Goal: Task Accomplishment & Management: Manage account settings

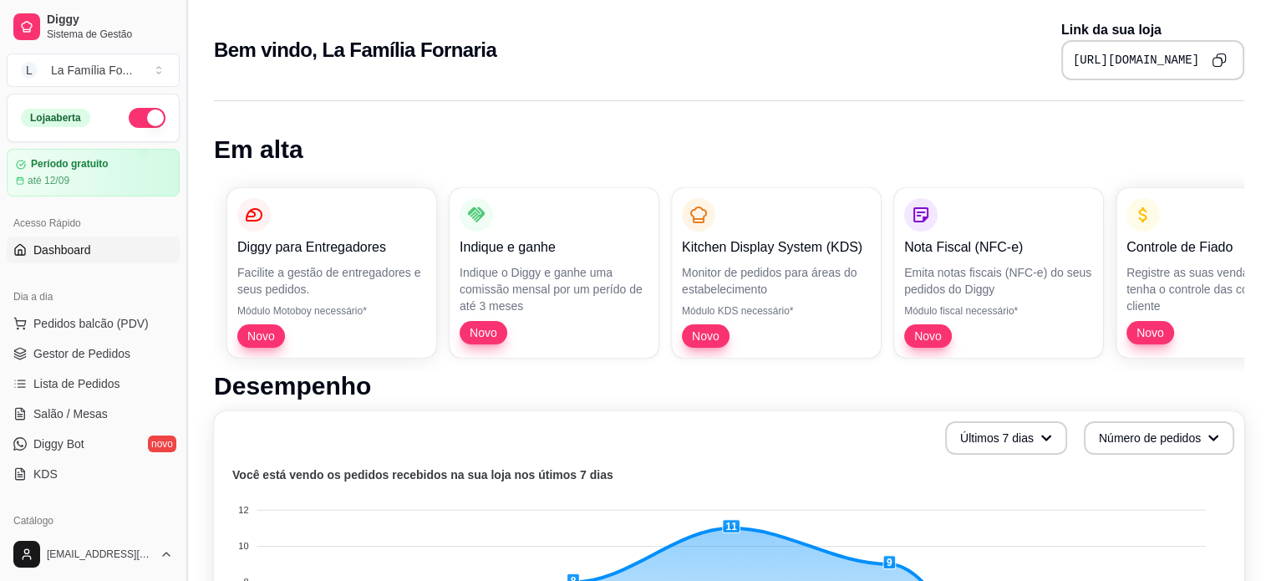
click at [181, 248] on button "Toggle Sidebar" at bounding box center [186, 290] width 13 height 581
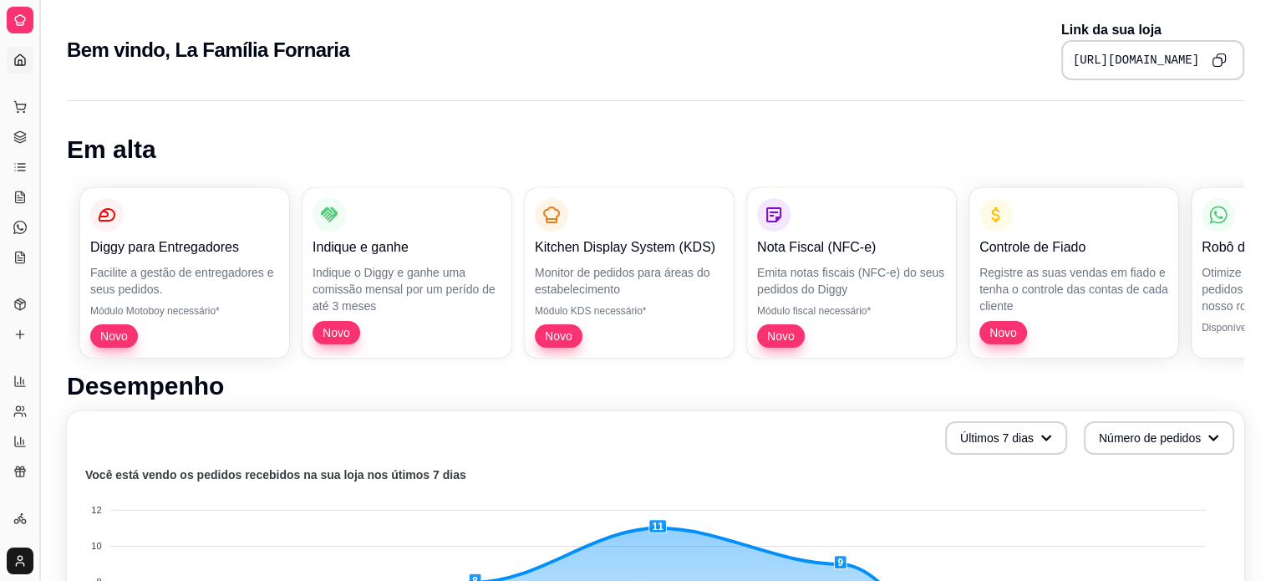
click at [37, 278] on button "Toggle Sidebar" at bounding box center [39, 290] width 13 height 581
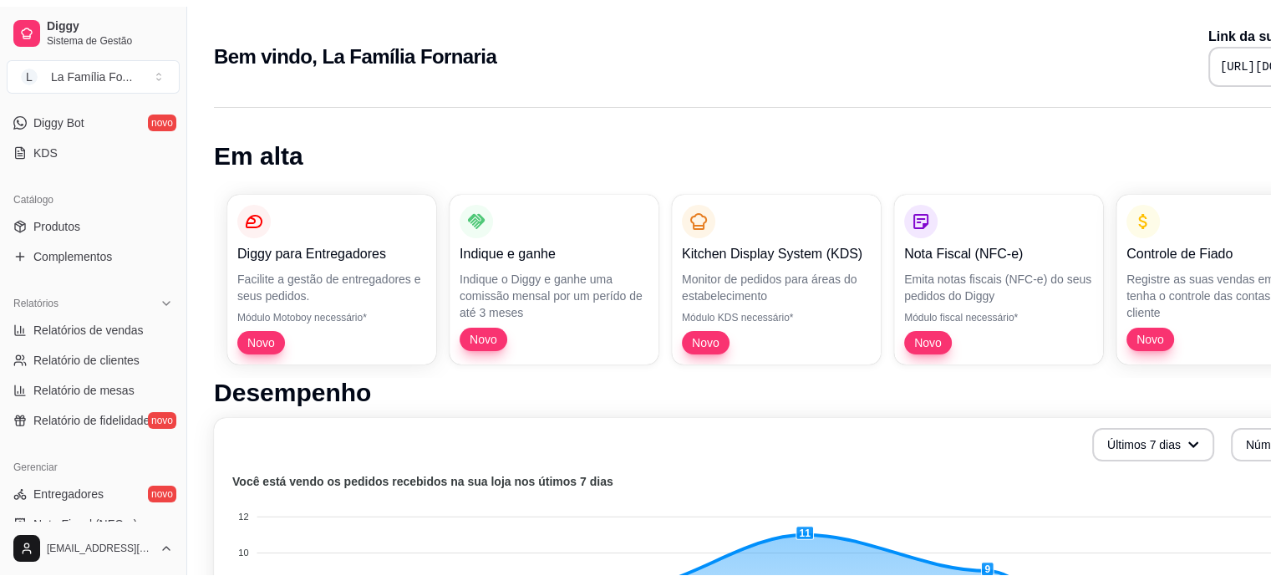
scroll to position [331, 0]
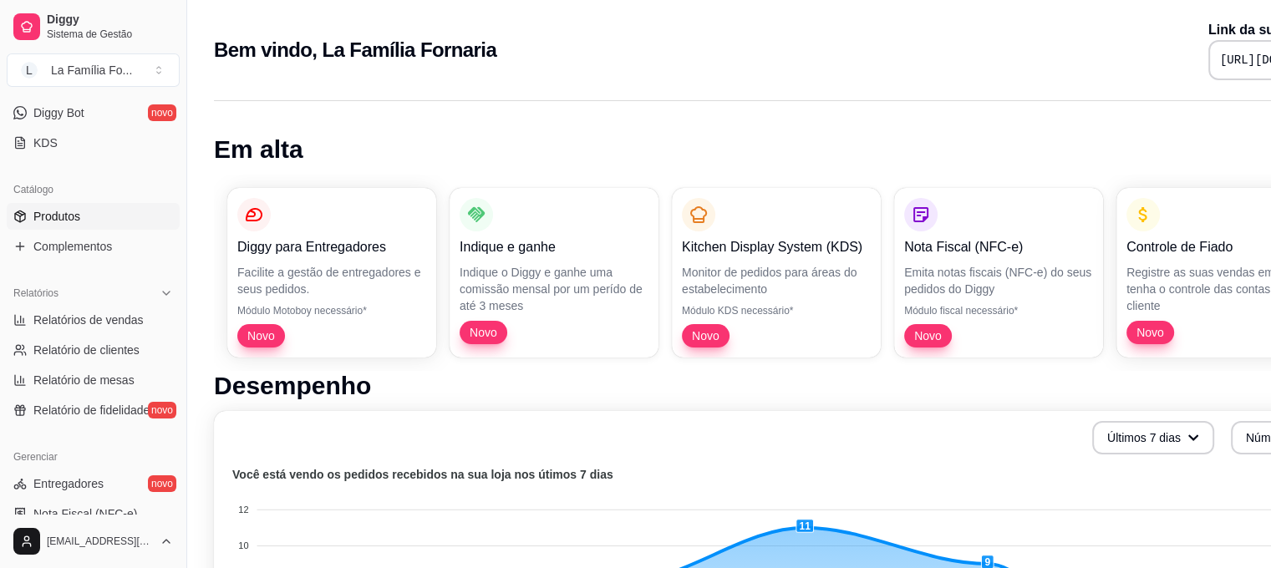
click at [97, 223] on link "Produtos" at bounding box center [93, 216] width 173 height 27
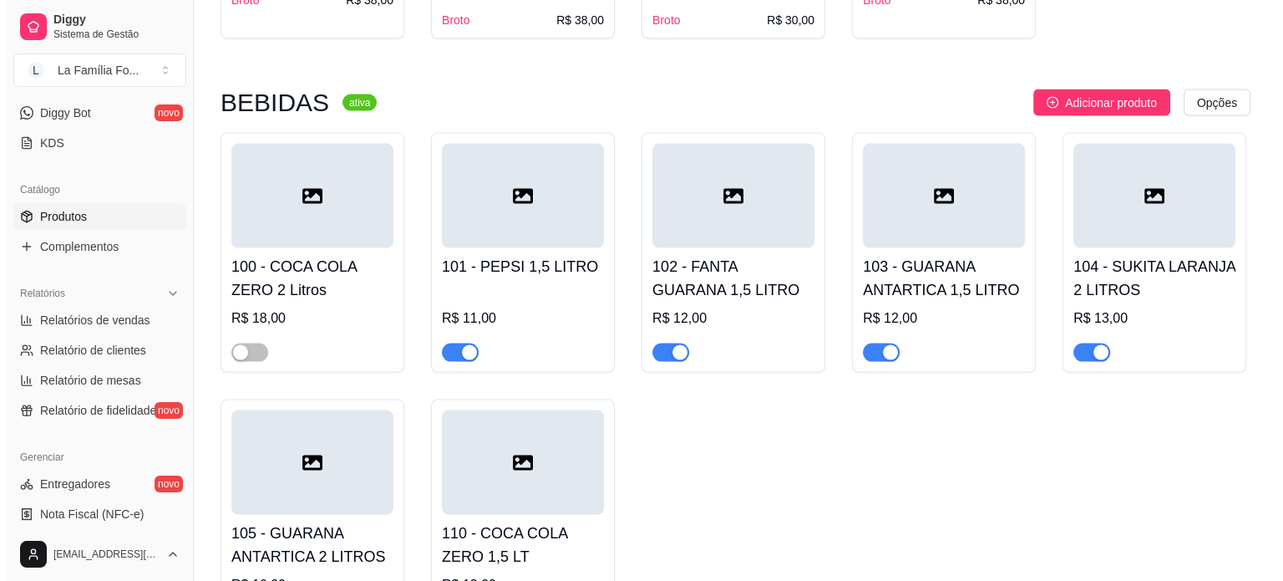
scroll to position [3502, 0]
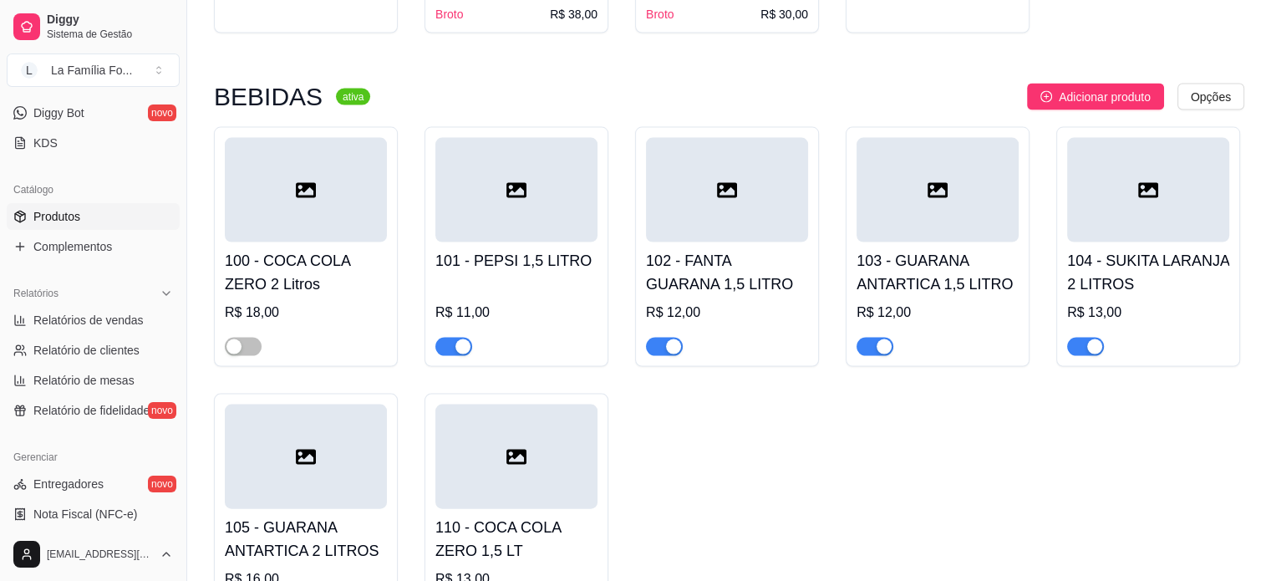
click at [329, 302] on div "R$ 18,00" at bounding box center [306, 312] width 162 height 20
click at [511, 511] on div "110 - COCA COLA ZERO 1,5 LT R$ 13,00" at bounding box center [516, 566] width 162 height 114
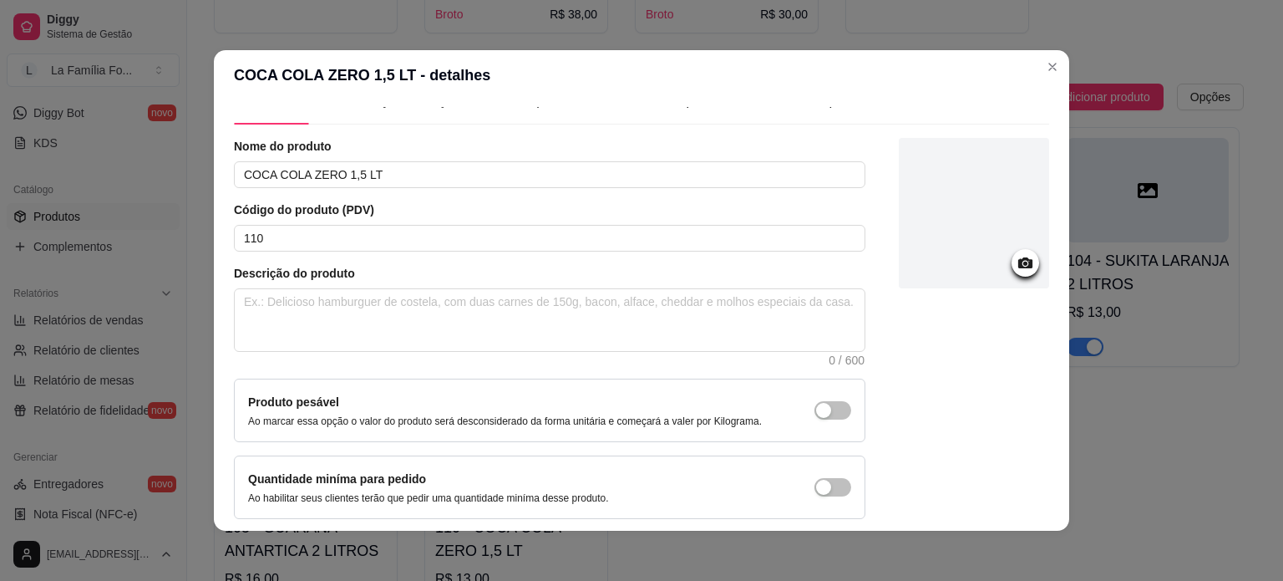
scroll to position [0, 0]
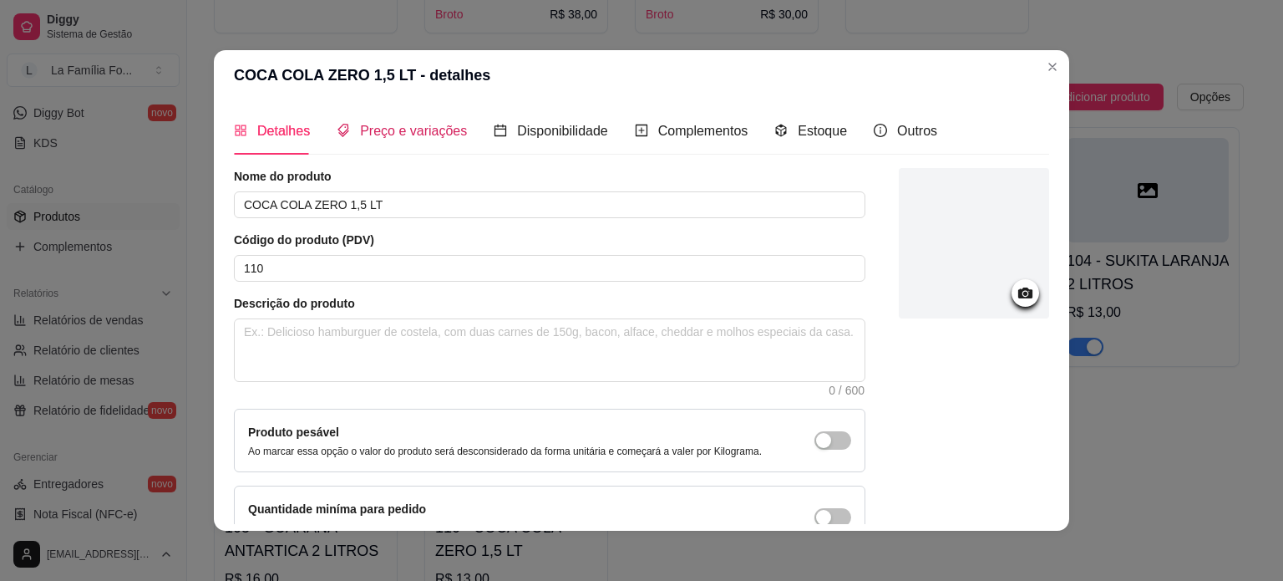
click at [428, 124] on span "Preço e variações" at bounding box center [413, 131] width 107 height 14
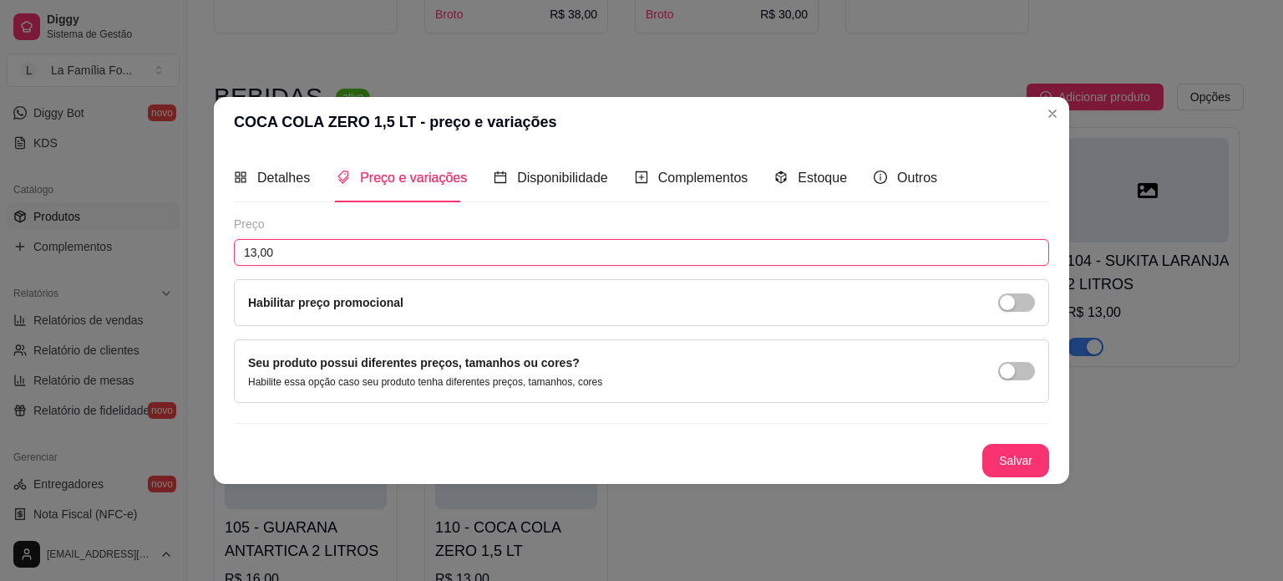
click at [260, 246] on input "13,00" at bounding box center [641, 252] width 815 height 27
click at [257, 254] on input "13,00" at bounding box center [641, 252] width 815 height 27
type input "15,00"
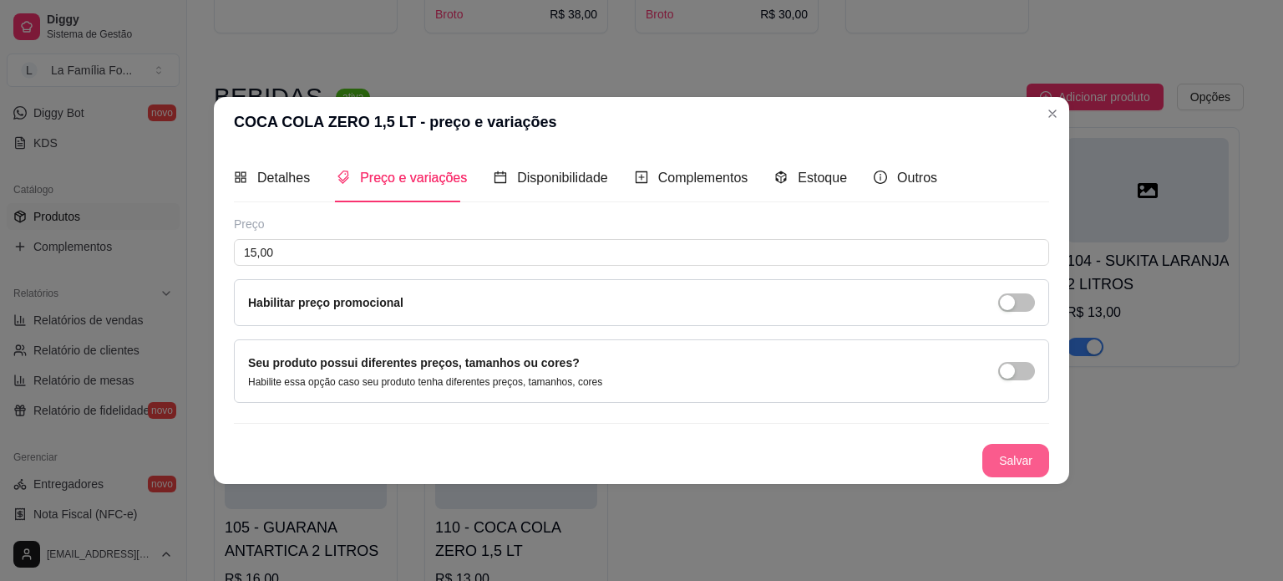
click at [1017, 458] on button "Salvar" at bounding box center [1016, 460] width 67 height 33
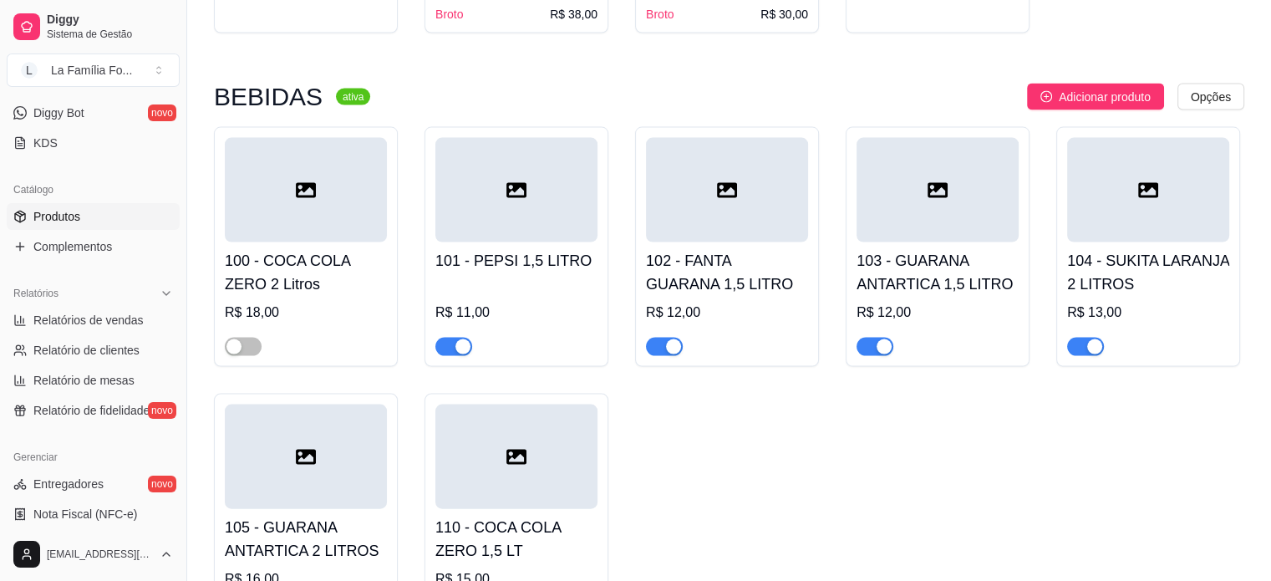
click at [367, 180] on div at bounding box center [306, 190] width 162 height 104
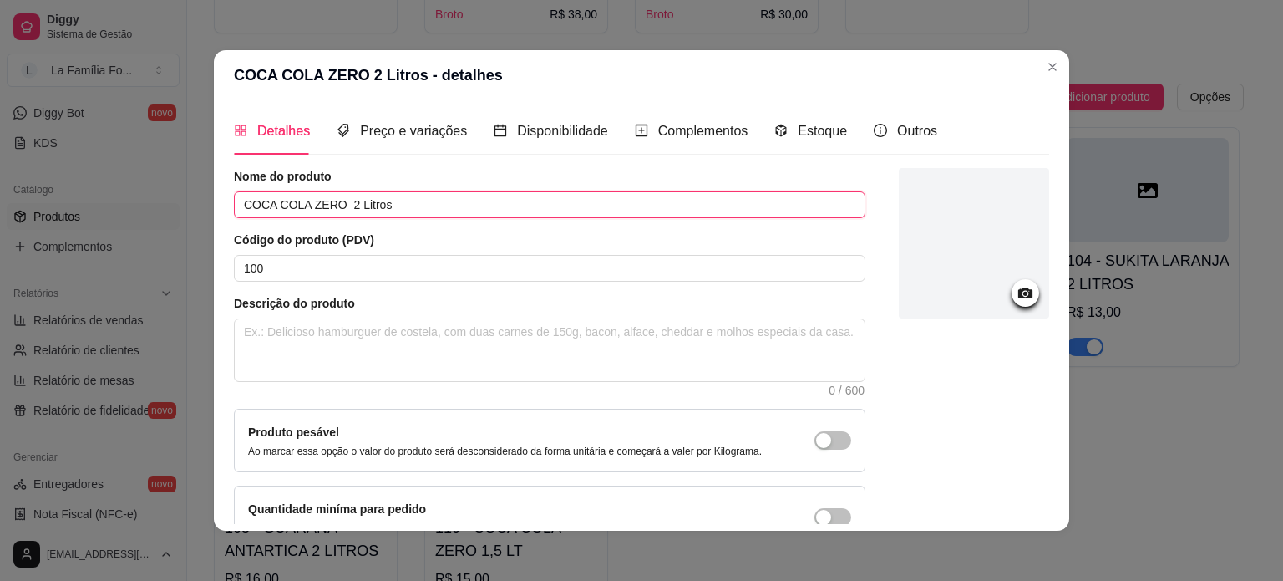
click at [378, 201] on input "COCA COLA ZERO 2 Litros" at bounding box center [550, 204] width 632 height 27
type input "COCA COLA 2,5 LTS"
click at [374, 130] on span "Preço e variações" at bounding box center [413, 131] width 107 height 14
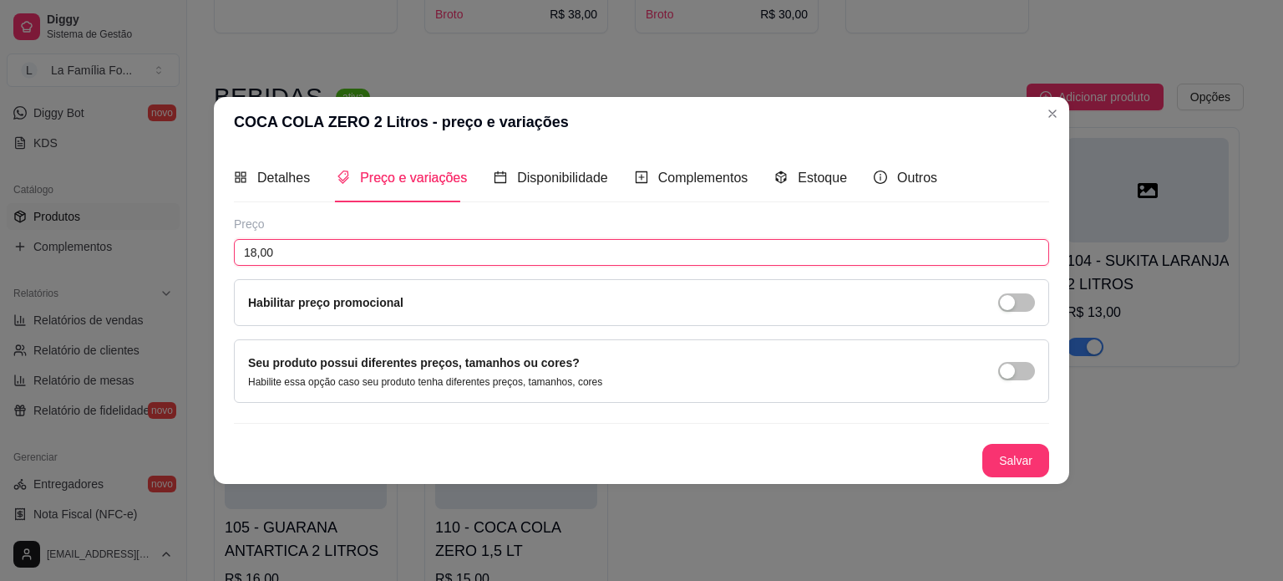
click at [289, 248] on input "18,00" at bounding box center [641, 252] width 815 height 27
type input "19,00"
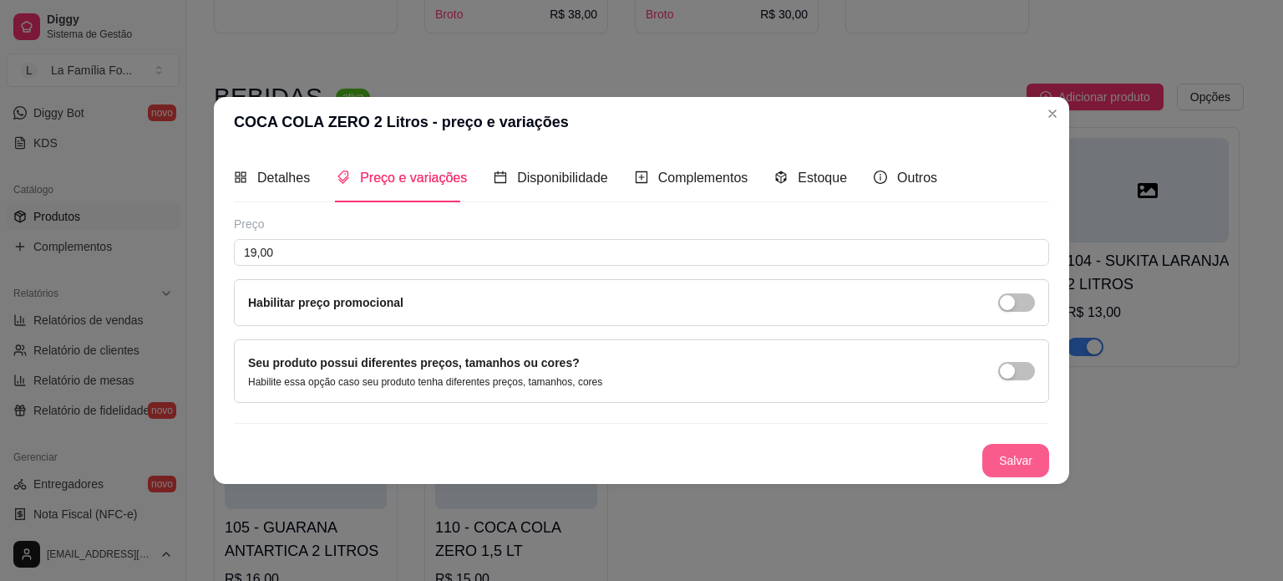
click at [996, 459] on button "Salvar" at bounding box center [1016, 460] width 67 height 33
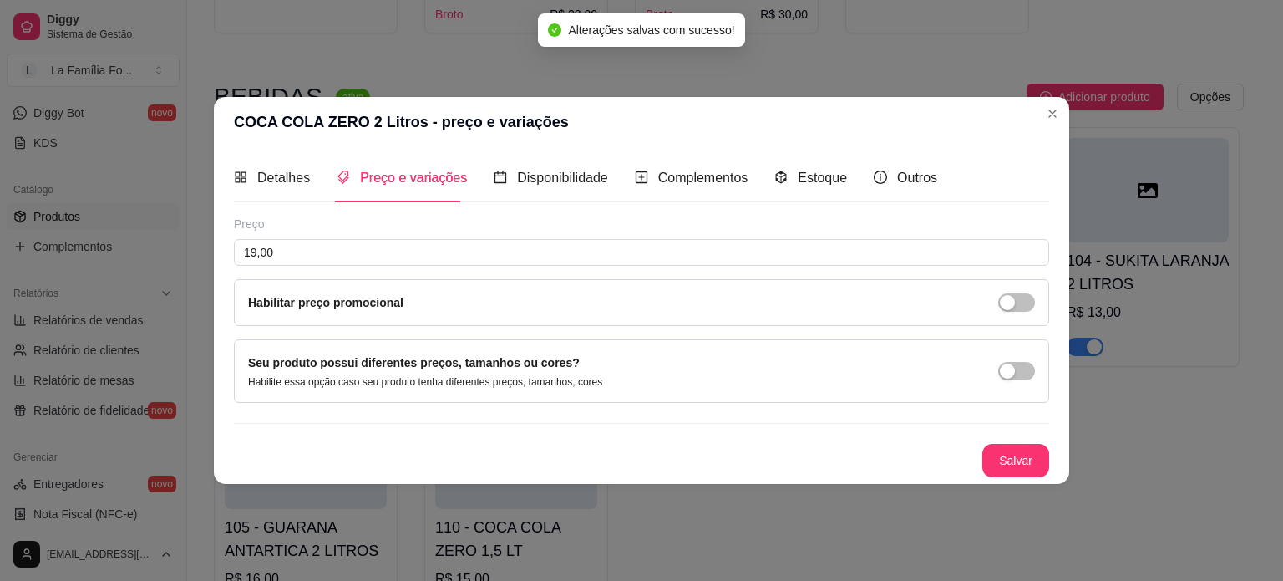
click at [1059, 452] on div "Detalhes Preço e variações Disponibilidade Complementos Estoque Outros Nome do …" at bounding box center [642, 315] width 856 height 336
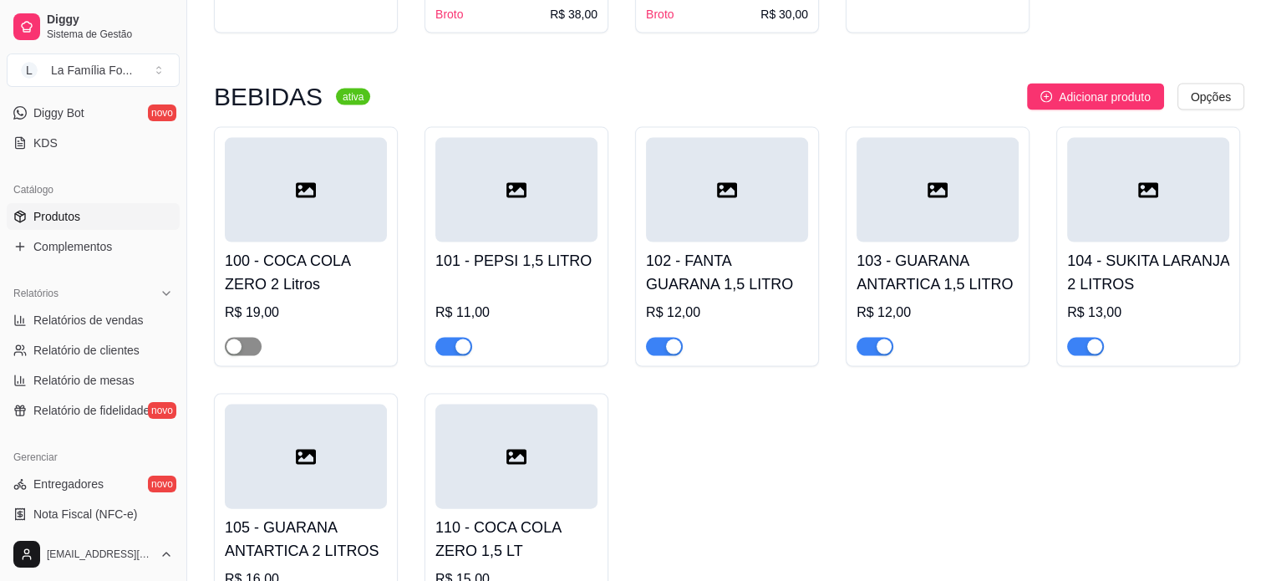
click at [246, 338] on span "button" at bounding box center [243, 347] width 37 height 18
click at [351, 249] on h4 "100 - COCA COLA ZERO 2 Litros" at bounding box center [306, 272] width 162 height 47
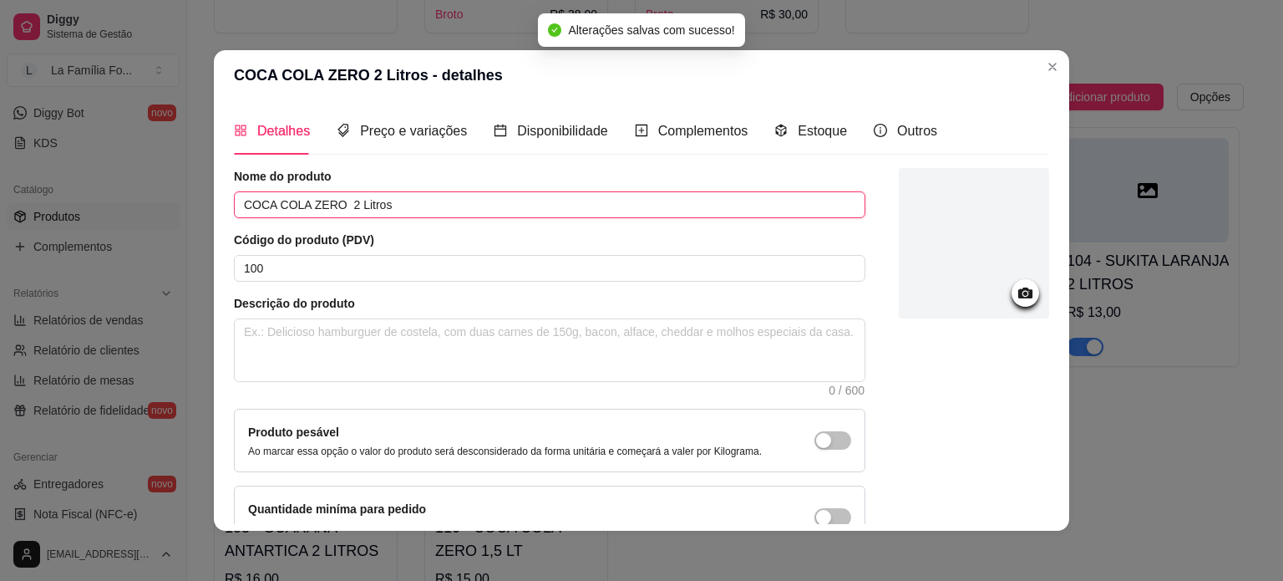
click at [330, 203] on input "COCA COLA ZERO 2 Litros" at bounding box center [550, 204] width 632 height 27
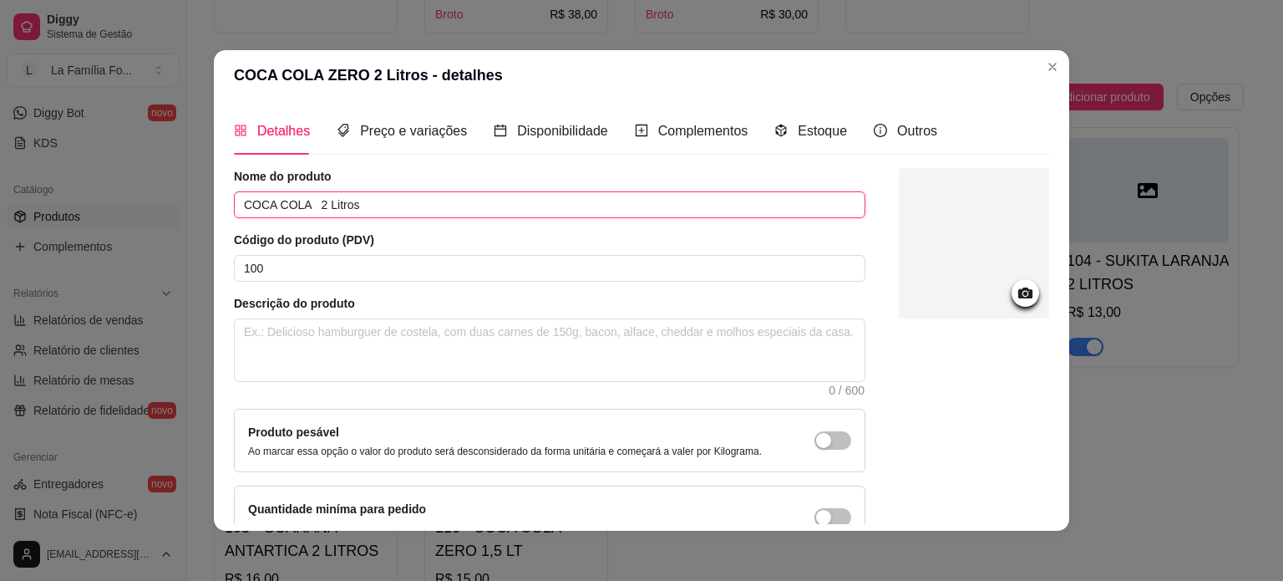
click at [312, 210] on input "COCA COLA 2 Litros" at bounding box center [550, 204] width 632 height 27
click at [314, 209] on input "COCA COLA 2 Litros" at bounding box center [550, 204] width 632 height 27
drag, startPoint x: 1043, startPoint y: 312, endPoint x: 1036, endPoint y: 509, distance: 196.5
click at [1036, 509] on div "Detalhes Preço e variações Disponibilidade Complementos Estoque Outros Nome do …" at bounding box center [641, 315] width 815 height 417
click at [587, 212] on input "COCA COLA 2,5 Litros" at bounding box center [550, 204] width 632 height 27
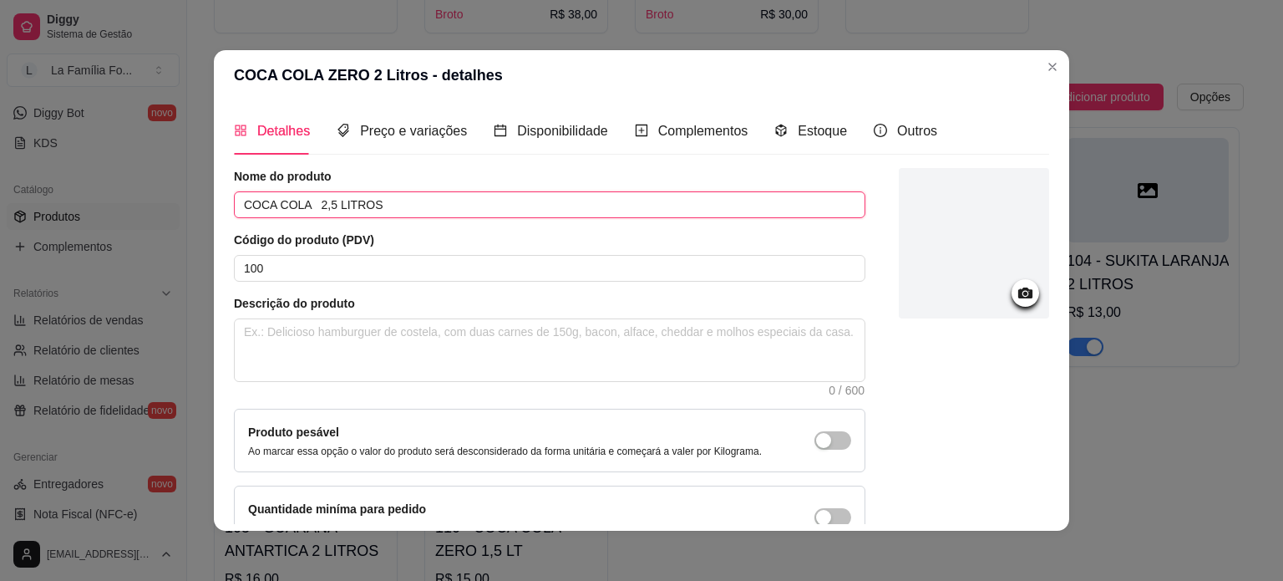
click at [314, 211] on input "COCA COLA 2,5 LITROS" at bounding box center [550, 204] width 632 height 27
click at [309, 206] on input "COCA COLA 2,5 LITROS" at bounding box center [550, 204] width 632 height 27
type input "COCA COLA 2,5 LITROS"
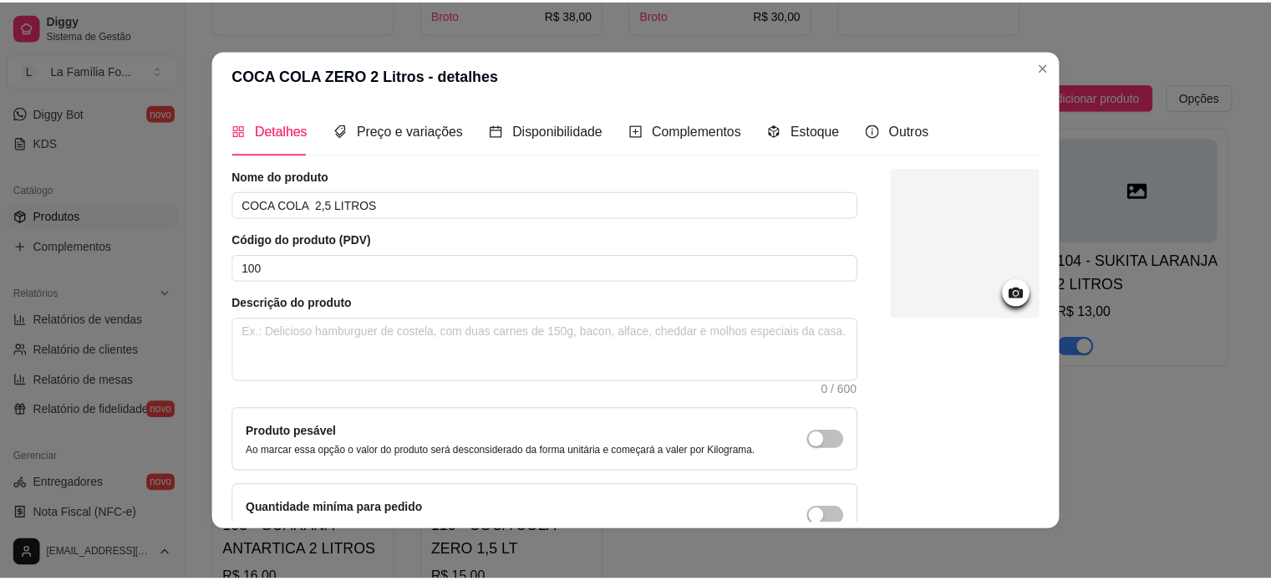
scroll to position [97, 0]
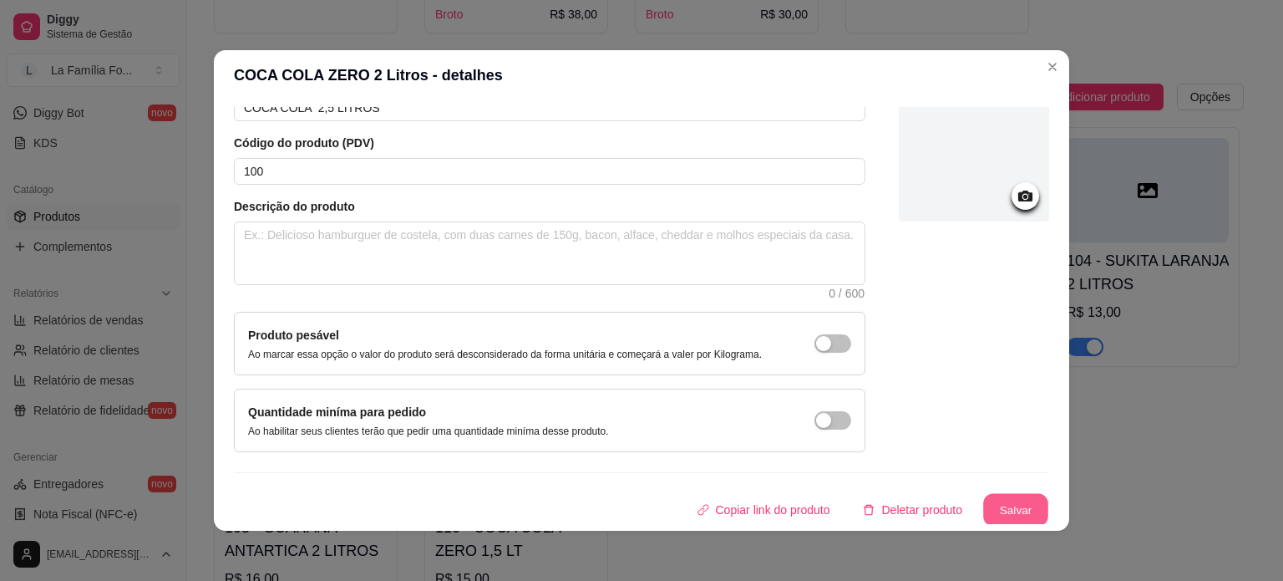
click at [996, 496] on button "Salvar" at bounding box center [1015, 510] width 65 height 33
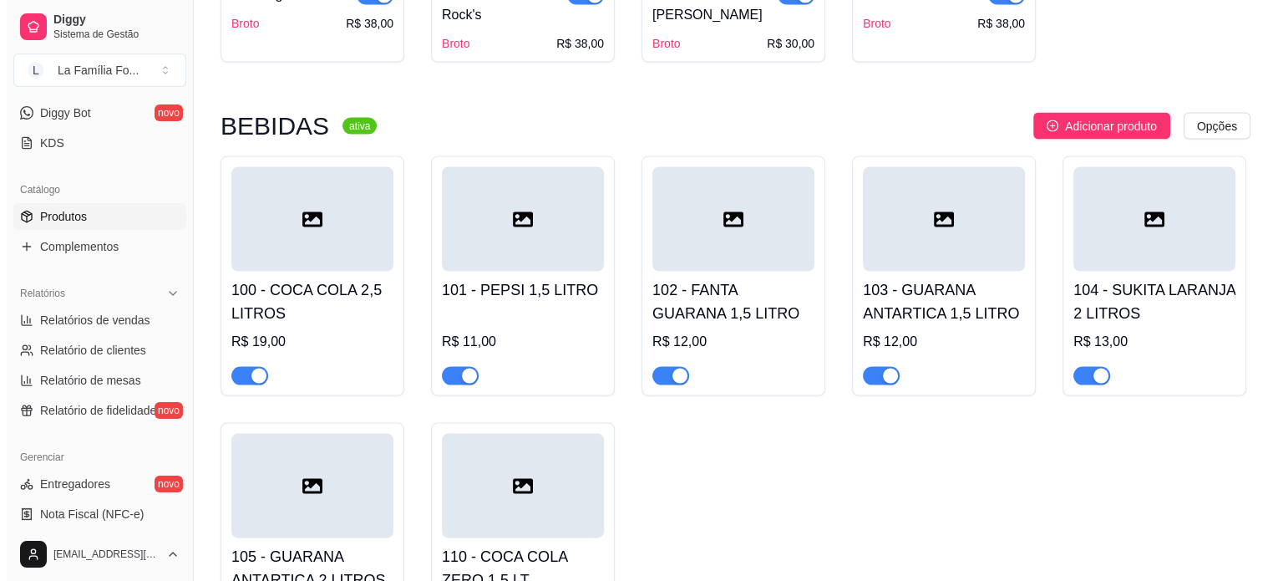
scroll to position [3493, 0]
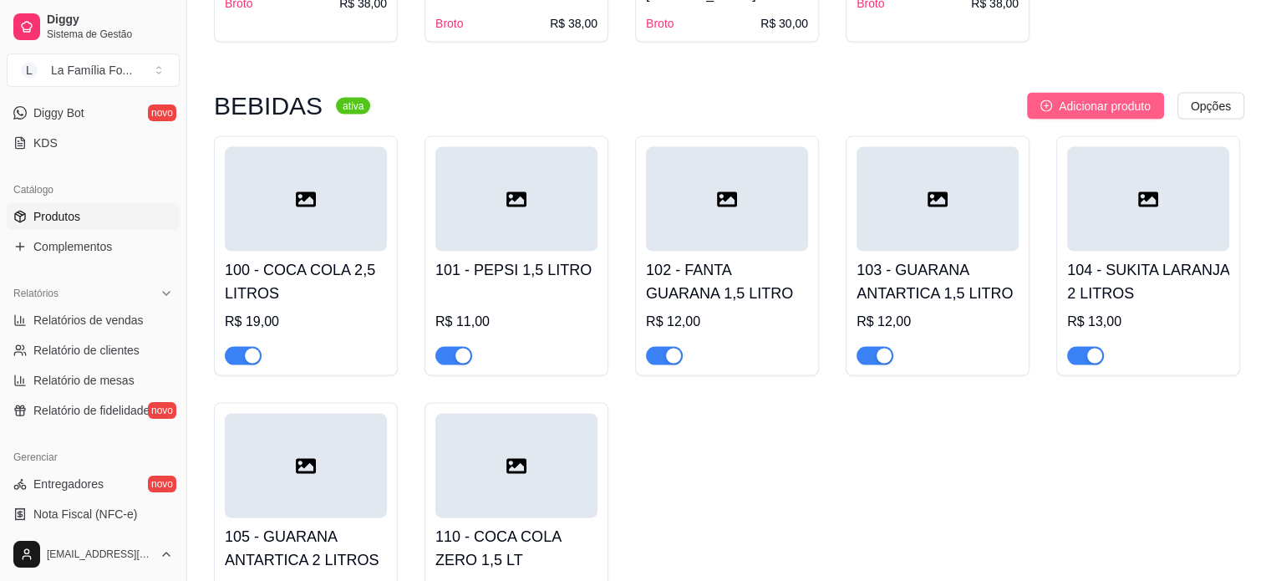
click at [1119, 97] on span "Adicionar produto" at bounding box center [1105, 106] width 92 height 18
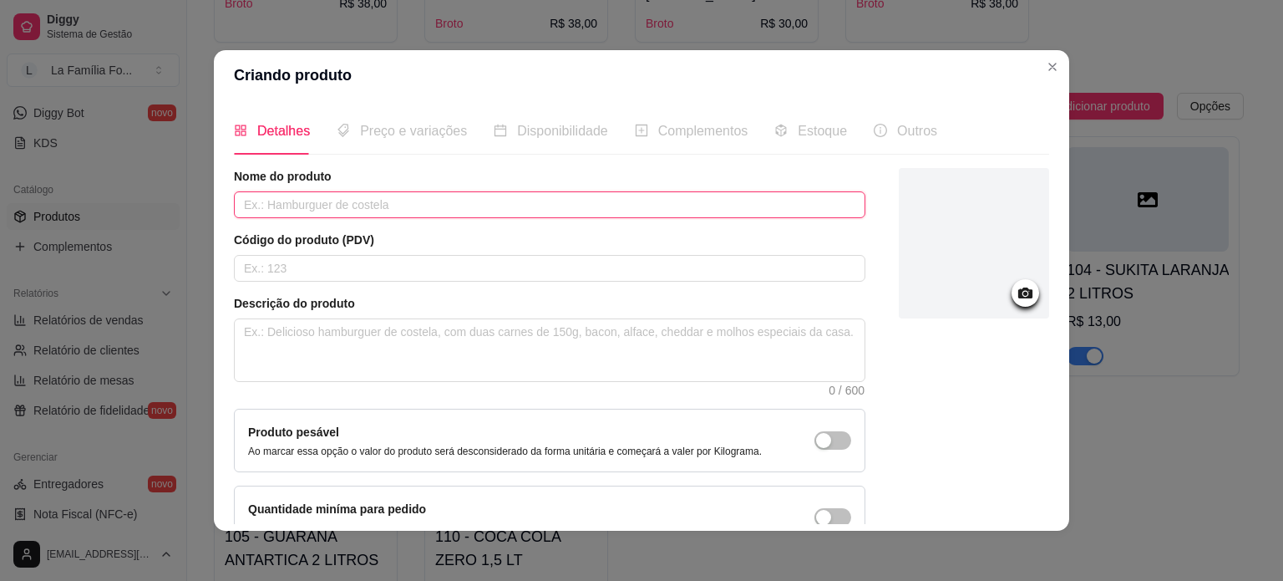
click at [713, 196] on input "text" at bounding box center [550, 204] width 632 height 27
type input "XERETA SABORES 2 LITROS"
click at [648, 265] on input "text" at bounding box center [550, 268] width 632 height 27
type input "130"
click at [440, 130] on span "Preço e variações" at bounding box center [413, 131] width 107 height 14
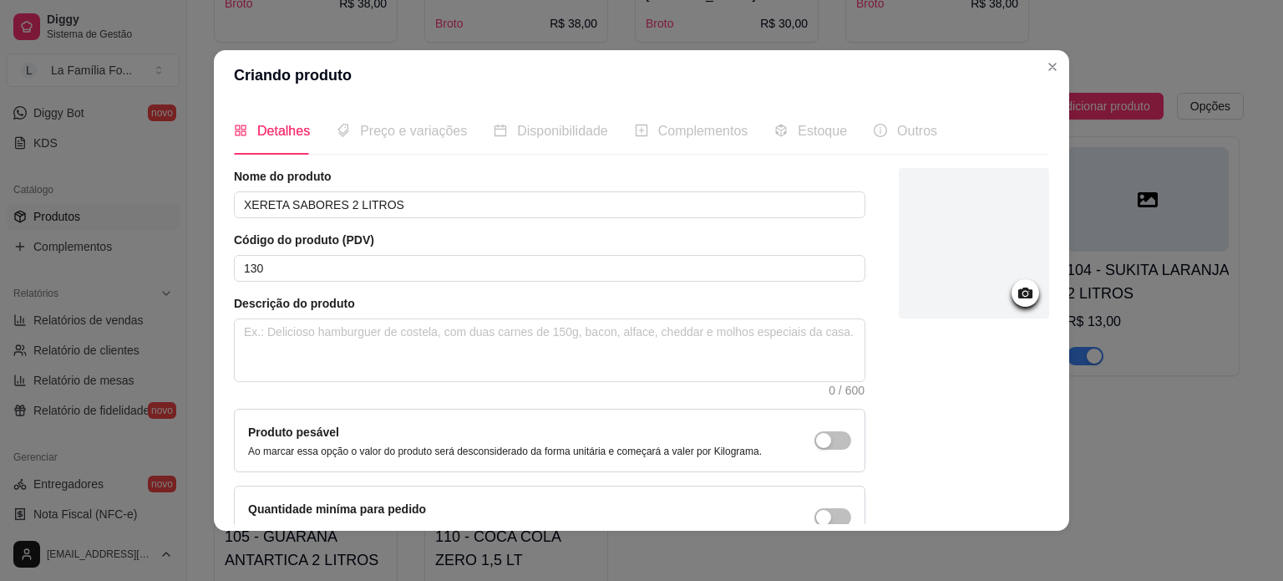
scroll to position [97, 0]
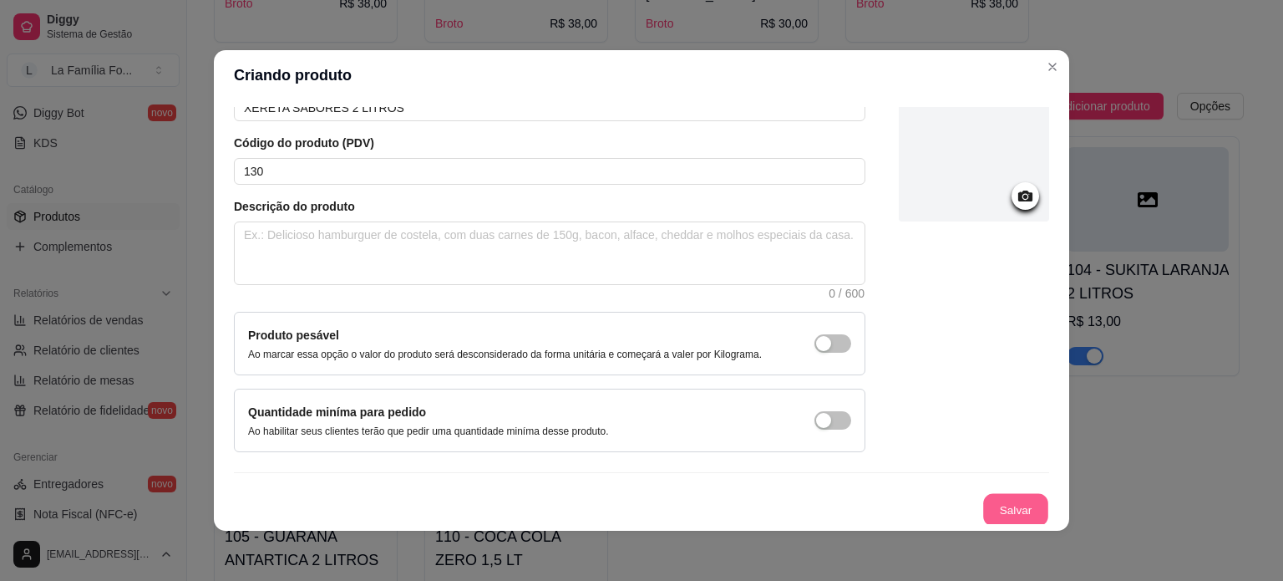
click at [1003, 505] on button "Salvar" at bounding box center [1015, 510] width 65 height 33
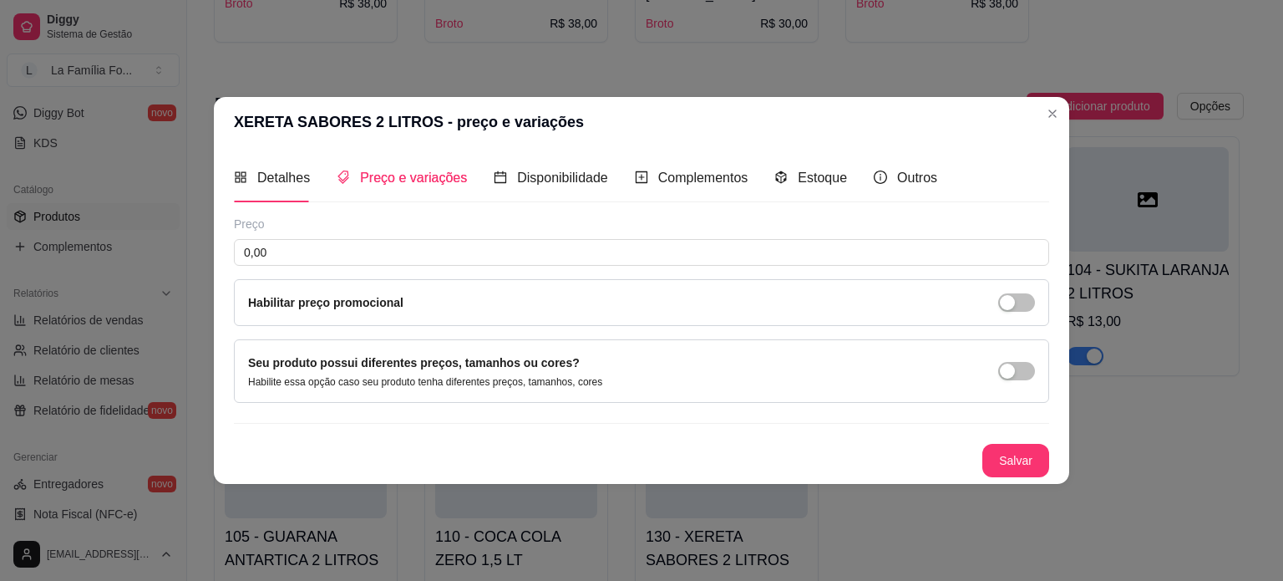
scroll to position [0, 0]
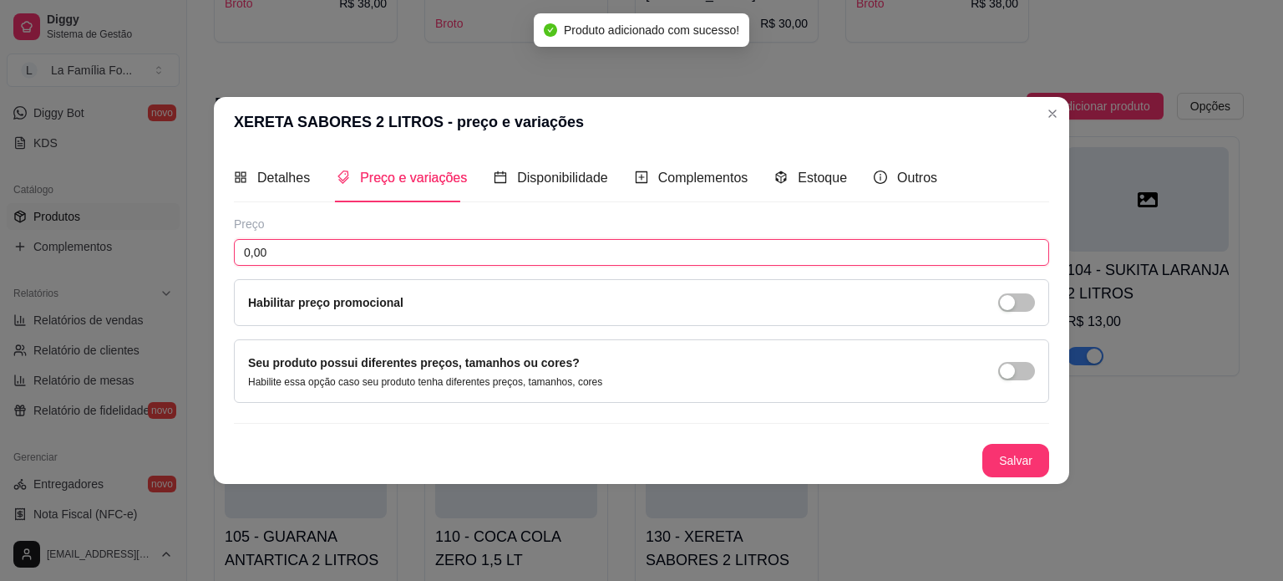
click at [481, 241] on input "0,00" at bounding box center [641, 252] width 815 height 27
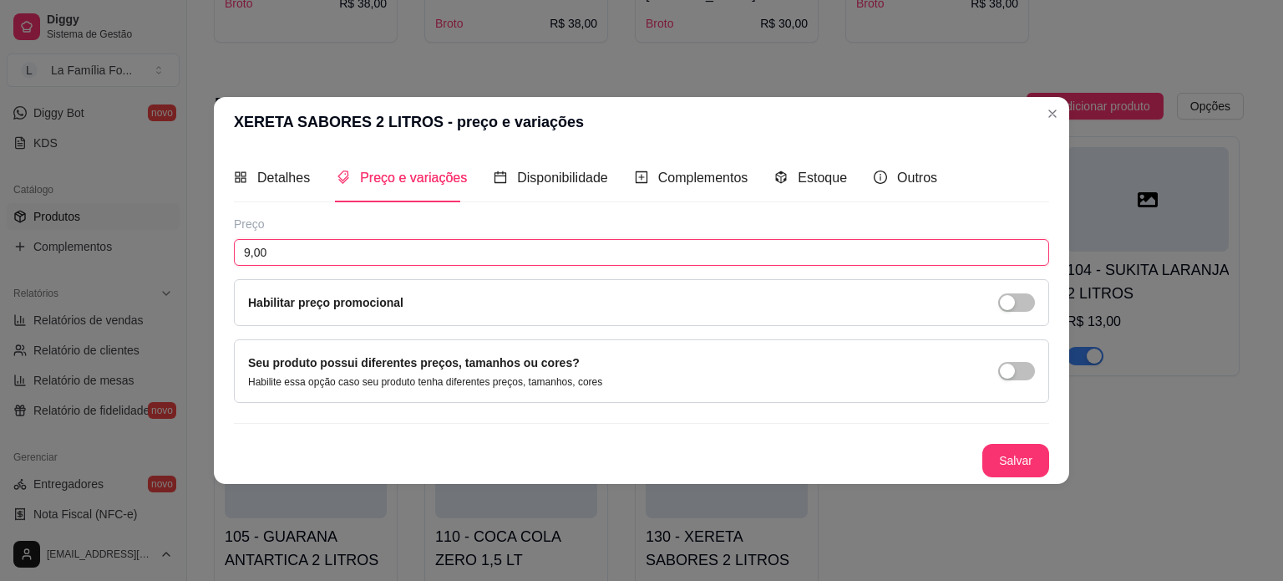
type input "9,00"
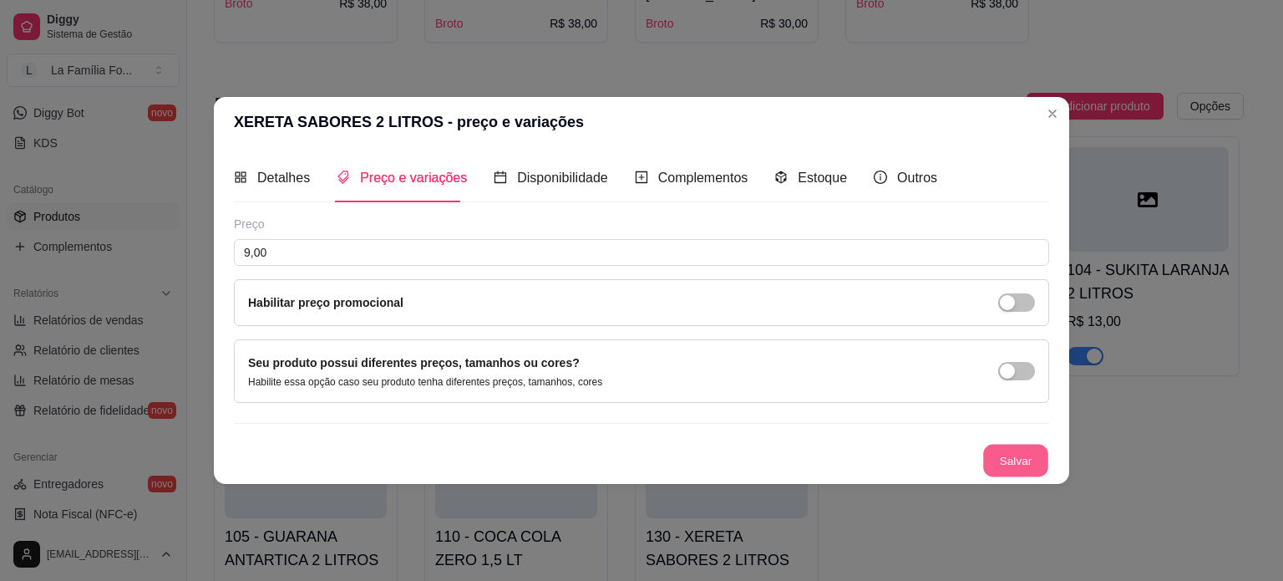
click at [1031, 470] on button "Salvar" at bounding box center [1015, 460] width 65 height 33
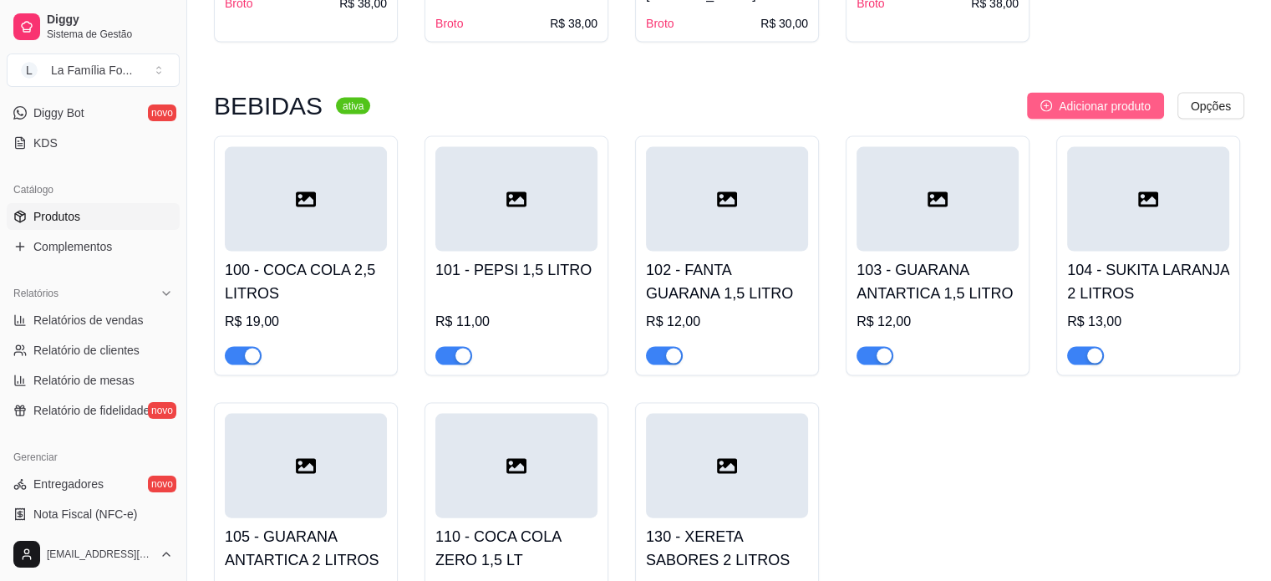
click at [1059, 97] on span "Adicionar produto" at bounding box center [1105, 106] width 92 height 18
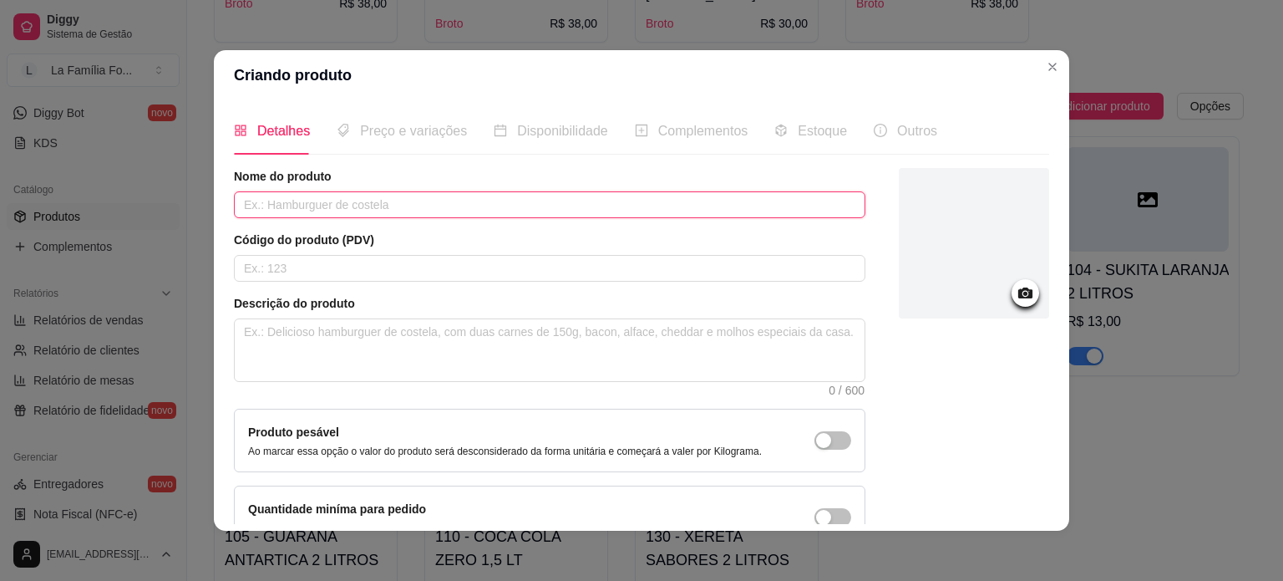
click at [688, 201] on input "text" at bounding box center [550, 204] width 632 height 27
type input "FANTA LA"
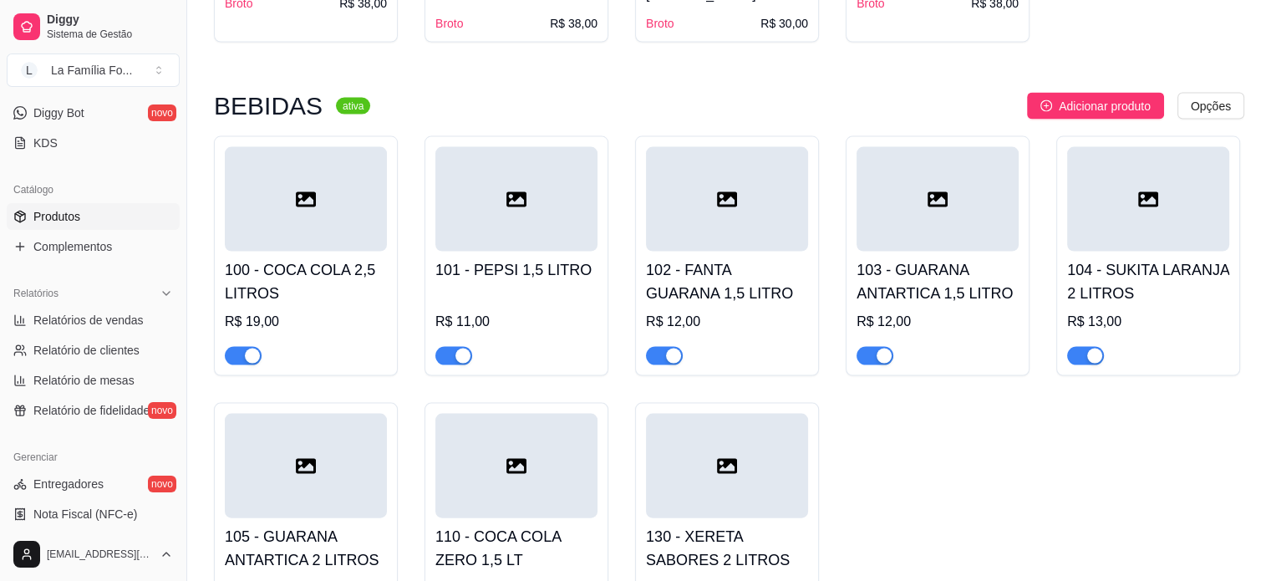
click at [1031, 93] on div "BEBIDAS ativa Adicionar produto Opções 100 - COCA COLA 2,5 LITROS R$ 19,00 101 …" at bounding box center [729, 368] width 1030 height 550
click at [1049, 100] on icon "plus-circle" at bounding box center [1046, 106] width 12 height 12
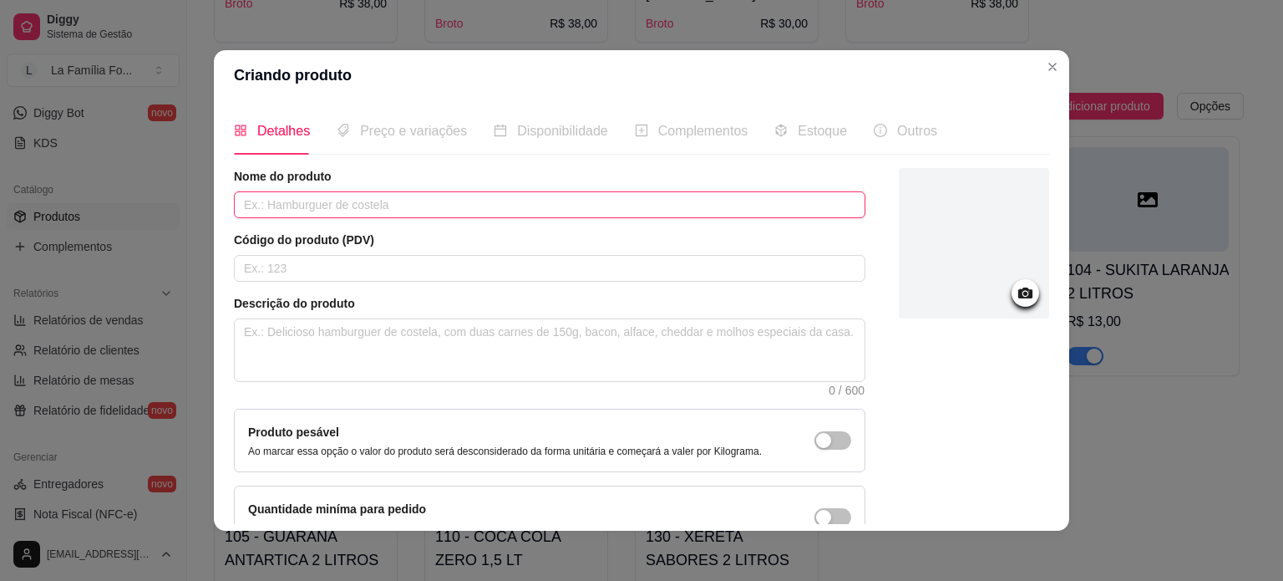
click at [685, 213] on input "text" at bounding box center [550, 204] width 632 height 27
type input "FANTA LARANJA 1,5 LT"
click at [647, 251] on div "Código do produto (PDV)" at bounding box center [550, 256] width 632 height 50
click at [647, 262] on input "text" at bounding box center [550, 268] width 632 height 27
type input "131"
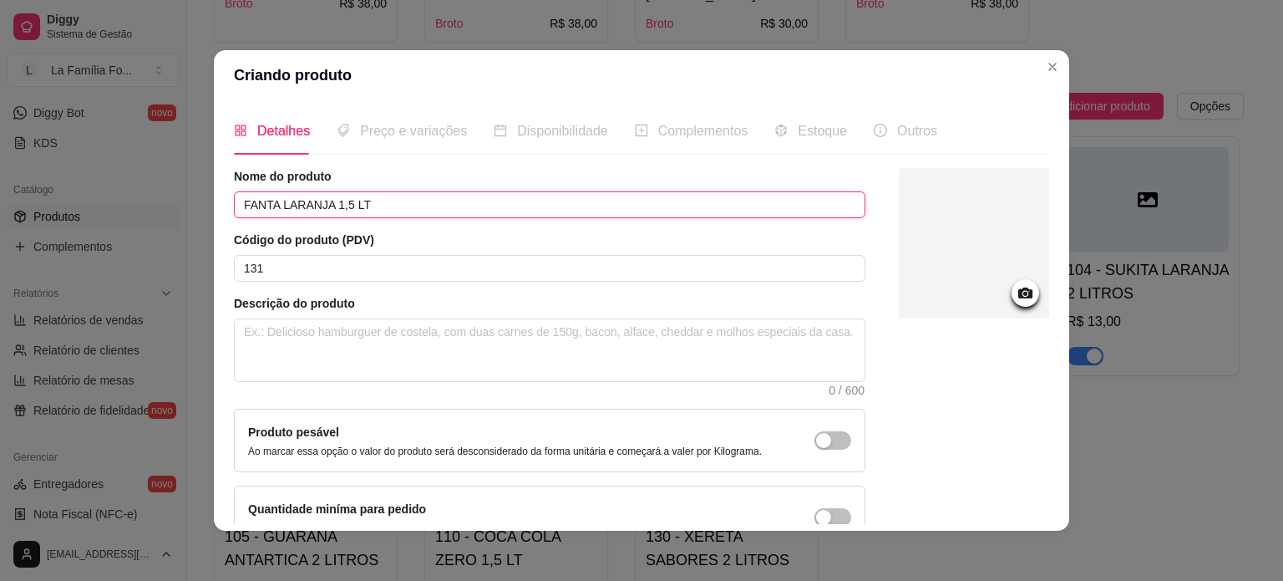
click at [531, 191] on input "FANTA LARANJA 1,5 LT" at bounding box center [550, 204] width 632 height 27
type input "FANTA LARANJA 1,5 LITROS"
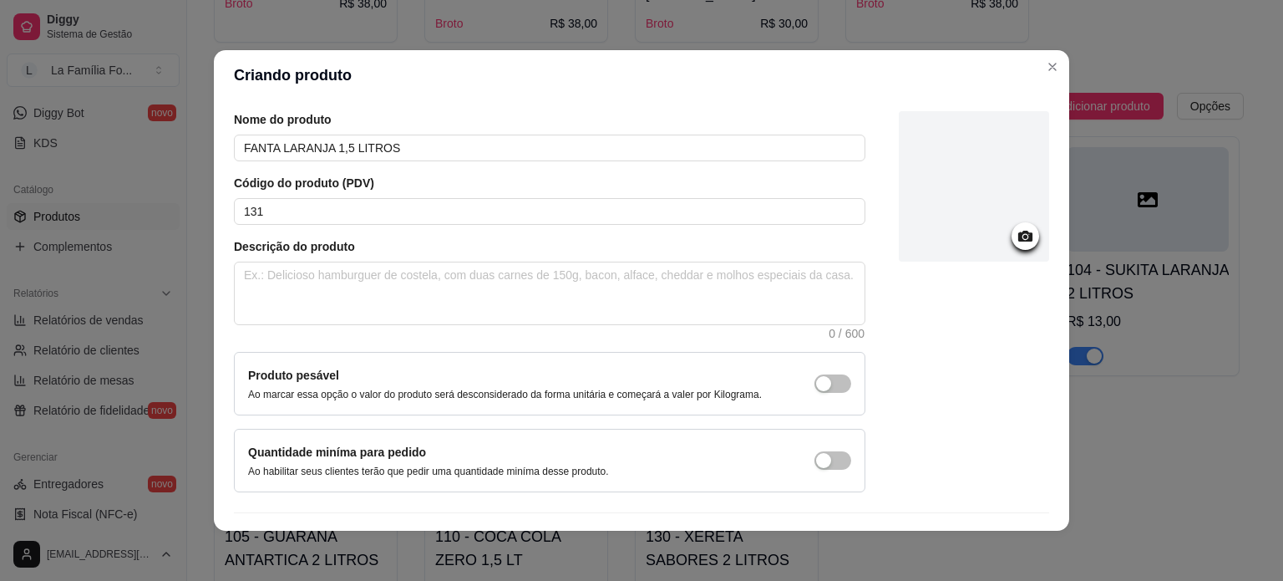
scroll to position [97, 0]
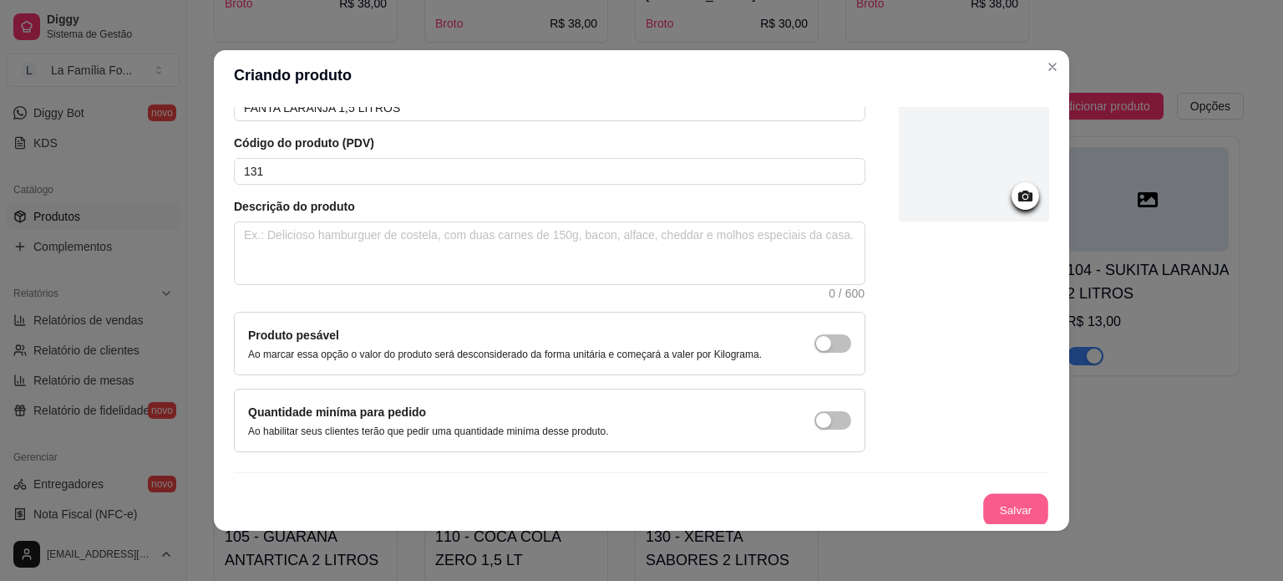
click at [993, 511] on button "Salvar" at bounding box center [1015, 510] width 65 height 33
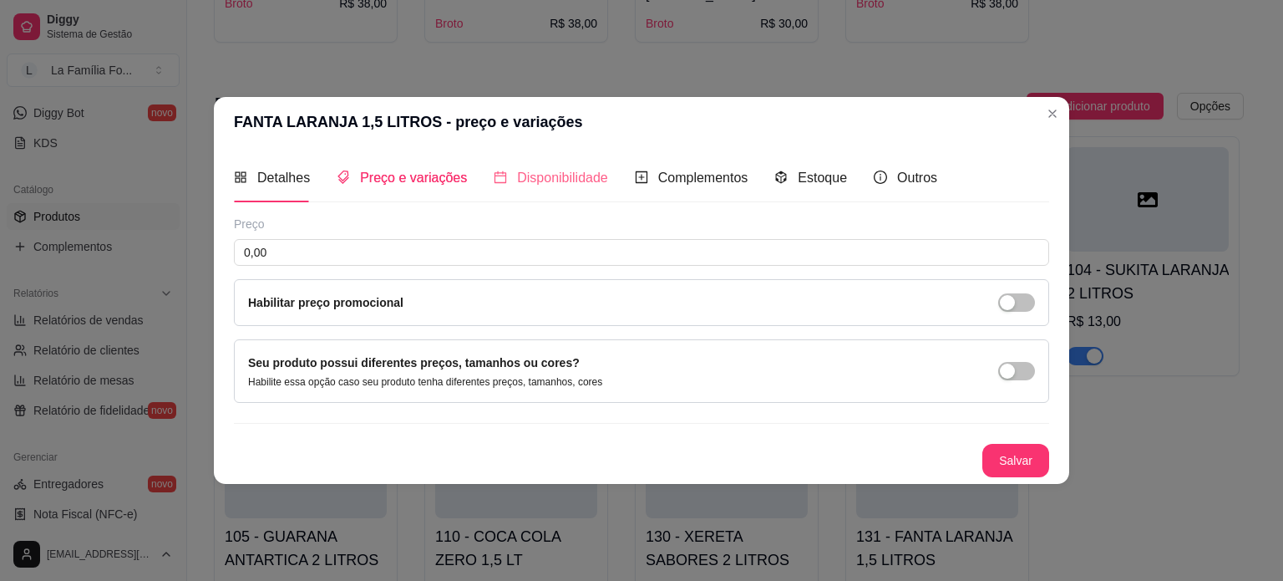
scroll to position [0, 0]
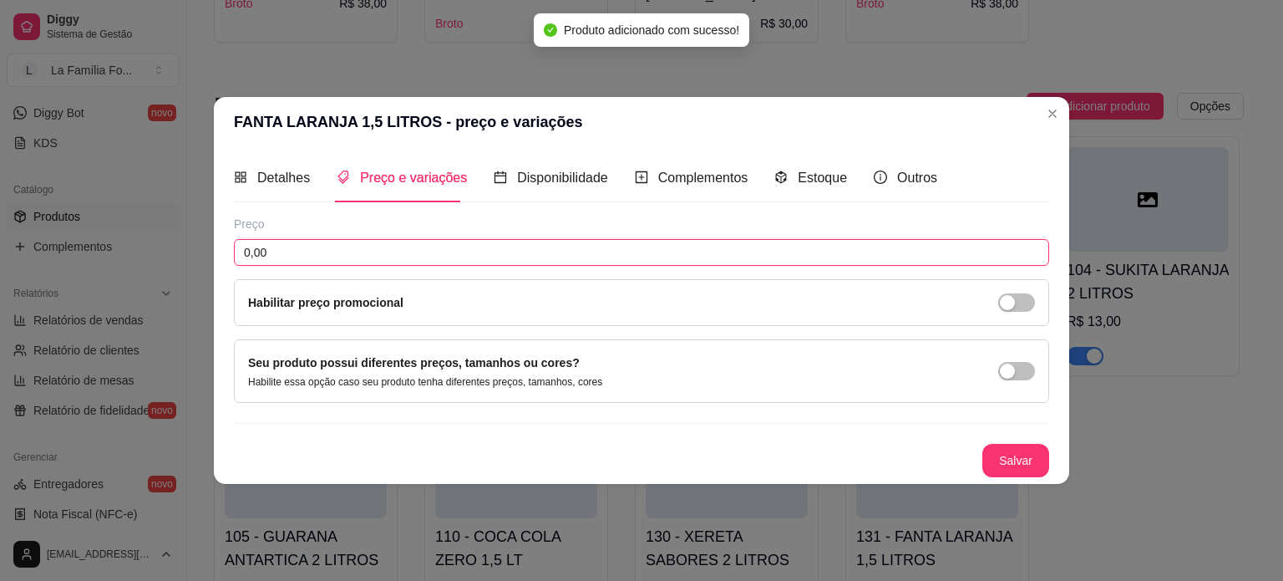
click at [536, 248] on input "0,00" at bounding box center [641, 252] width 815 height 27
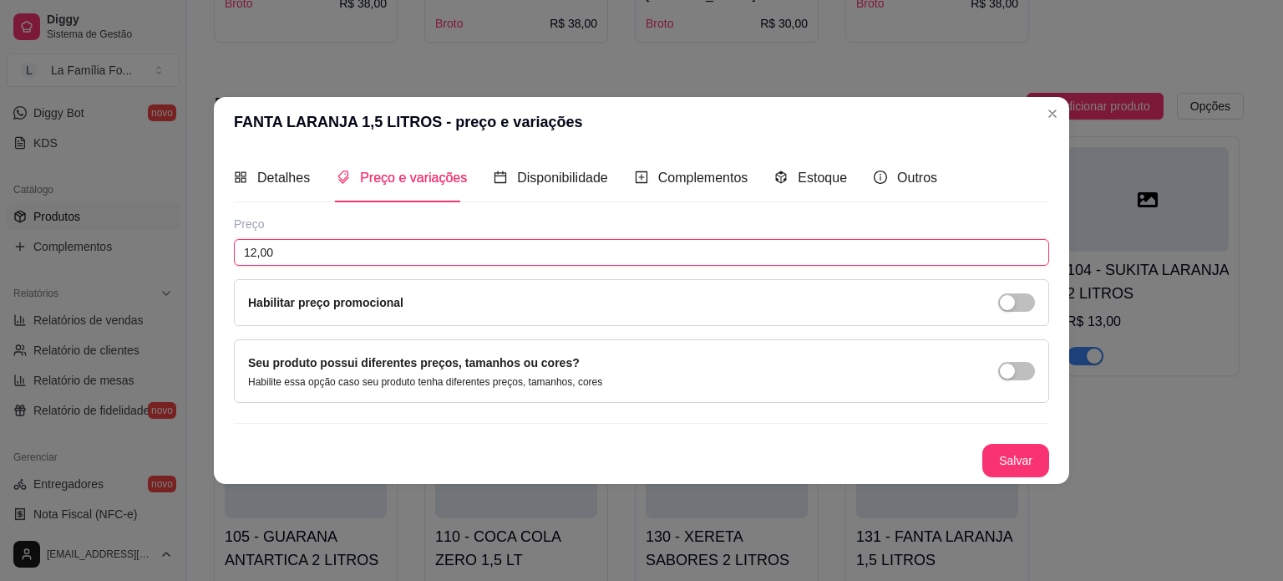
type input "12,00"
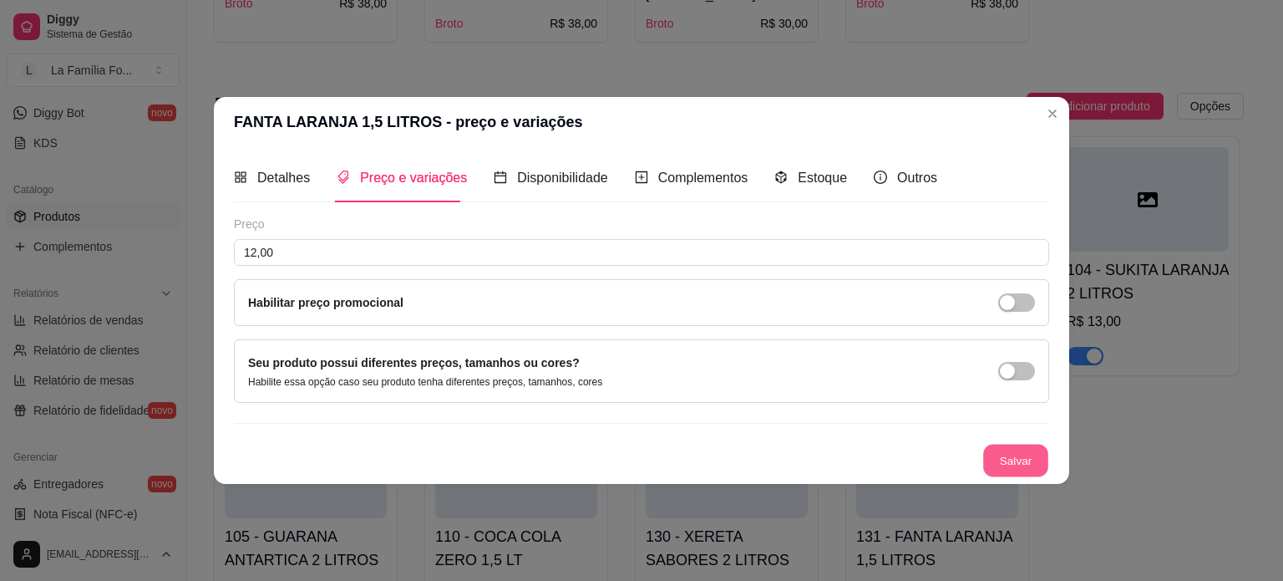
click at [996, 465] on button "Salvar" at bounding box center [1015, 460] width 65 height 33
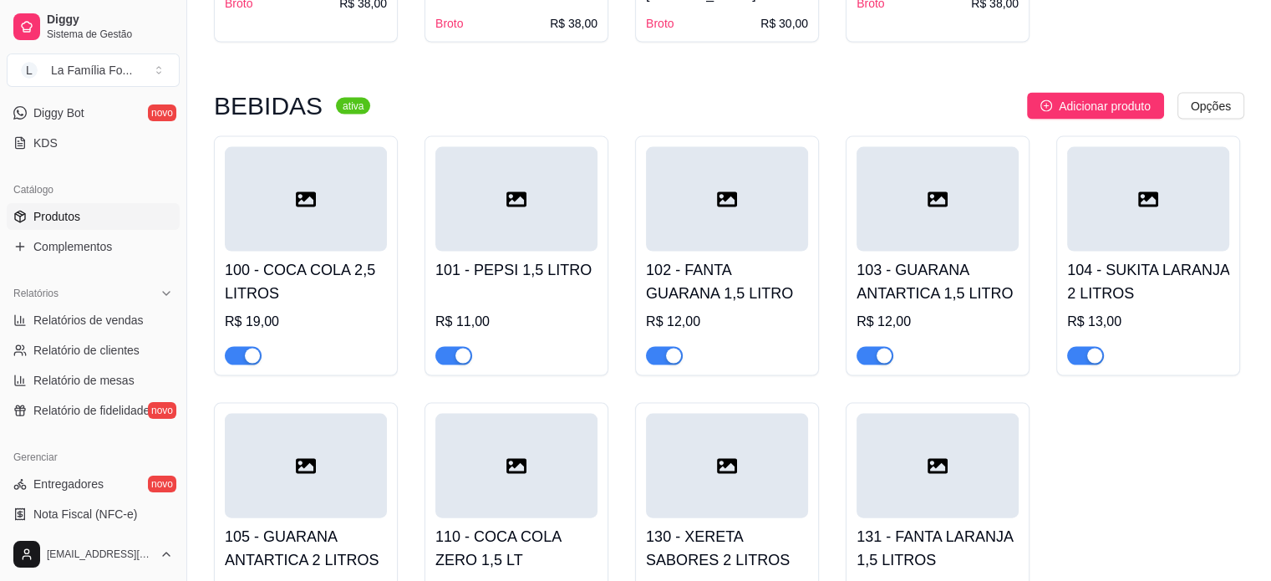
click at [528, 525] on h4 "110 - COCA COLA ZERO 1,5 LT" at bounding box center [516, 548] width 162 height 47
click at [566, 525] on h4 "110 - COCA COLA ZERO 1,5 LT" at bounding box center [516, 548] width 162 height 47
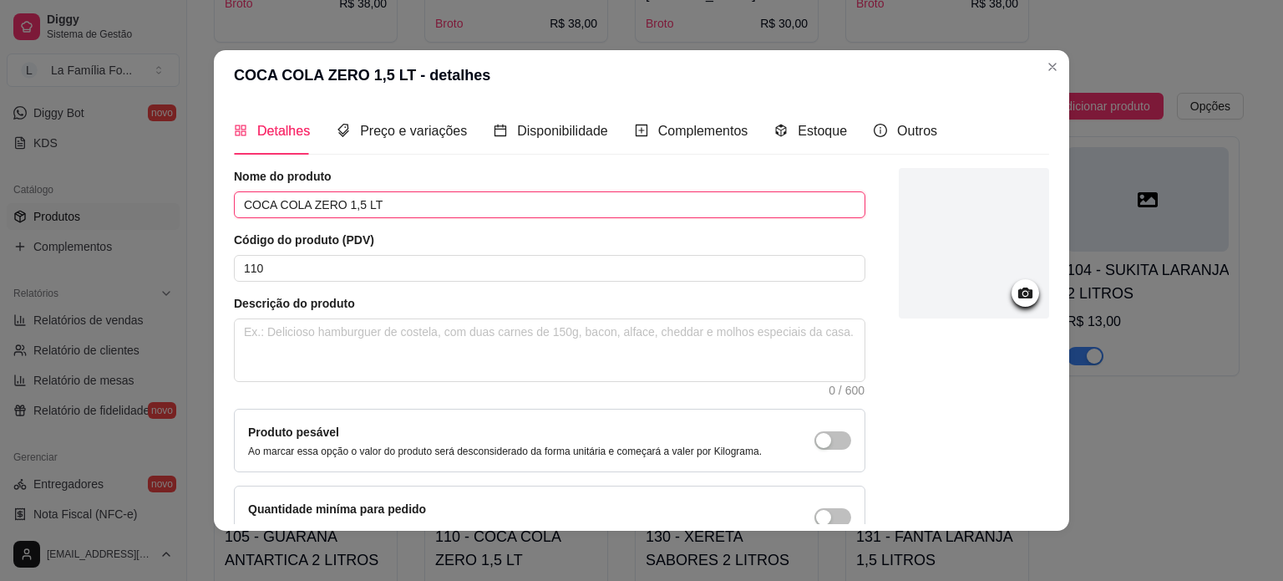
click at [401, 210] on input "COCA COLA ZERO 1,5 LT" at bounding box center [550, 204] width 632 height 27
type input "COCA COLA ZERO 1,5 LITRO"
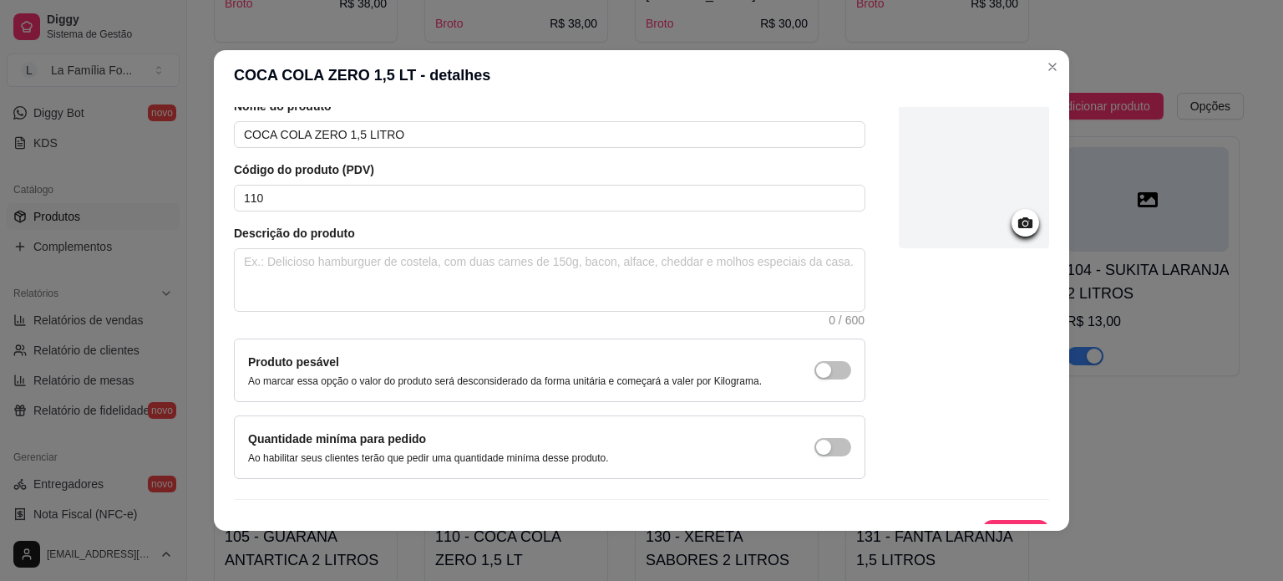
scroll to position [97, 0]
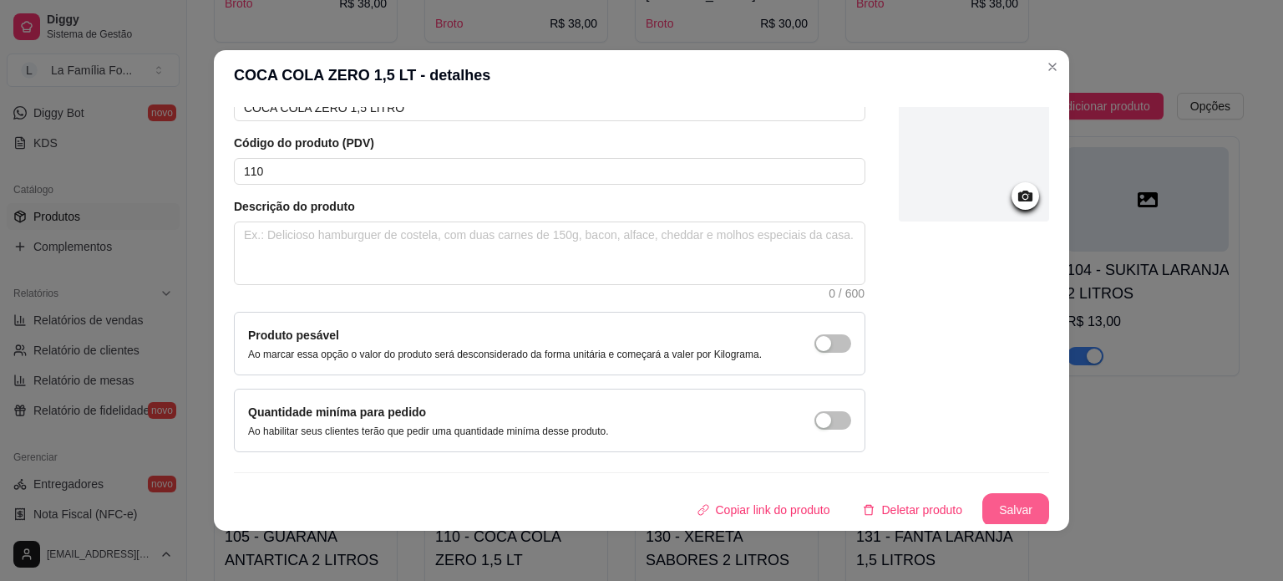
click at [1021, 494] on button "Salvar" at bounding box center [1016, 509] width 67 height 33
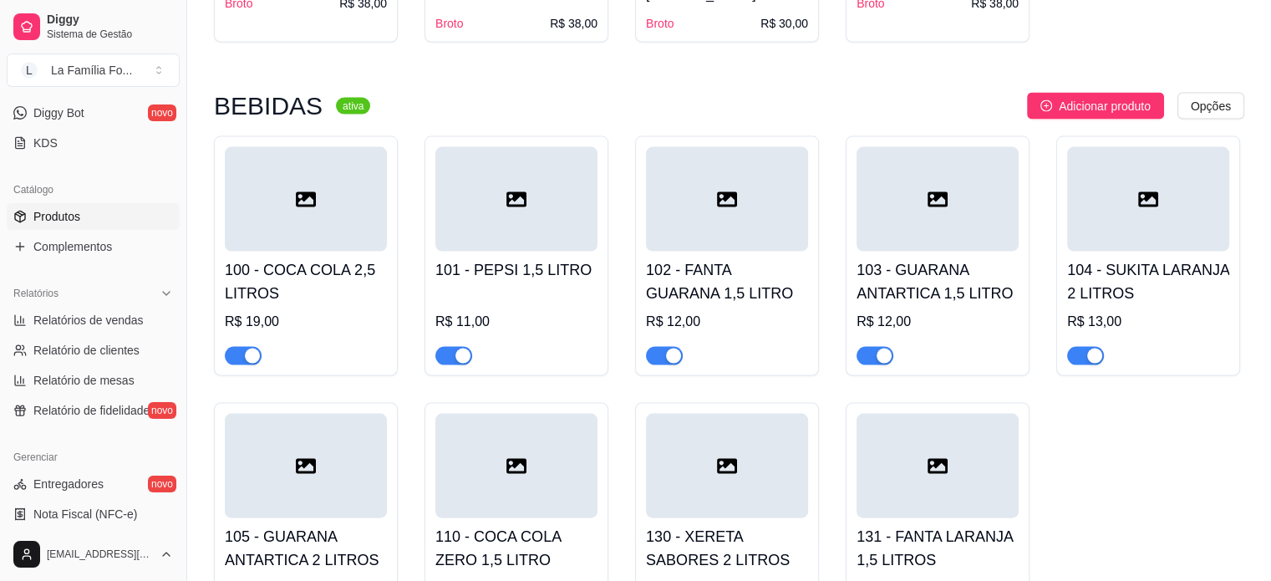
click at [929, 578] on div "R$ 12,00" at bounding box center [937, 588] width 162 height 20
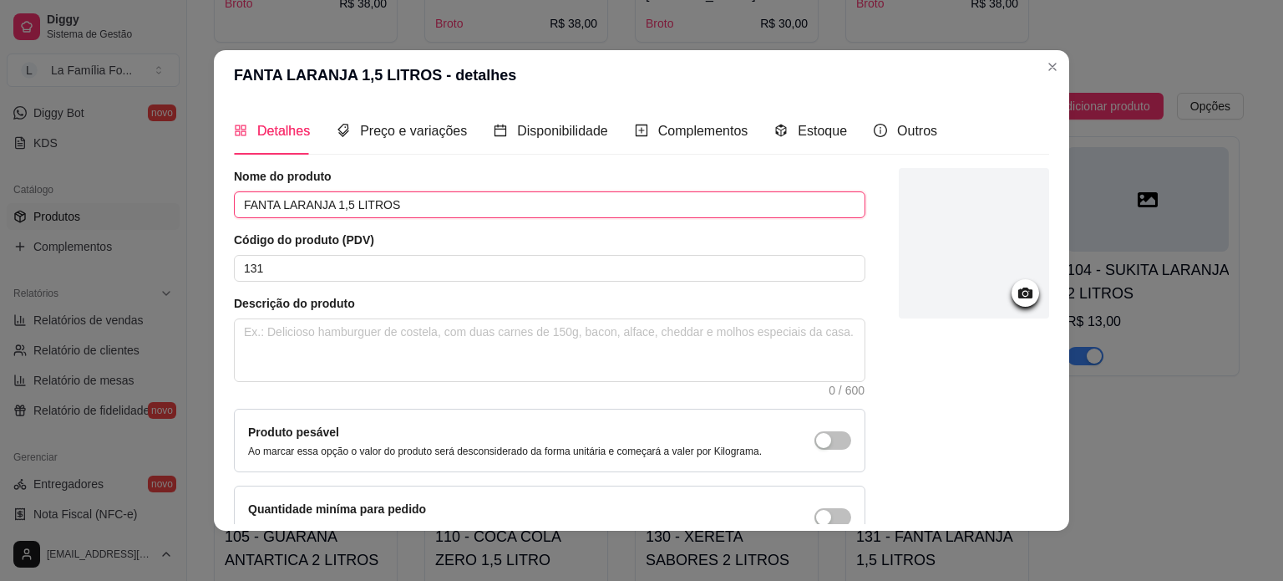
click at [583, 200] on input "FANTA LARANJA 1,5 LITROS" at bounding box center [550, 204] width 632 height 27
type input "FANTA LARANJA 1,5 LITRO"
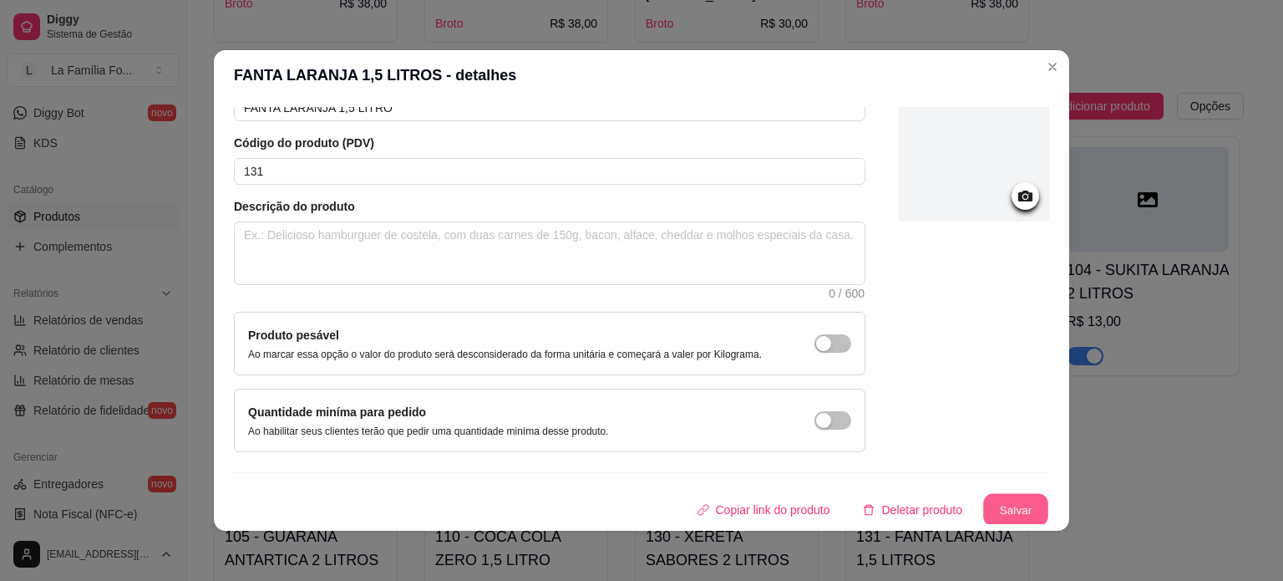
click at [1022, 502] on button "Salvar" at bounding box center [1015, 510] width 65 height 33
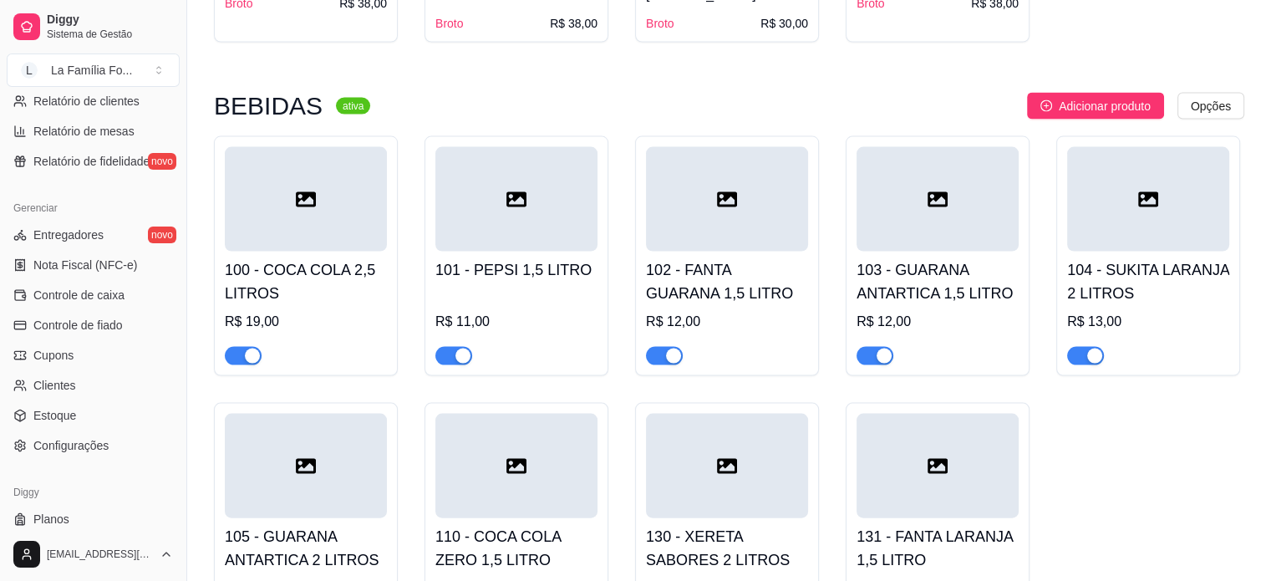
scroll to position [587, 0]
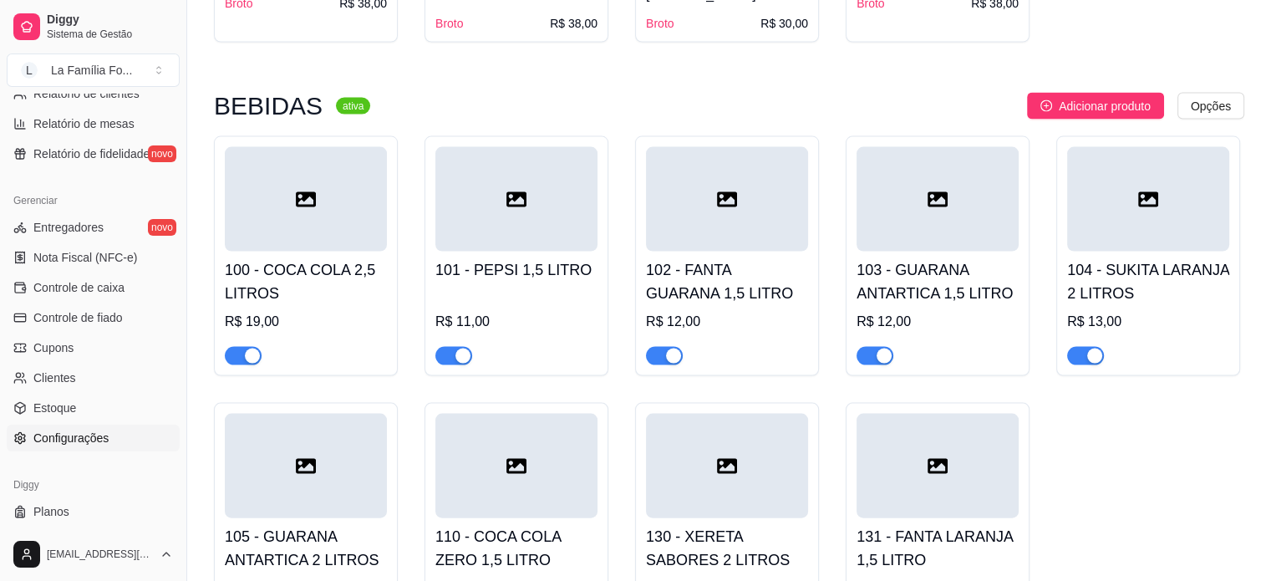
click at [134, 440] on link "Configurações" at bounding box center [93, 437] width 173 height 27
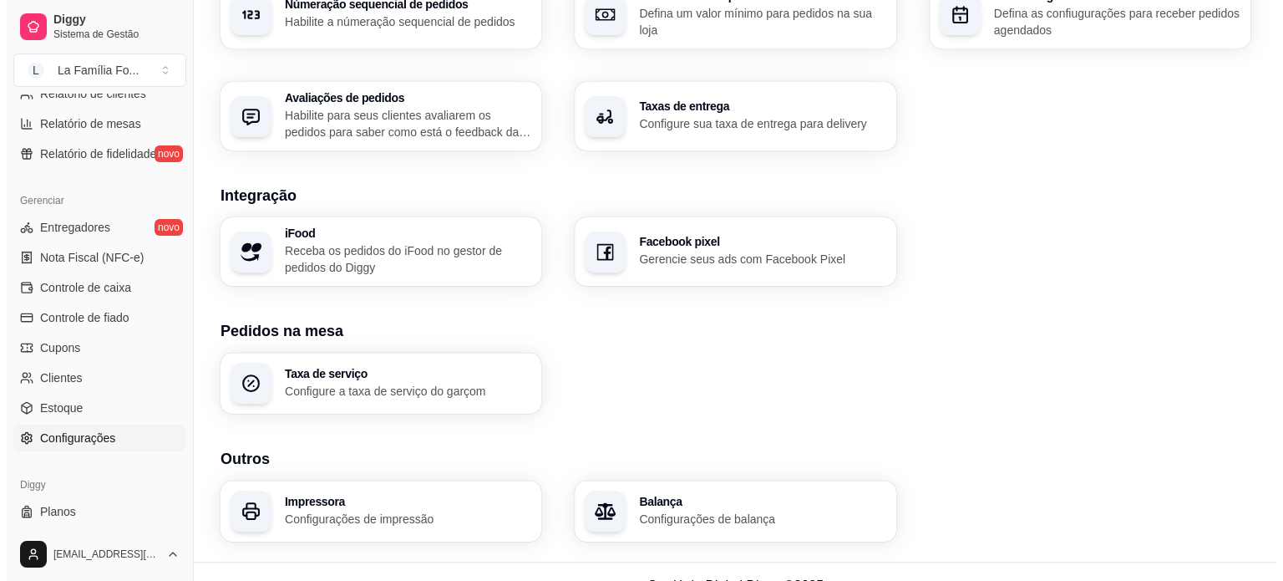
scroll to position [566, 0]
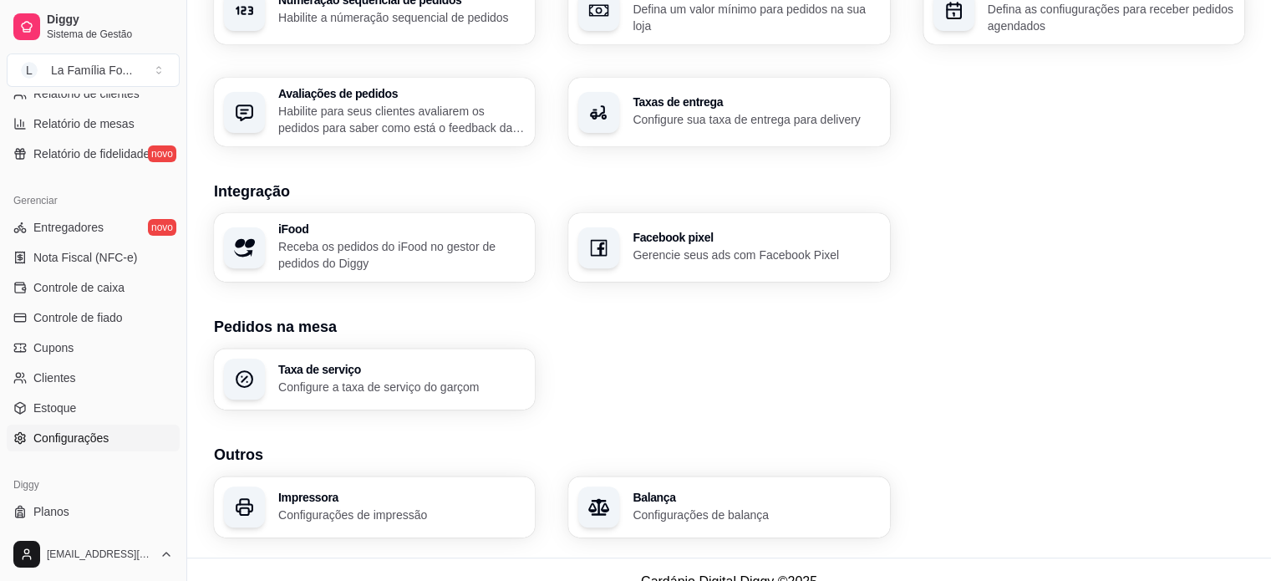
click at [480, 501] on h3 "Impressora" at bounding box center [401, 497] width 246 height 12
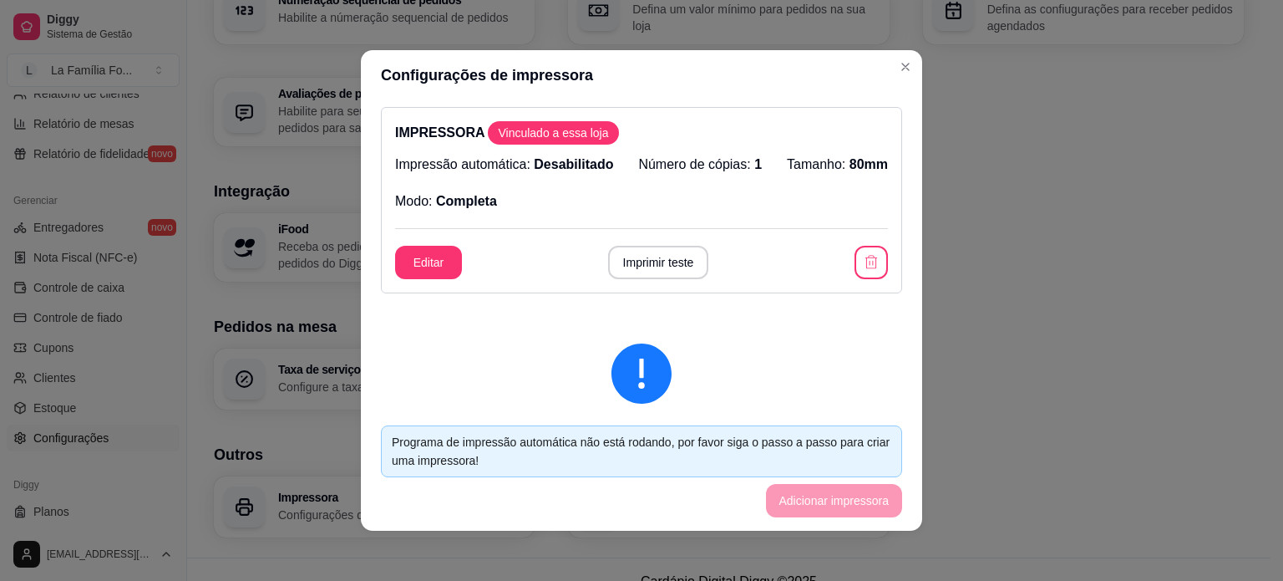
click at [552, 134] on span "Vinculado a essa loja" at bounding box center [553, 132] width 124 height 17
click at [445, 260] on button "Editar" at bounding box center [428, 262] width 65 height 33
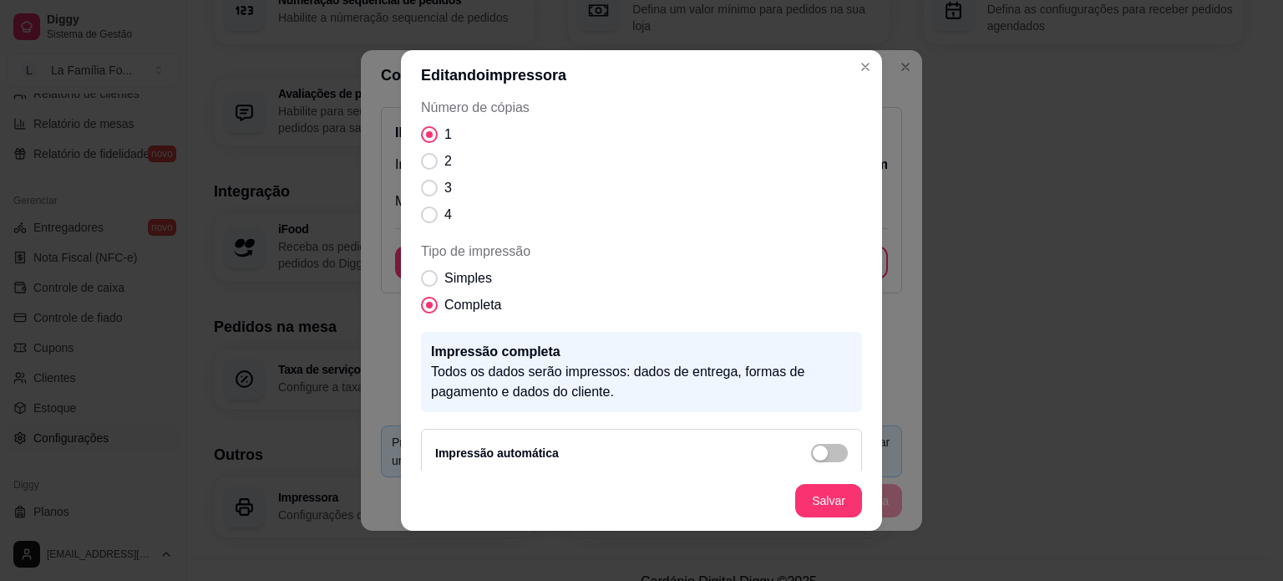
scroll to position [175, 0]
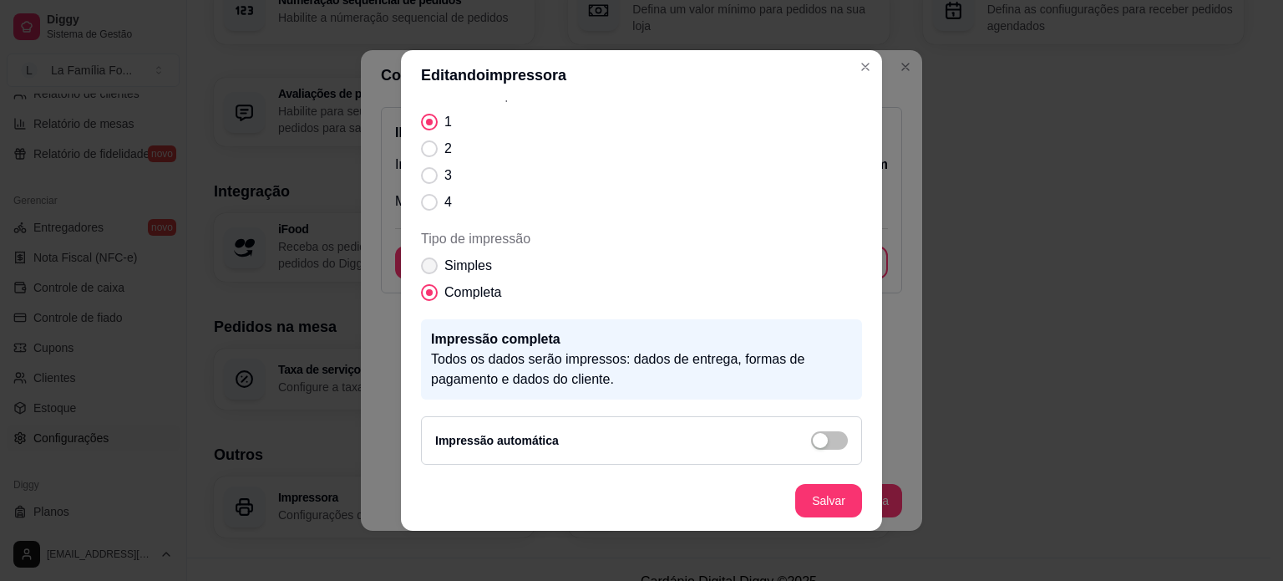
click at [429, 262] on span "Tipo de impressão" at bounding box center [429, 265] width 17 height 17
click at [429, 269] on input "Simples" at bounding box center [425, 274] width 11 height 11
radio input "true"
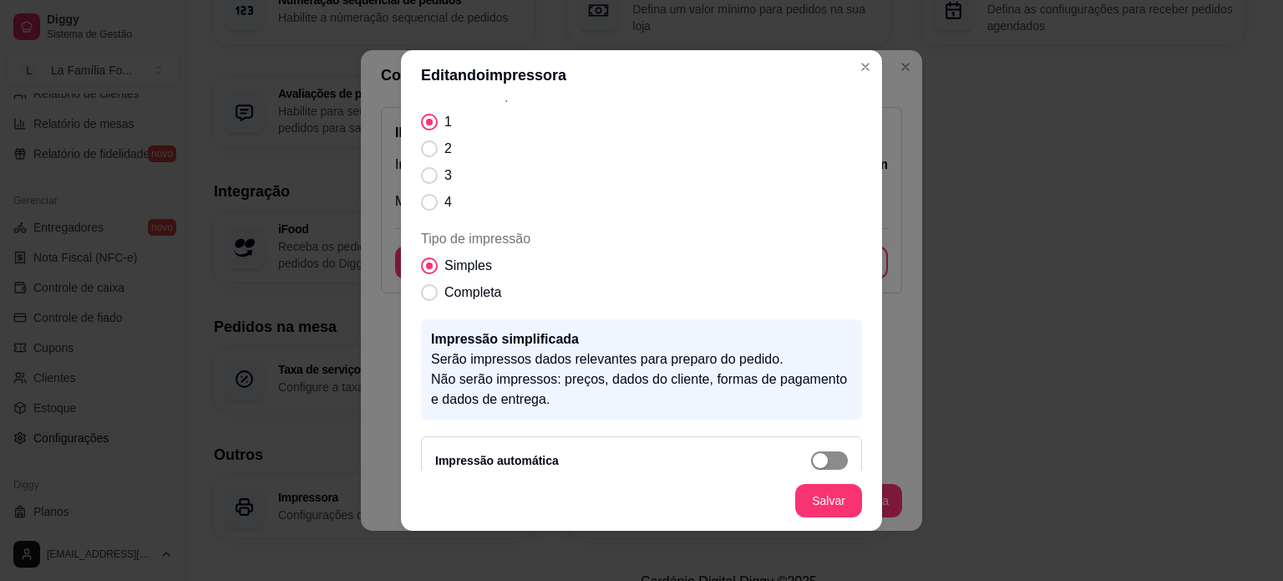
click at [816, 452] on span "button" at bounding box center [829, 460] width 37 height 18
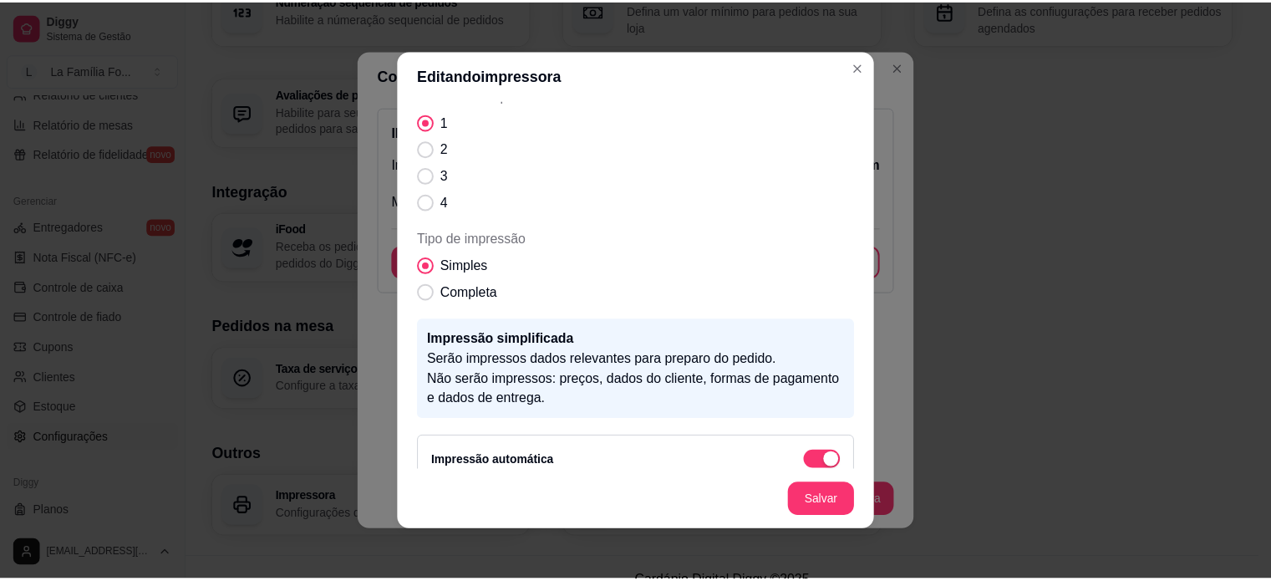
scroll to position [256, 0]
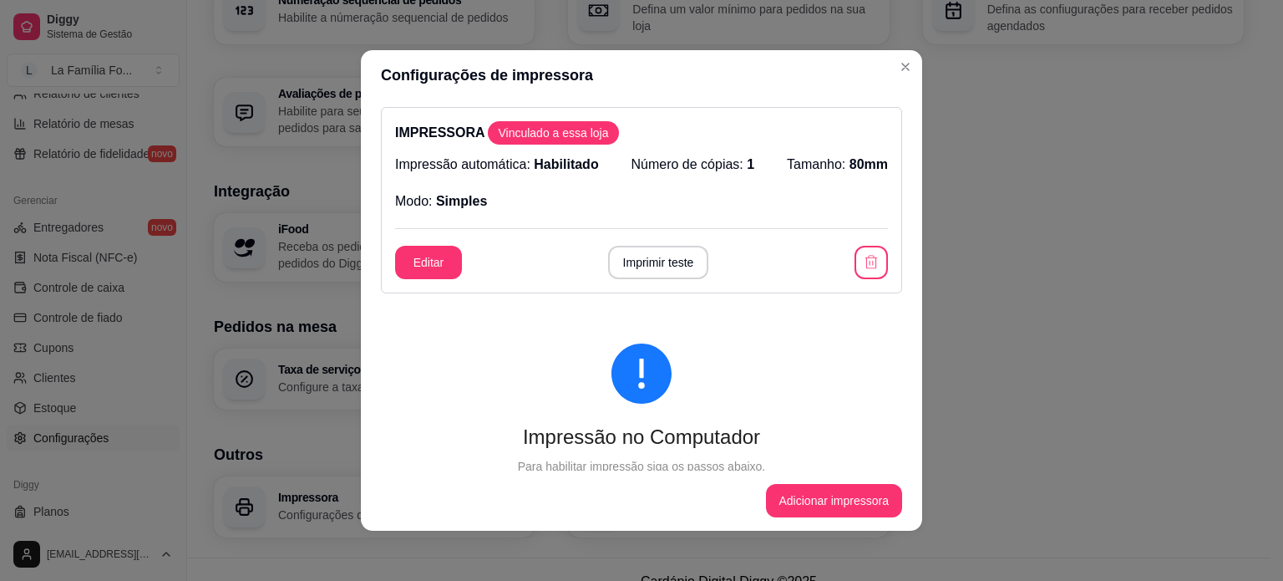
click at [652, 396] on icon "exclamation-circle" at bounding box center [642, 373] width 60 height 60
click at [562, 140] on span "Vinculado a essa loja" at bounding box center [553, 132] width 124 height 17
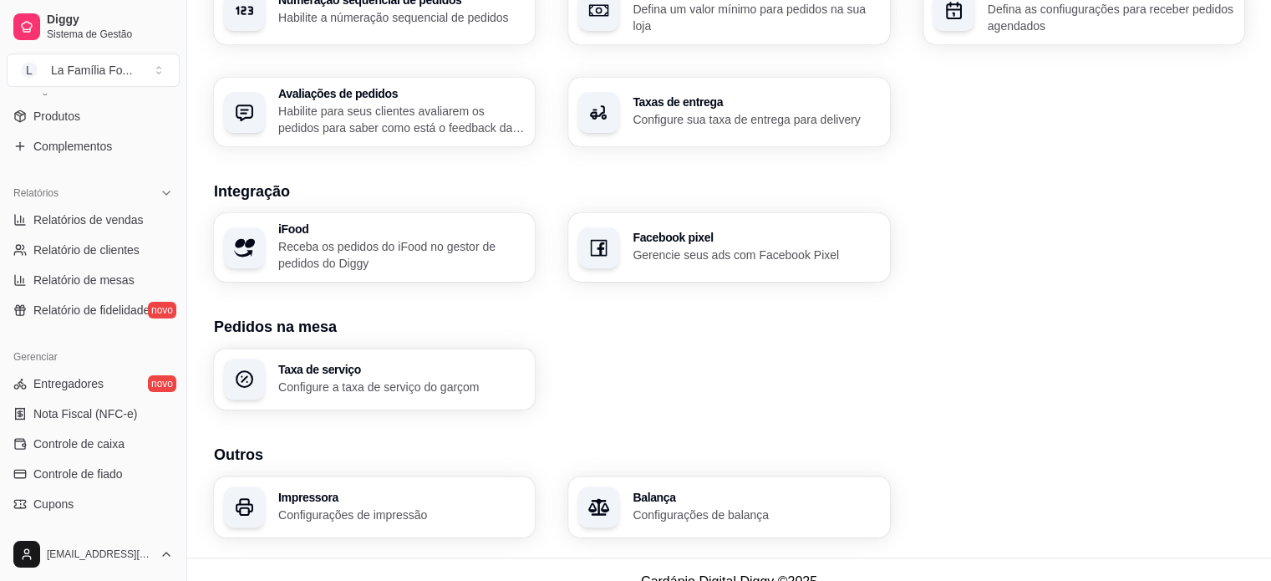
scroll to position [344, 0]
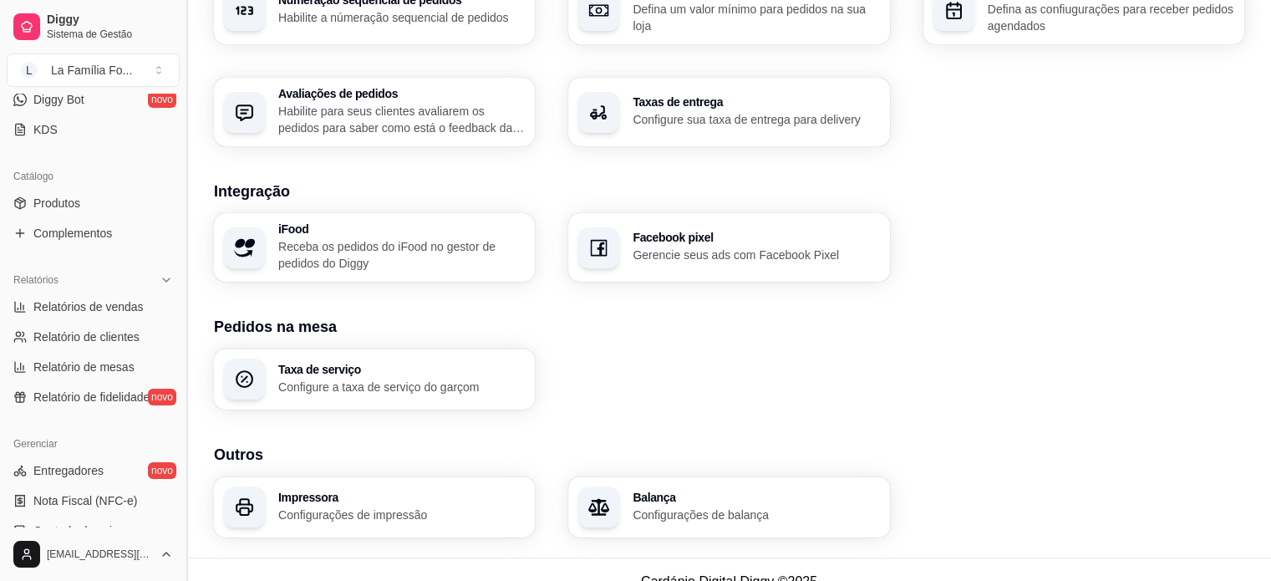
click at [180, 125] on button "Toggle Sidebar" at bounding box center [186, 290] width 13 height 581
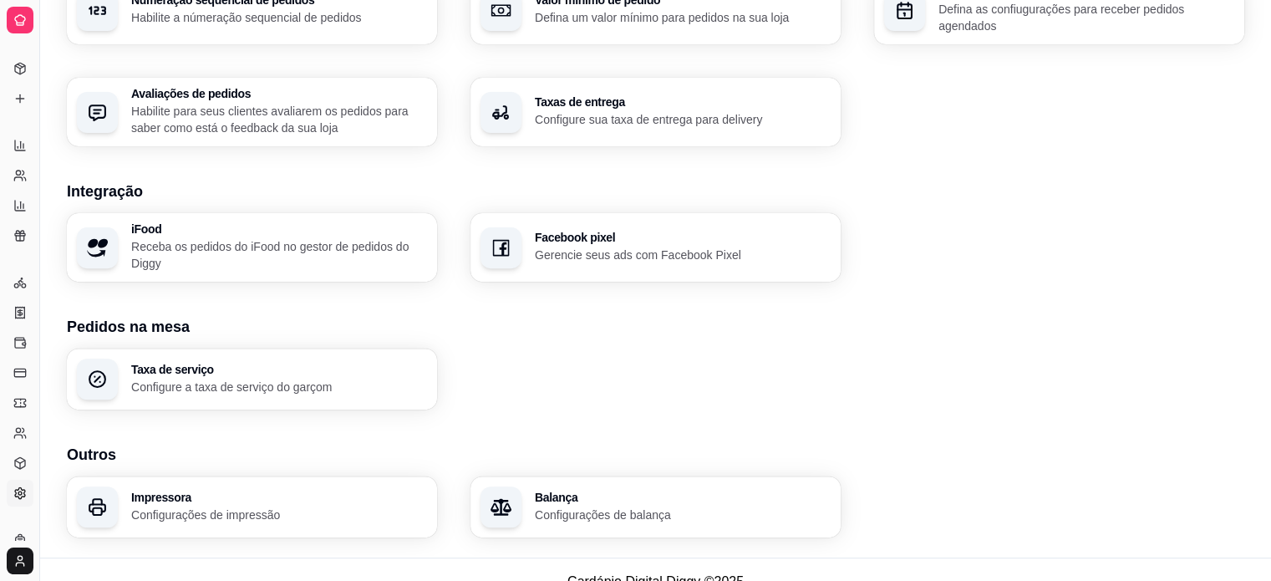
scroll to position [234, 0]
click at [43, 111] on button "Toggle Sidebar" at bounding box center [39, 290] width 13 height 581
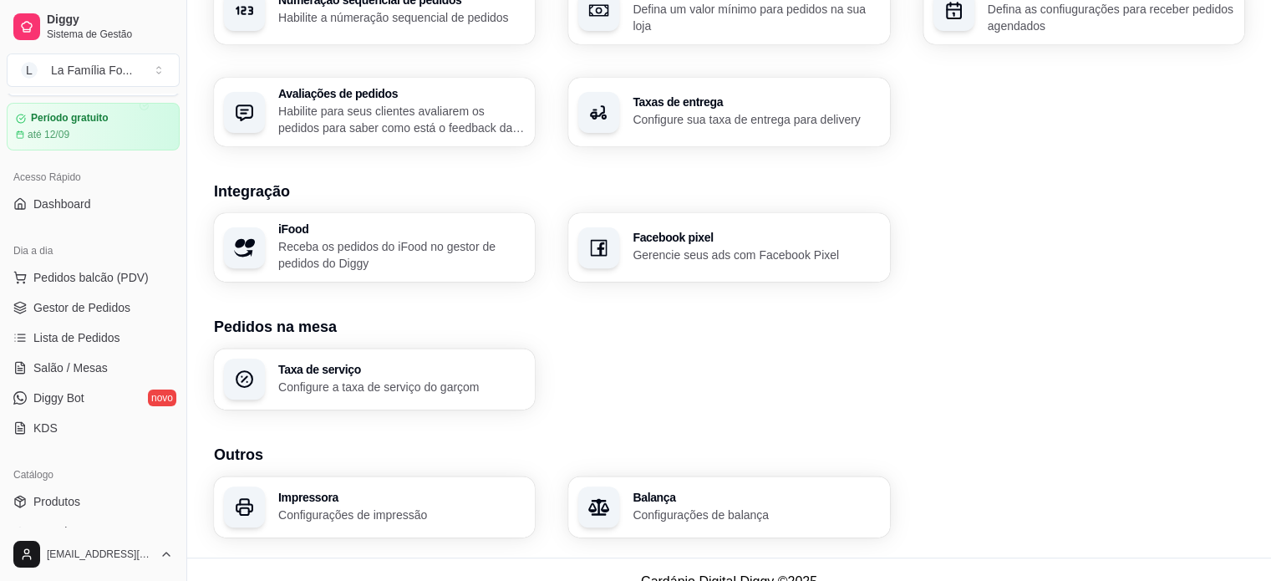
scroll to position [0, 0]
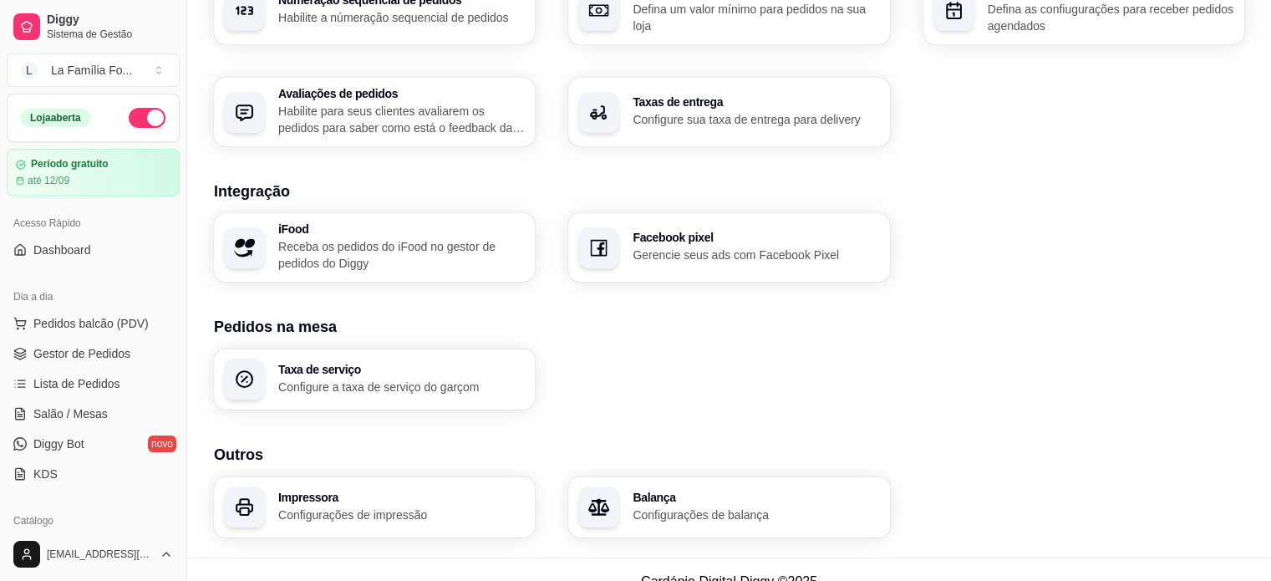
drag, startPoint x: 180, startPoint y: 275, endPoint x: 178, endPoint y: 286, distance: 11.0
click at [178, 286] on div "Diggy Sistema de Gestão L La Família Fo ... Loja aberta Período gratuito até 12…" at bounding box center [93, 290] width 186 height 581
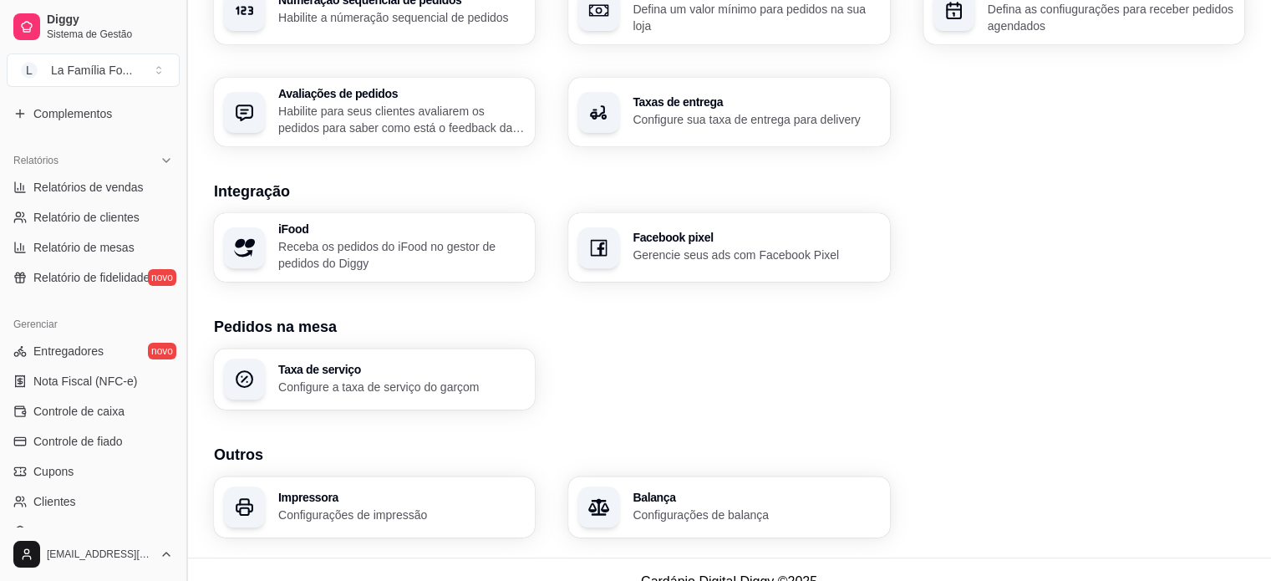
scroll to position [483, 0]
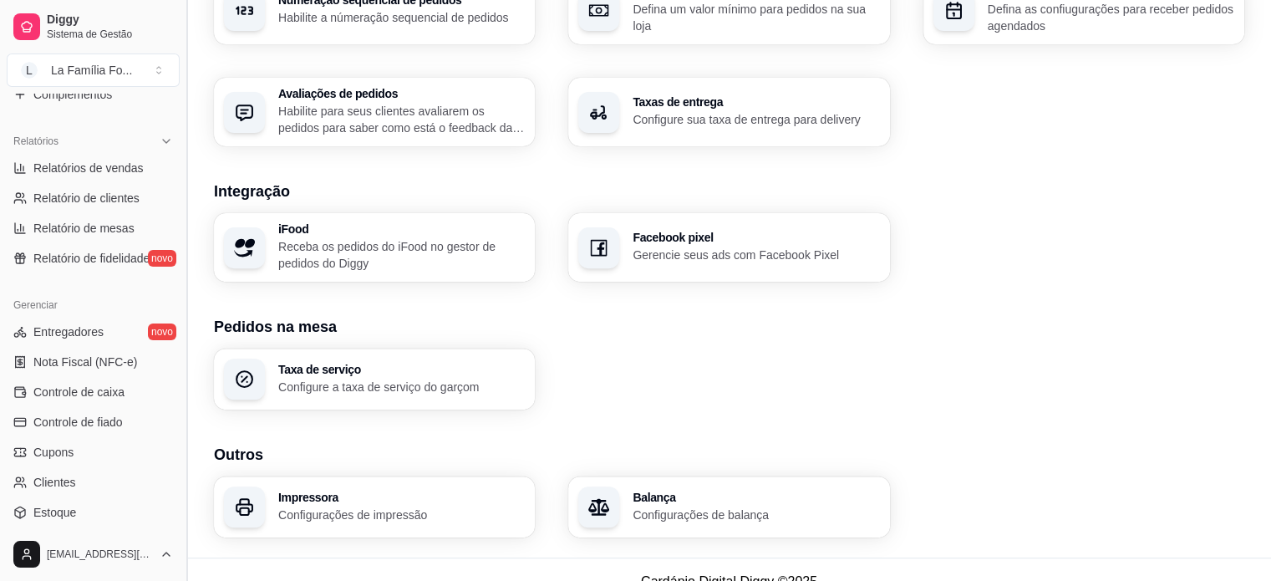
click at [180, 140] on button "Toggle Sidebar" at bounding box center [186, 290] width 13 height 581
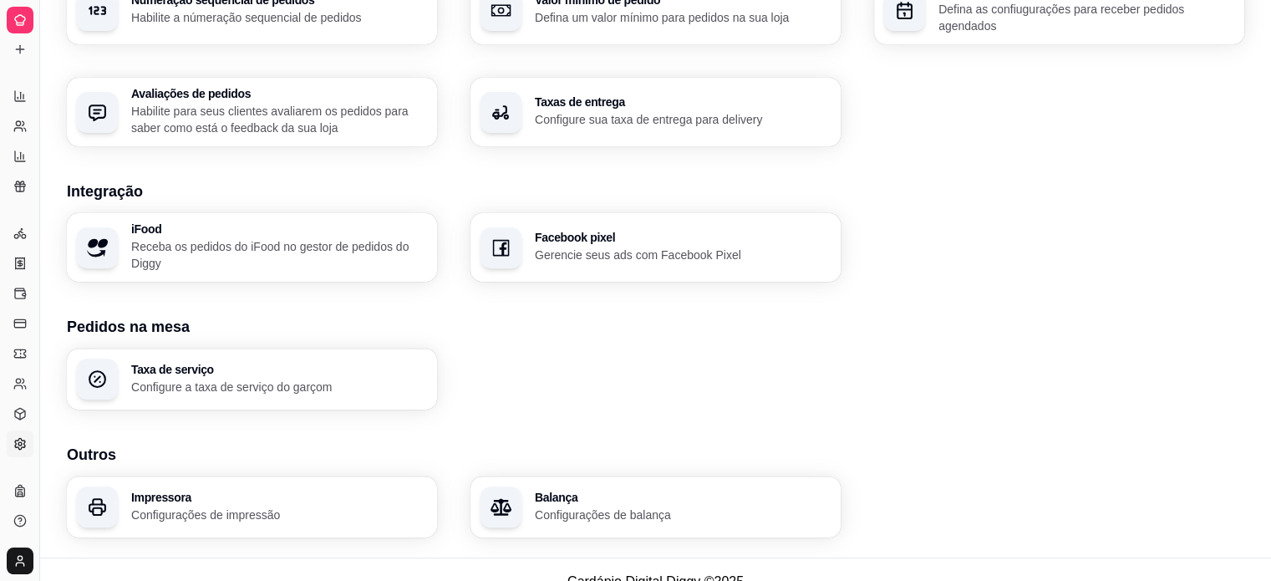
scroll to position [284, 0]
click at [40, 124] on button "Toggle Sidebar" at bounding box center [39, 290] width 13 height 581
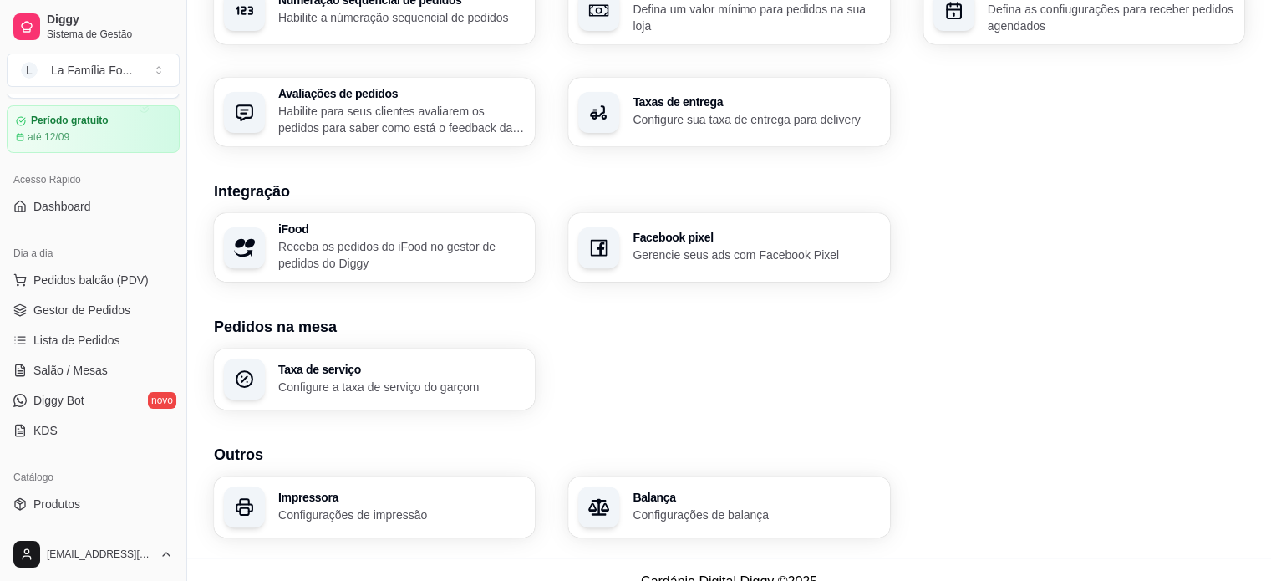
scroll to position [0, 0]
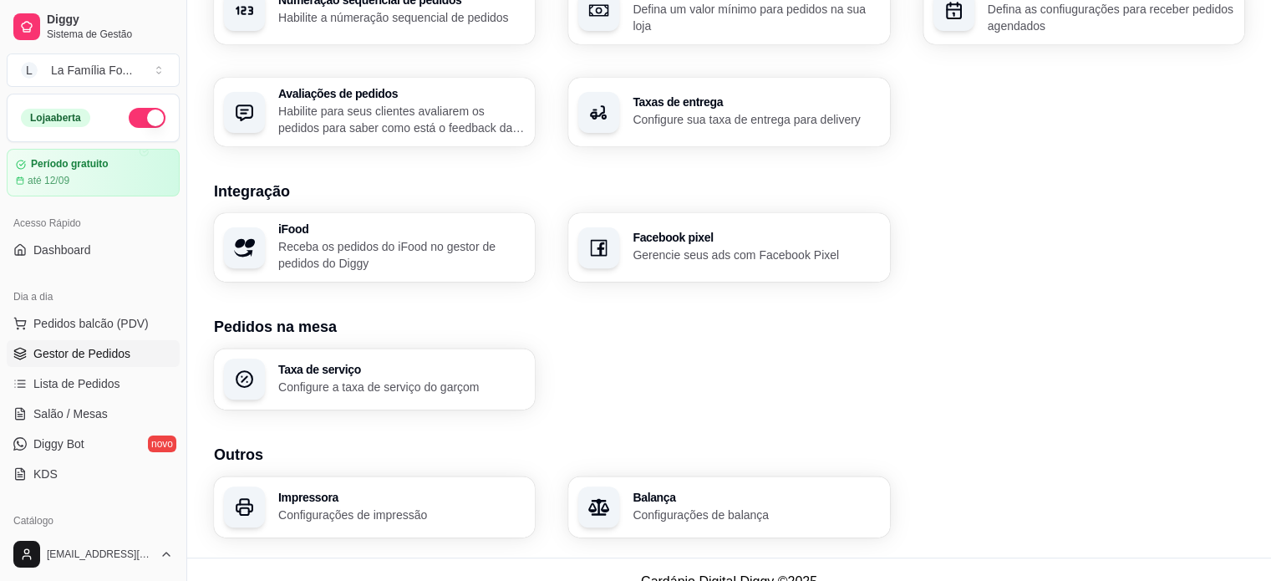
click at [90, 353] on span "Gestor de Pedidos" at bounding box center [81, 353] width 97 height 17
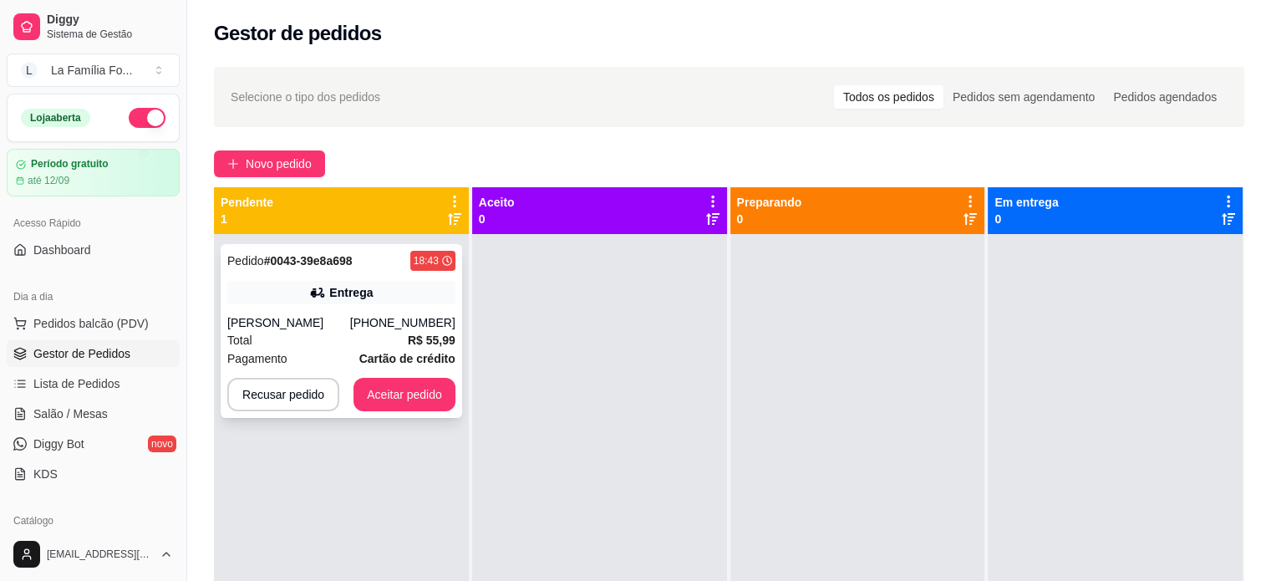
click at [414, 320] on div "[PHONE_NUMBER]" at bounding box center [402, 322] width 105 height 17
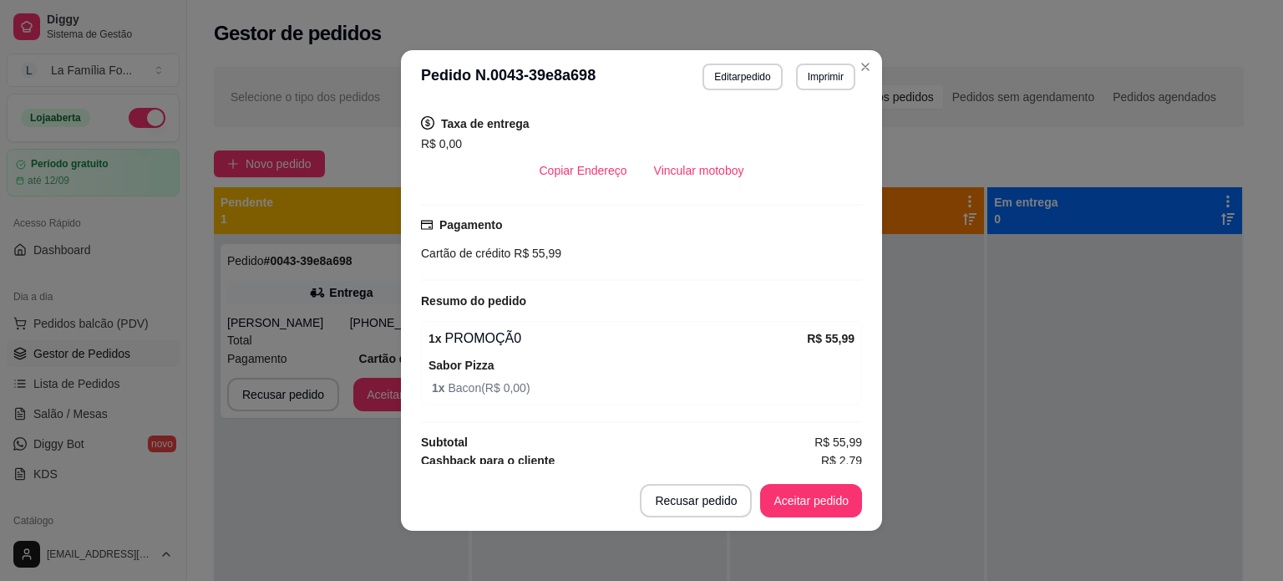
scroll to position [380, 0]
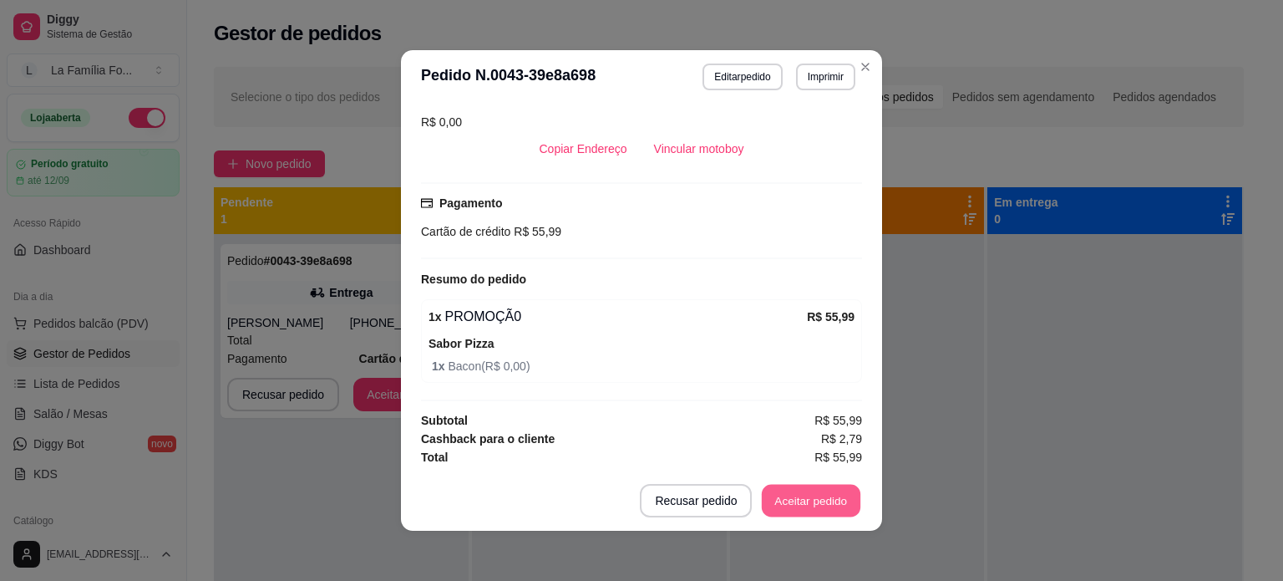
click at [831, 492] on button "Aceitar pedido" at bounding box center [811, 501] width 99 height 33
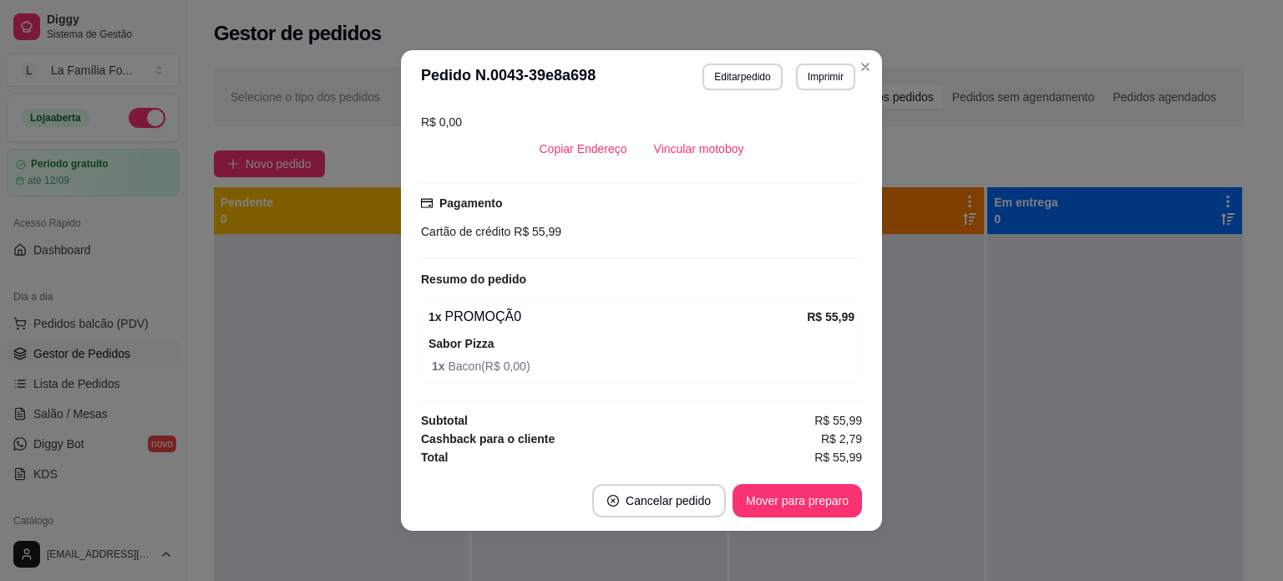
click at [856, 414] on div "feito há 0 minutos Horário do pedido [DATE] 18:43 Status do pedido ACEITO Nome …" at bounding box center [641, 286] width 441 height 353
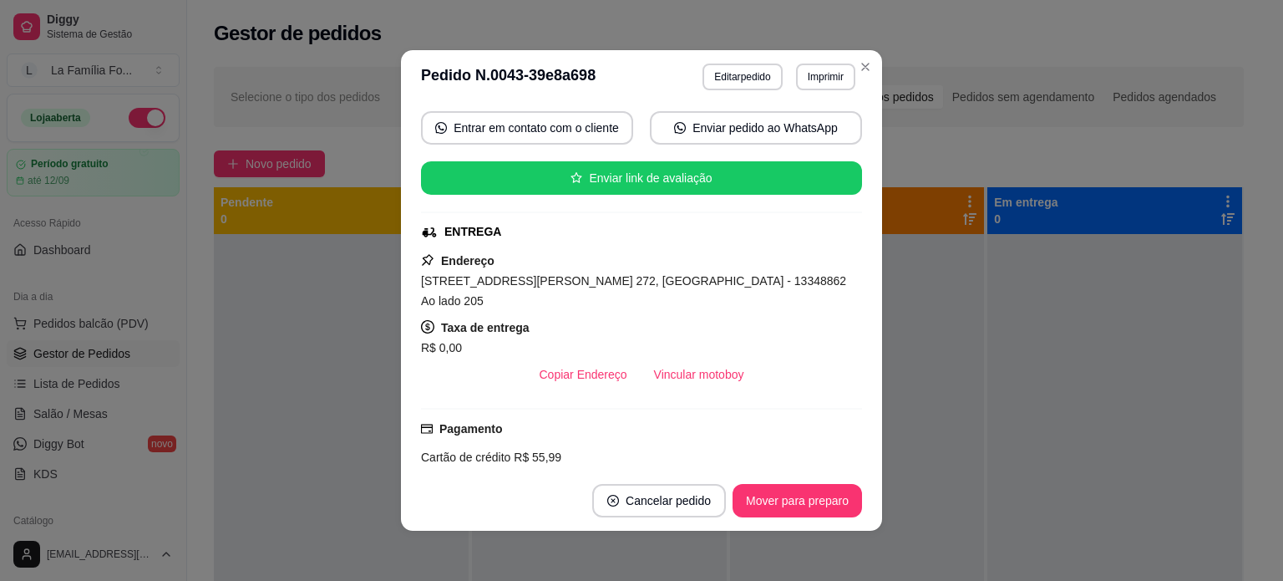
scroll to position [156, 0]
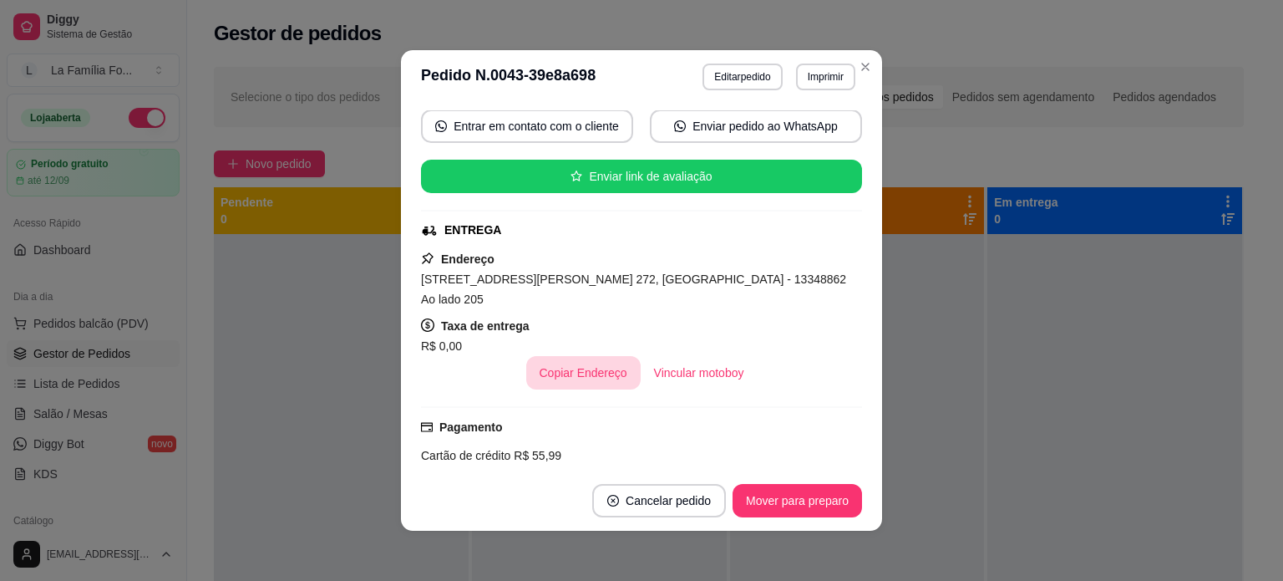
click at [570, 377] on button "Copiar Endereço" at bounding box center [583, 372] width 114 height 33
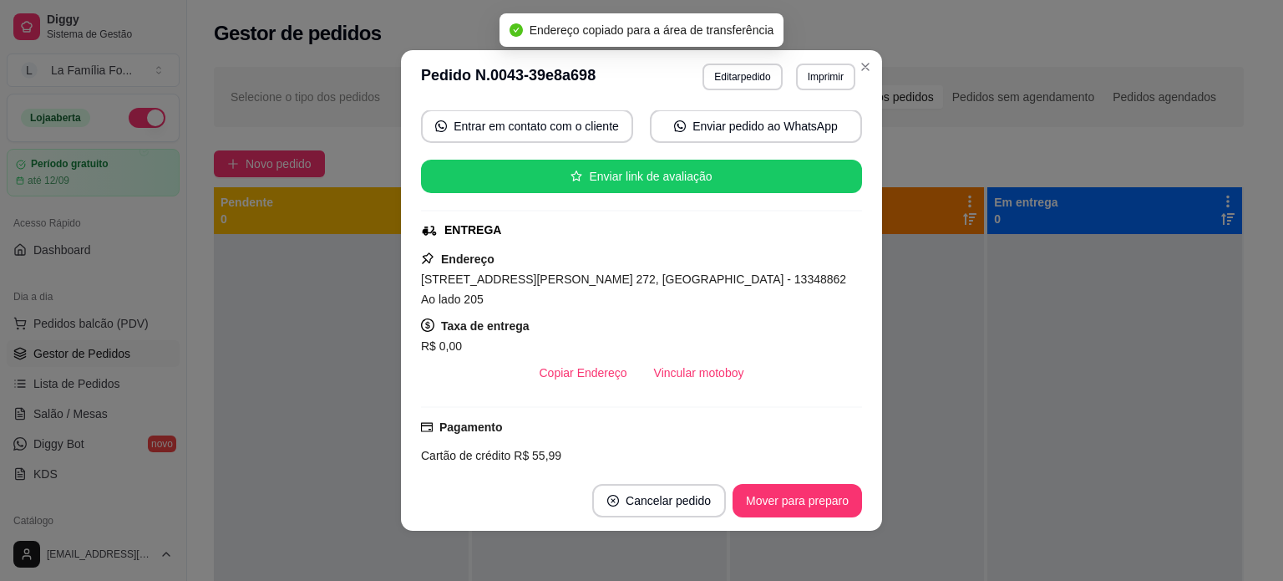
click at [499, 277] on span "[STREET_ADDRESS][PERSON_NAME] 272, [GEOGRAPHIC_DATA] - 13348862 Ao lado 205" at bounding box center [633, 288] width 425 height 33
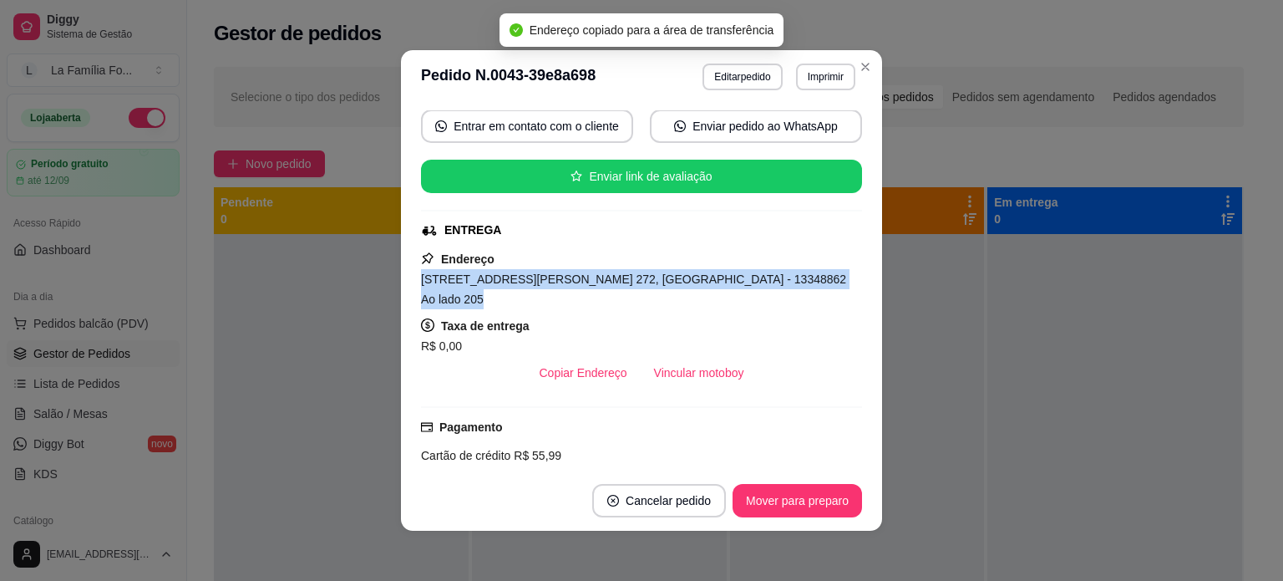
click at [499, 277] on span "[STREET_ADDRESS][PERSON_NAME] 272, [GEOGRAPHIC_DATA] - 13348862 Ao lado 205" at bounding box center [633, 288] width 425 height 33
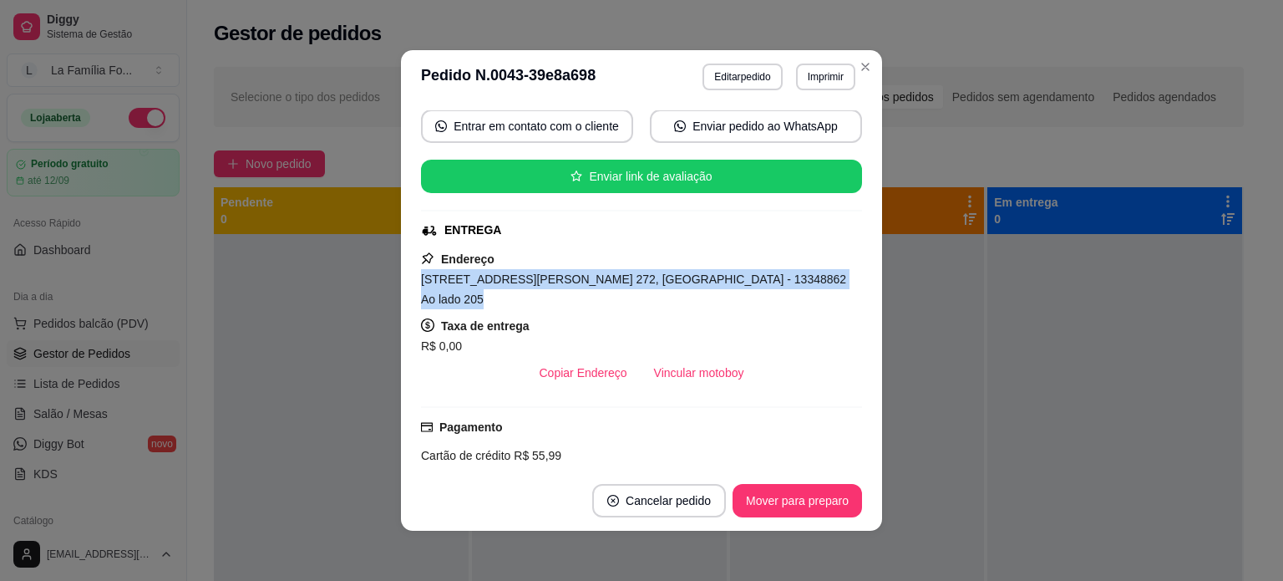
copy span "[STREET_ADDRESS][PERSON_NAME] 272, [GEOGRAPHIC_DATA] - 13348862 Ao lado 205"
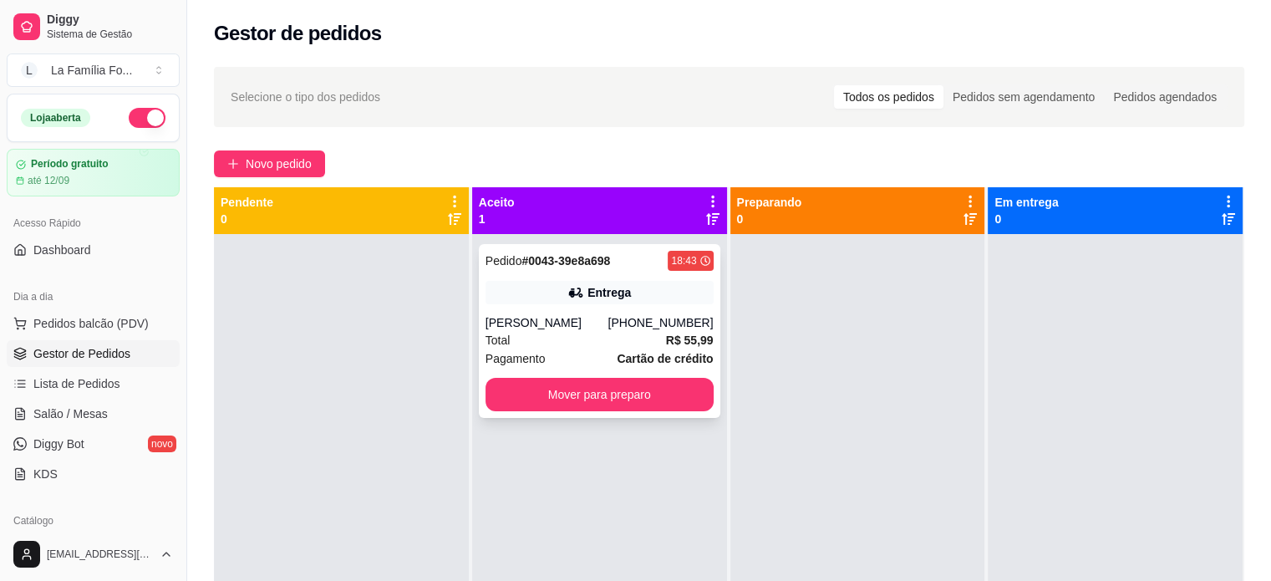
click at [614, 310] on div "Pedido # 0043-39e8a698 18:43 Entrega [PERSON_NAME] [PHONE_NUMBER] Total R$ 55,9…" at bounding box center [599, 331] width 241 height 174
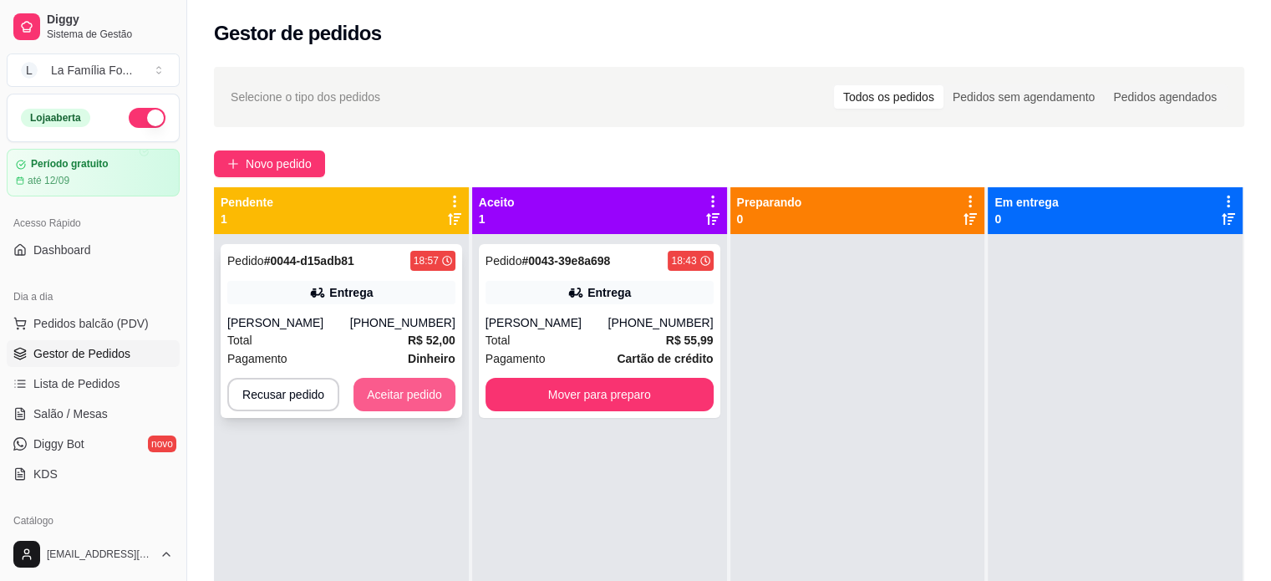
click at [368, 386] on button "Aceitar pedido" at bounding box center [404, 394] width 102 height 33
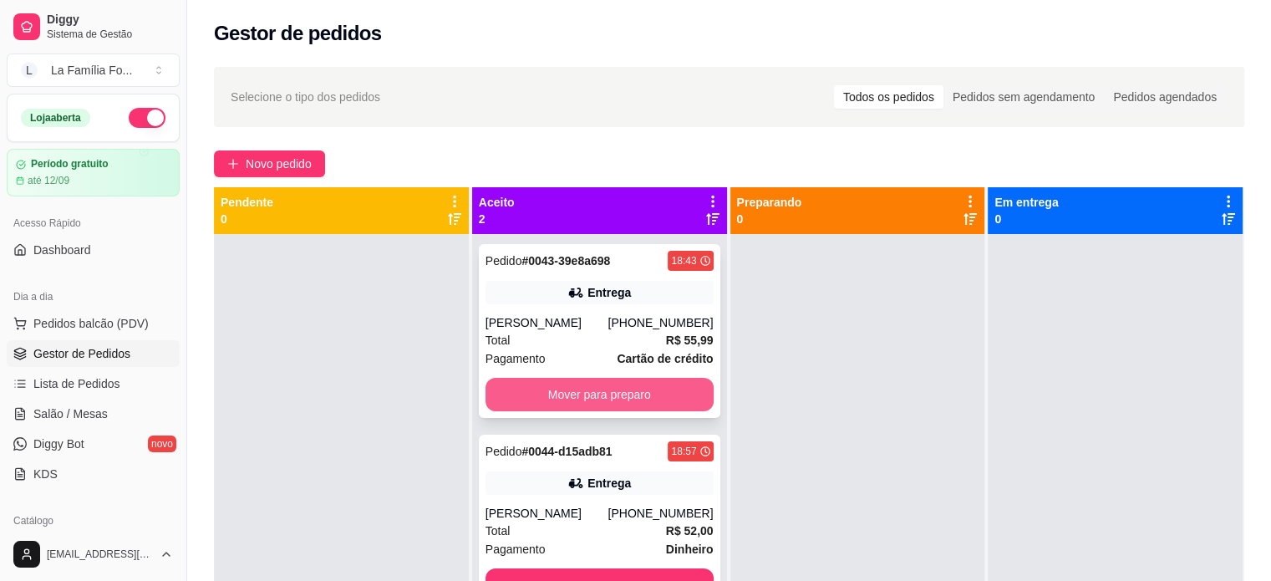
click at [587, 399] on button "Mover para preparo" at bounding box center [599, 394] width 228 height 33
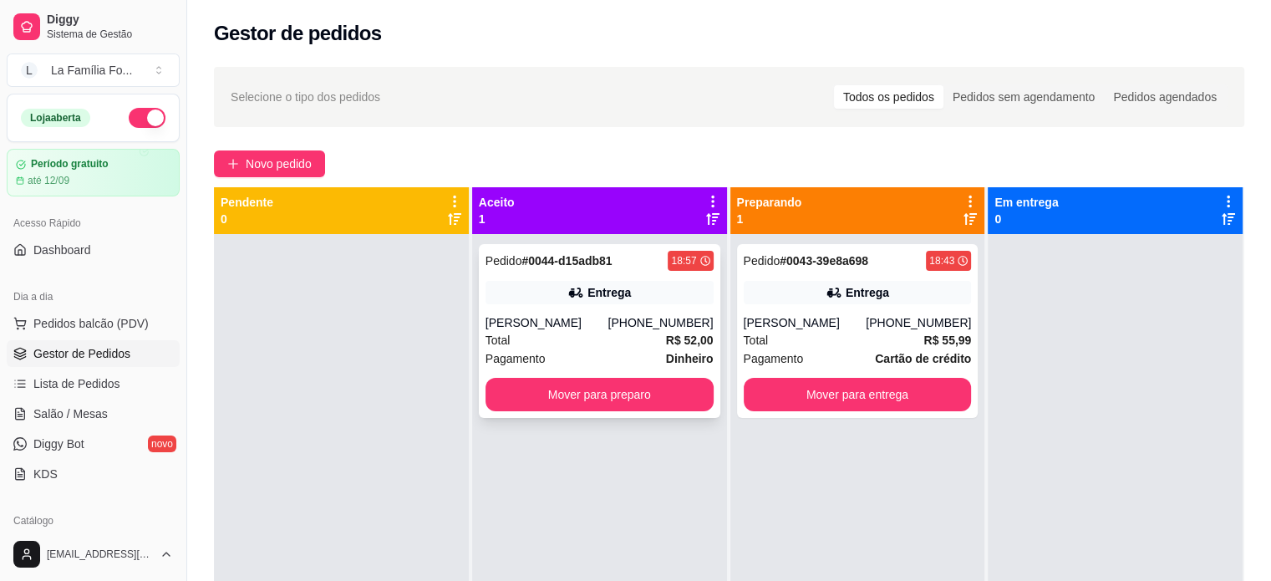
click at [607, 289] on div "Entrega" at bounding box center [608, 292] width 43 height 17
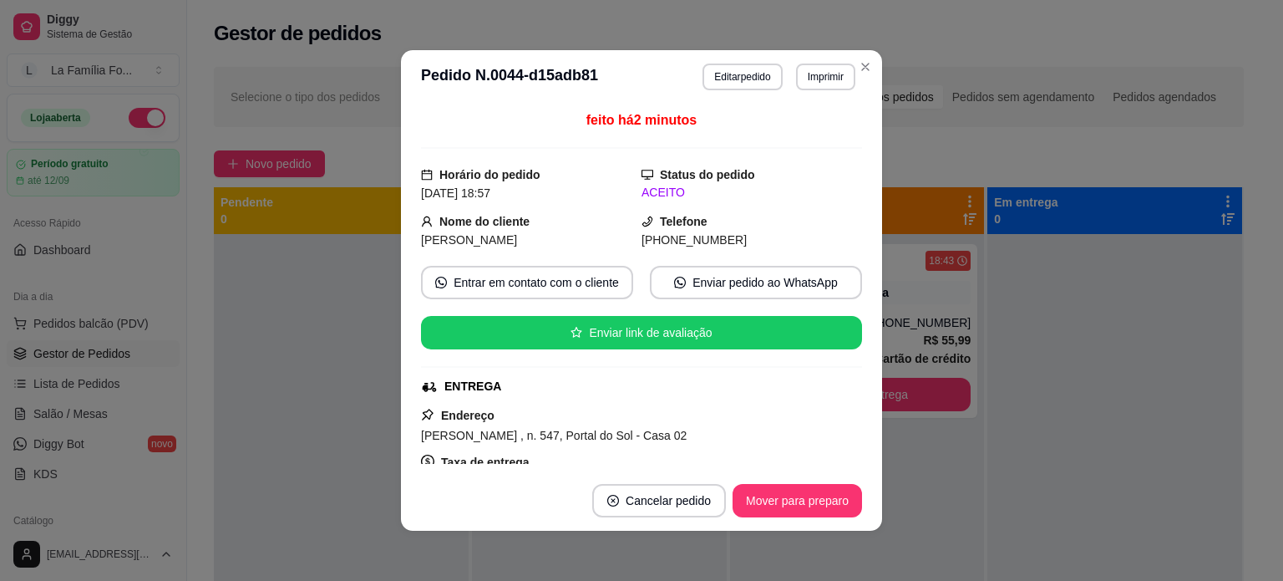
click at [562, 437] on span "[PERSON_NAME] , n. 547, Portal do Sol - Casa 02" at bounding box center [554, 435] width 266 height 13
copy span "[PERSON_NAME] , n. 547, Portal do Sol - Casa 02"
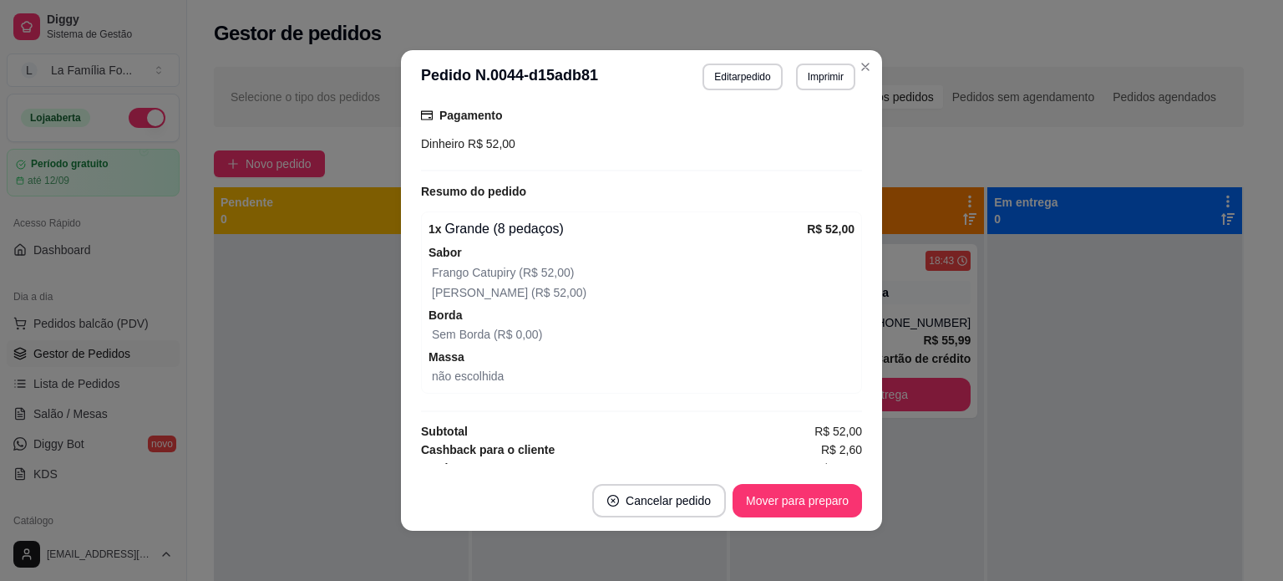
scroll to position [459, 0]
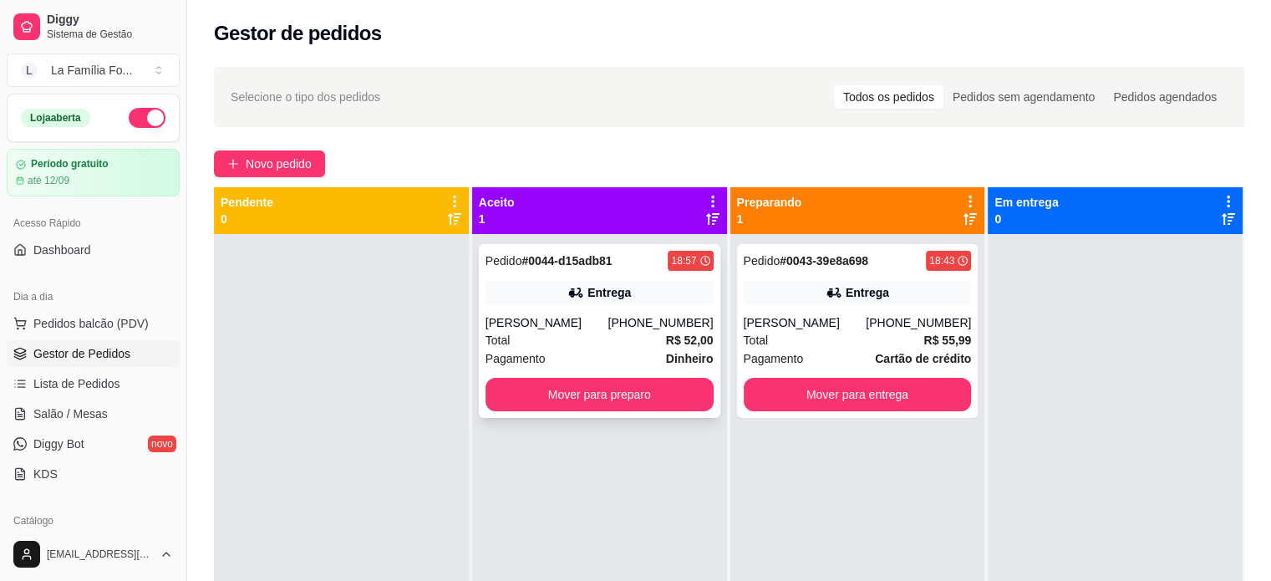
click at [618, 307] on div "Pedido # 0044-d15adb81 18:57 Entrega [PERSON_NAME] [PHONE_NUMBER] Total R$ 52,0…" at bounding box center [599, 331] width 241 height 174
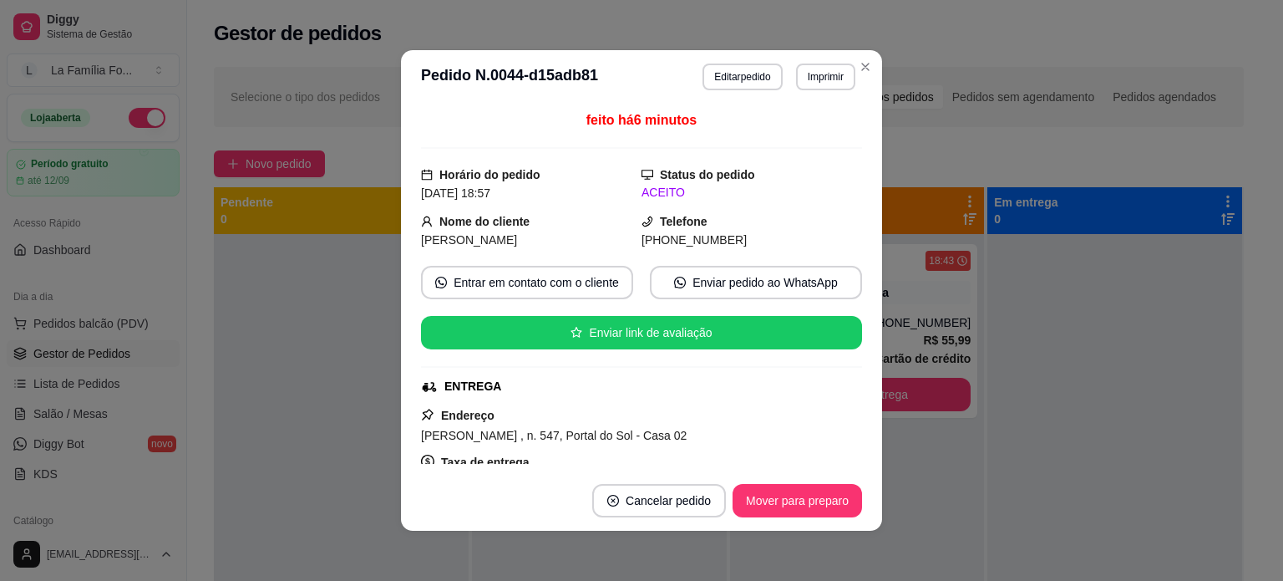
drag, startPoint x: 839, startPoint y: 210, endPoint x: 841, endPoint y: 225, distance: 15.1
click at [841, 225] on div "feito há 6 minutos Horário do pedido [DATE] 18:57 Status do pedido ACEITO Nome …" at bounding box center [641, 286] width 441 height 353
drag, startPoint x: 856, startPoint y: 227, endPoint x: 849, endPoint y: 257, distance: 30.0
click at [849, 257] on div "feito há 6 minutos Horário do pedido [DATE] 18:57 Status do pedido ACEITO Nome …" at bounding box center [641, 287] width 481 height 367
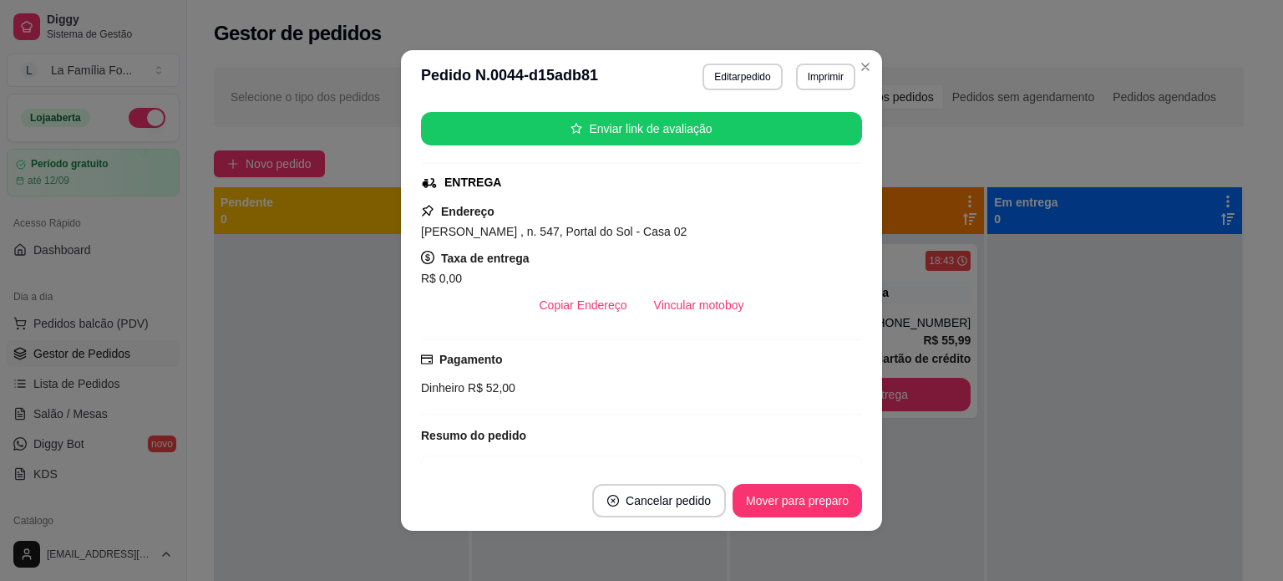
scroll to position [213, 0]
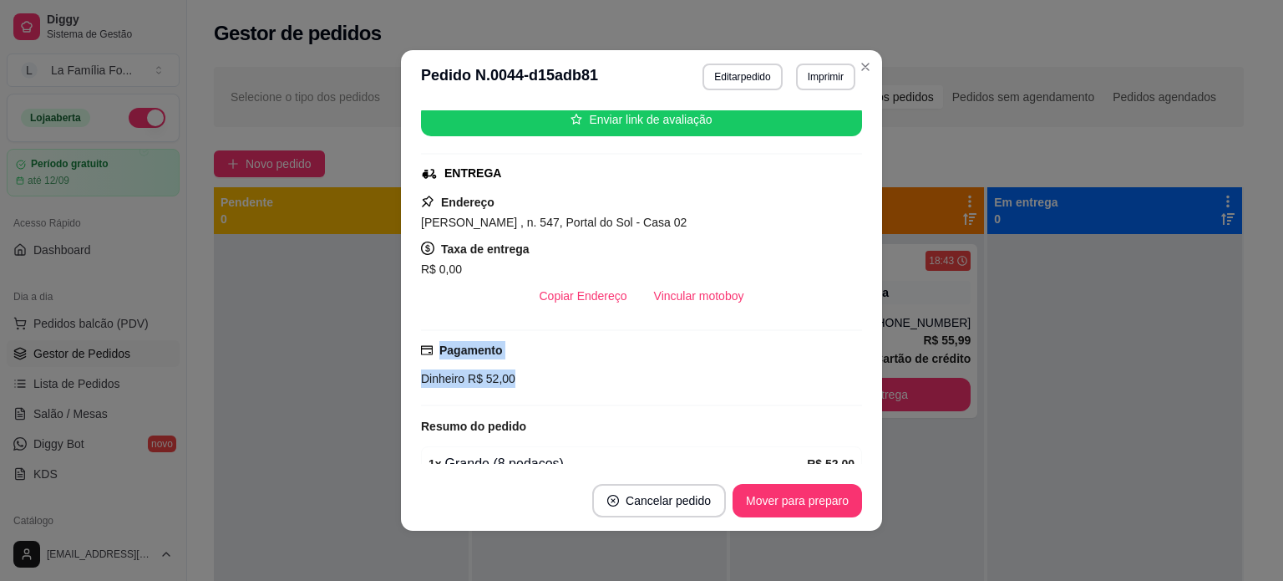
drag, startPoint x: 842, startPoint y: 324, endPoint x: 844, endPoint y: 392, distance: 67.7
click at [844, 392] on div "feito há 6 minutos Horário do pedido [DATE] 18:57 Status do pedido ACEITO Nome …" at bounding box center [641, 286] width 441 height 353
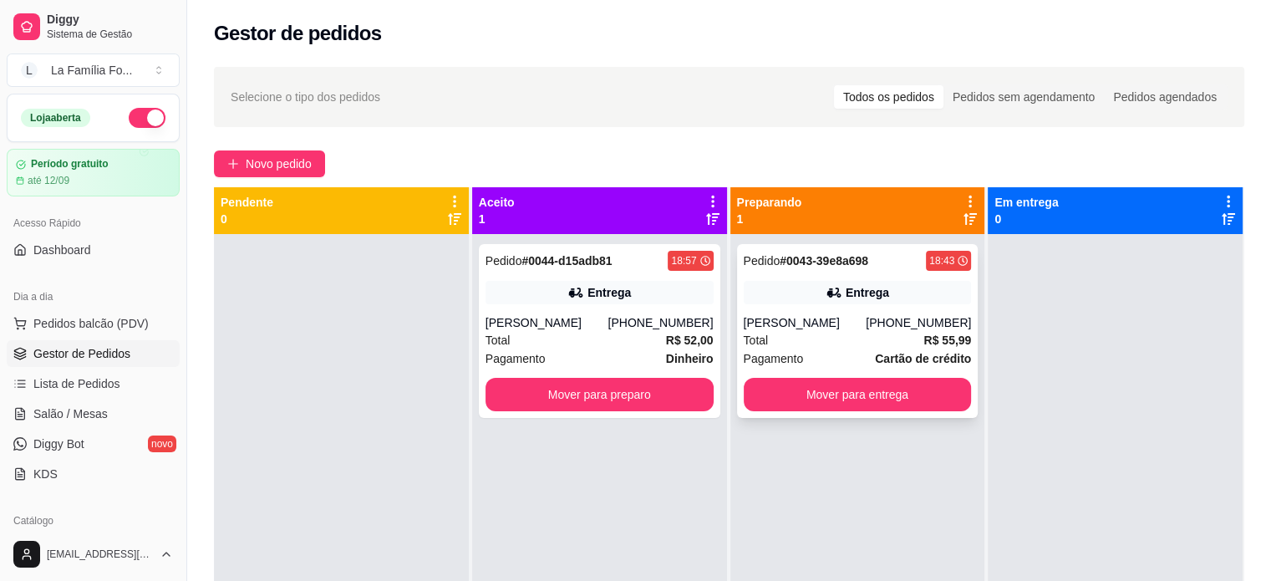
click at [909, 373] on div "Pedido # 0043-39e8a698 18:43 Entrega [PERSON_NAME] [PHONE_NUMBER] Total R$ 55,9…" at bounding box center [857, 331] width 241 height 174
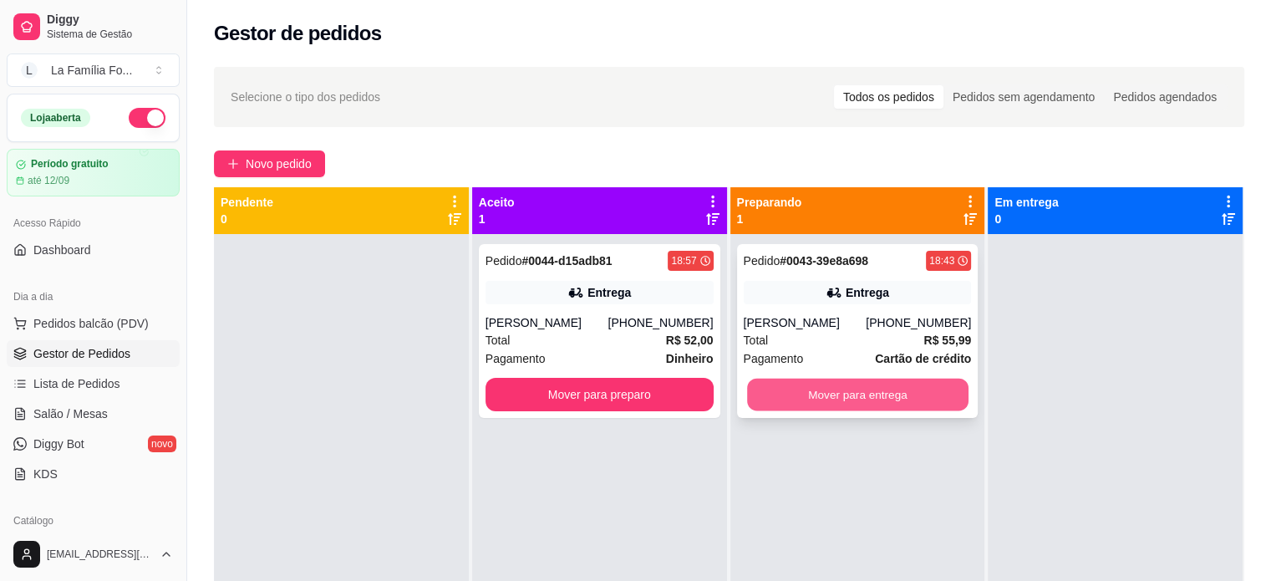
click at [905, 390] on button "Mover para entrega" at bounding box center [857, 395] width 221 height 33
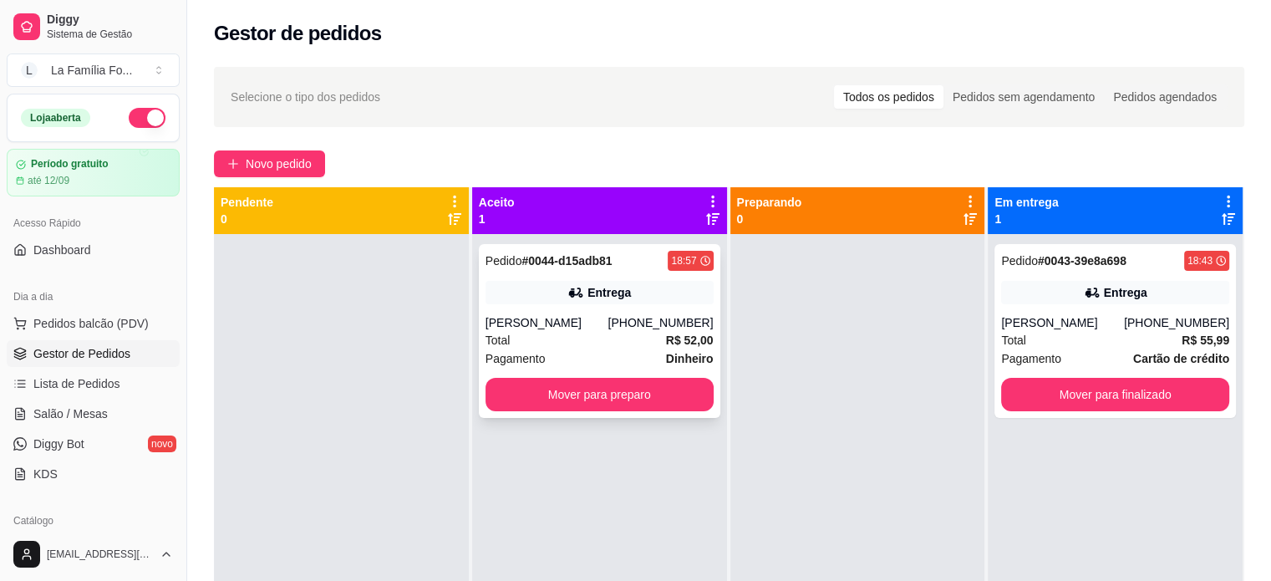
click at [623, 417] on div "Pedido # 0044-d15adb81 18:57 Entrega [PERSON_NAME] [PHONE_NUMBER] Total R$ 52,0…" at bounding box center [599, 331] width 241 height 174
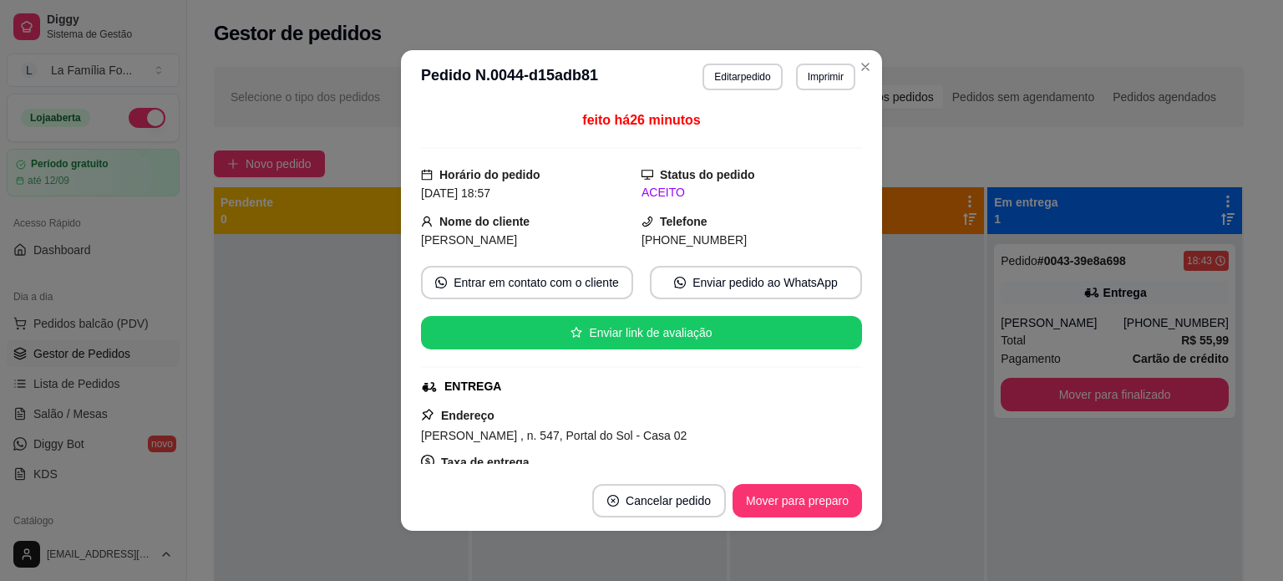
click at [856, 499] on footer "Cancelar pedido Mover para preparo" at bounding box center [641, 500] width 481 height 60
click at [837, 502] on button "Mover para preparo" at bounding box center [798, 500] width 130 height 33
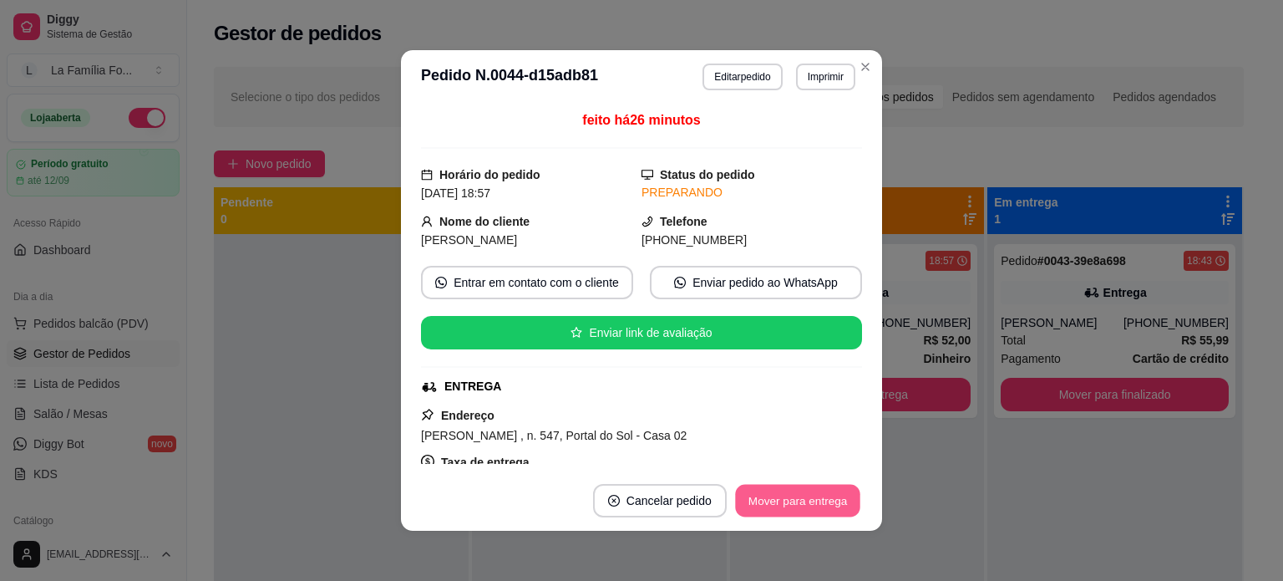
click at [837, 499] on button "Mover para entrega" at bounding box center [797, 501] width 125 height 33
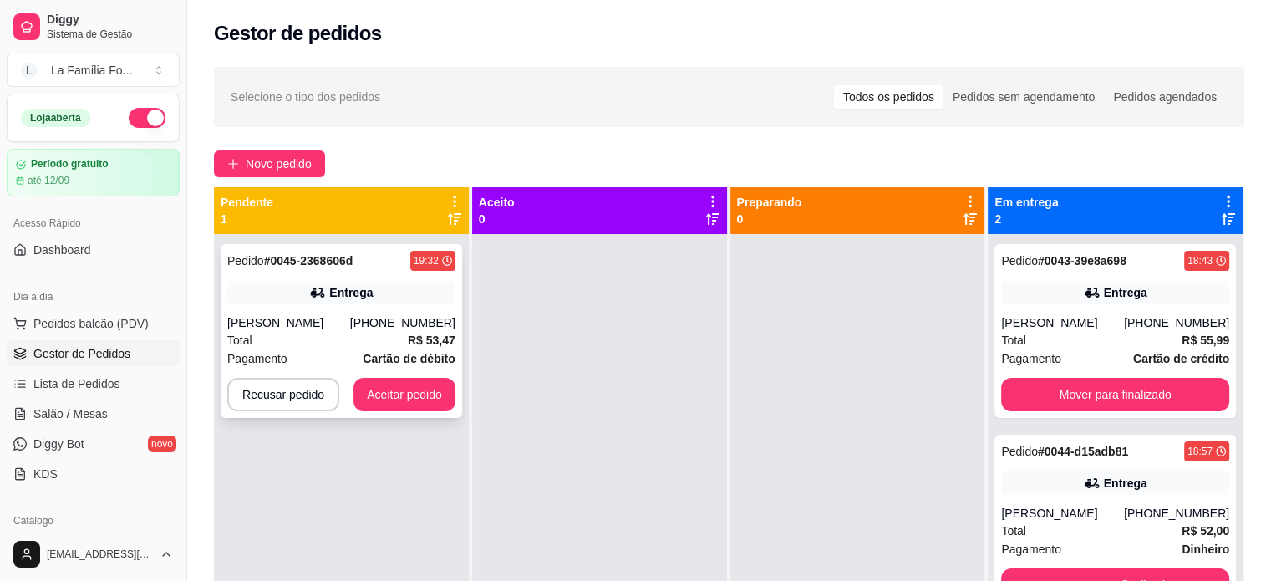
click at [358, 358] on div "Pagamento Cartão de débito" at bounding box center [341, 358] width 228 height 18
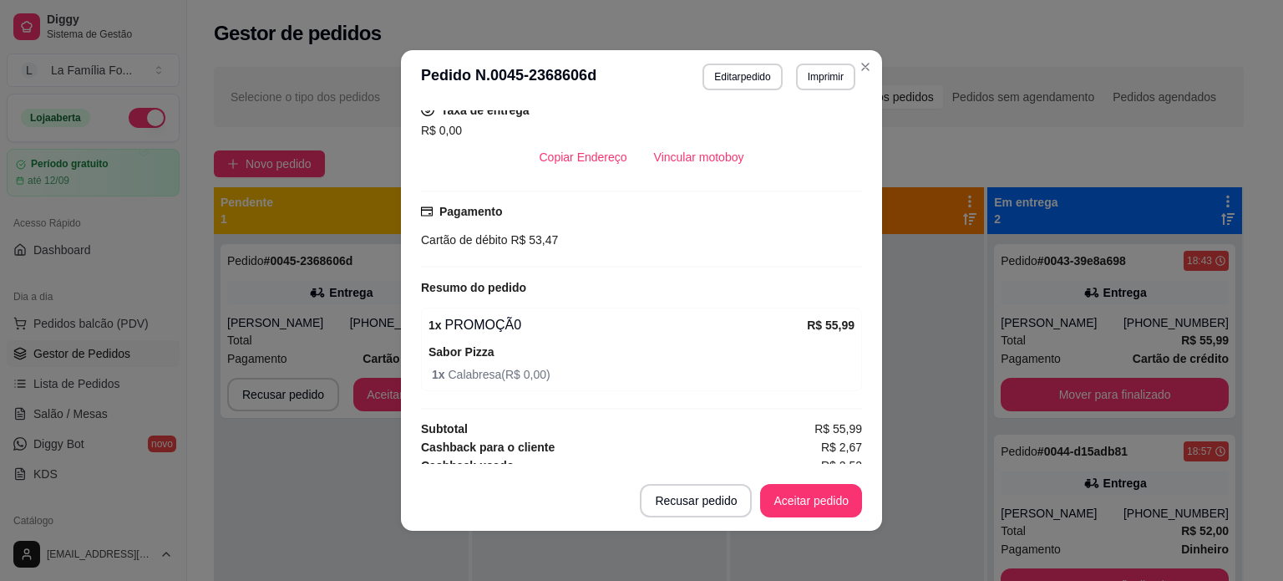
scroll to position [379, 0]
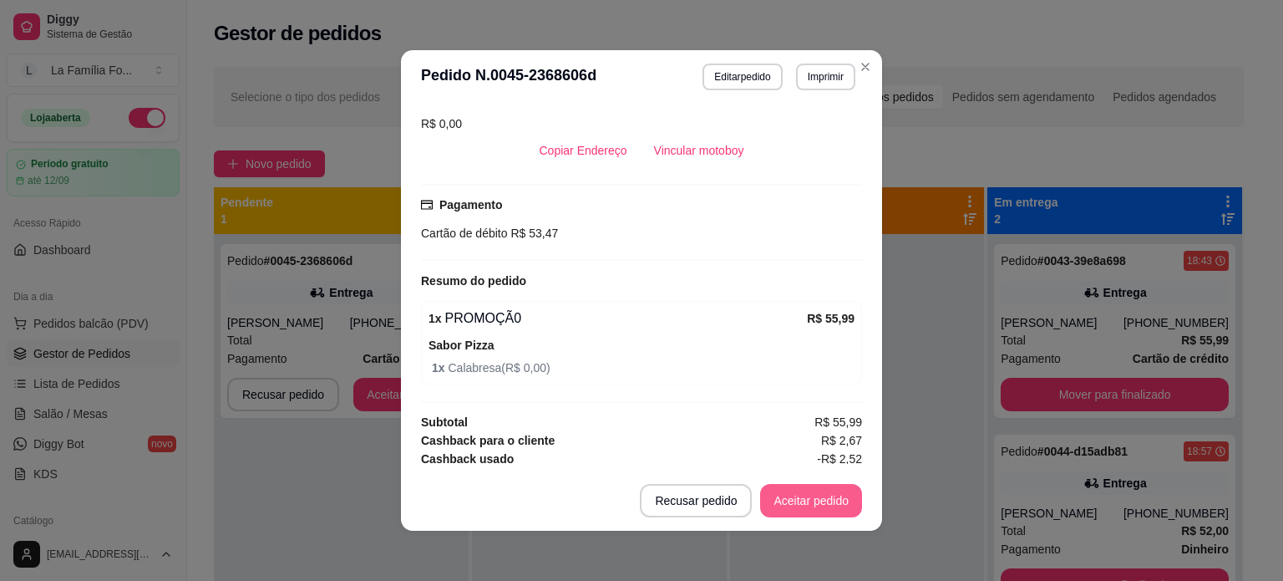
click at [835, 499] on button "Aceitar pedido" at bounding box center [811, 500] width 102 height 33
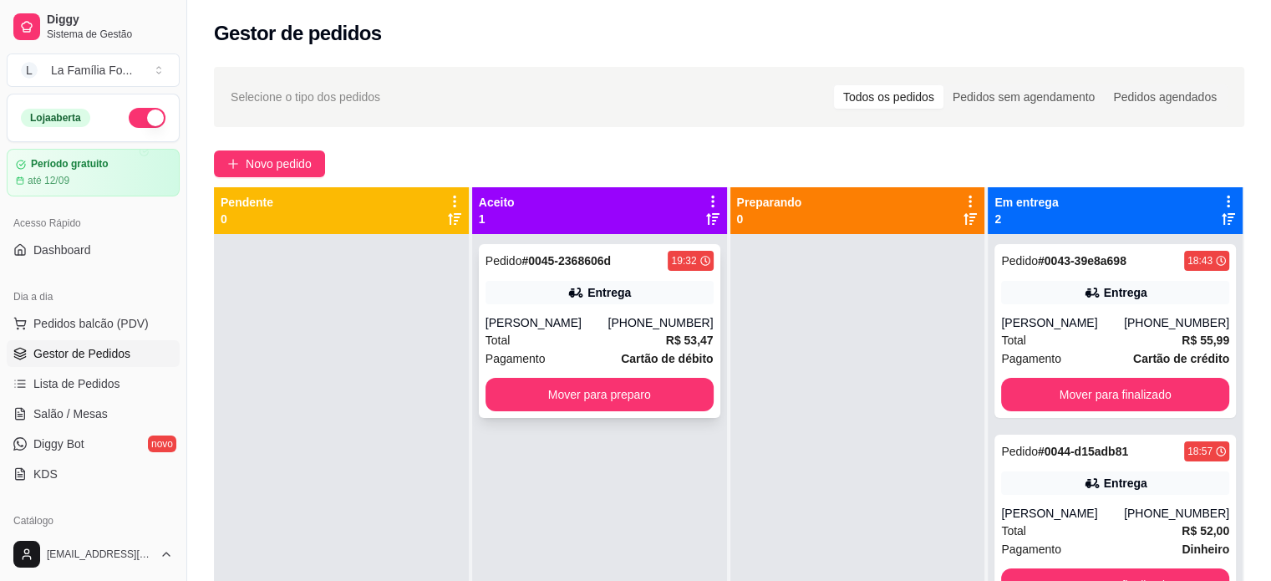
click at [648, 297] on div "Entrega" at bounding box center [599, 292] width 228 height 23
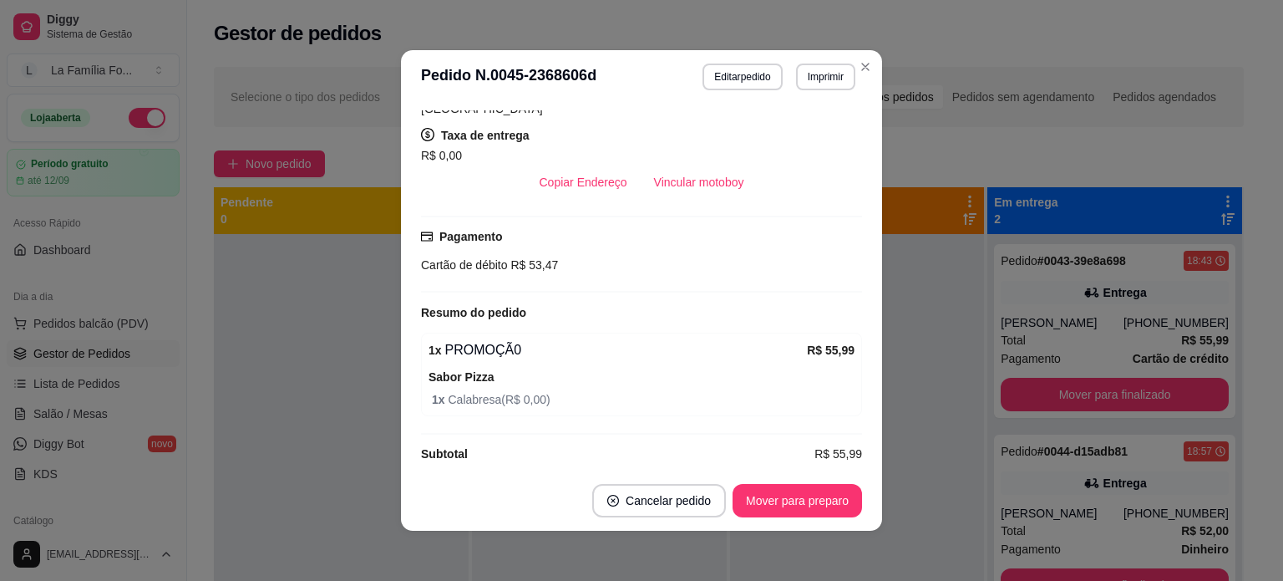
scroll to position [351, 0]
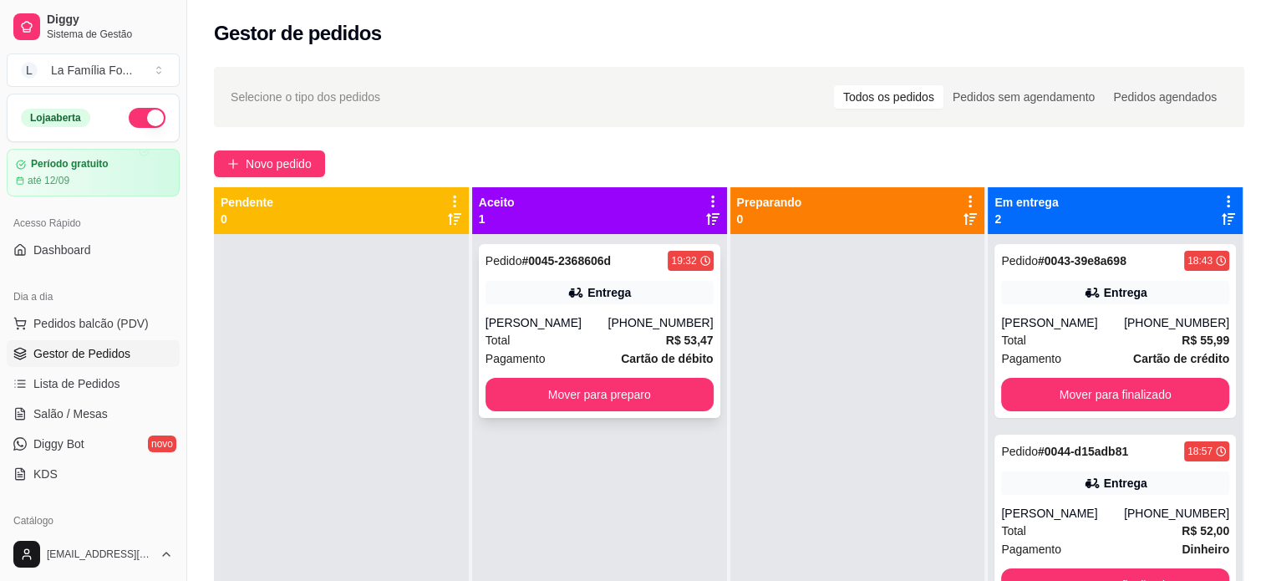
click at [595, 331] on div "Total R$ 53,47" at bounding box center [599, 340] width 228 height 18
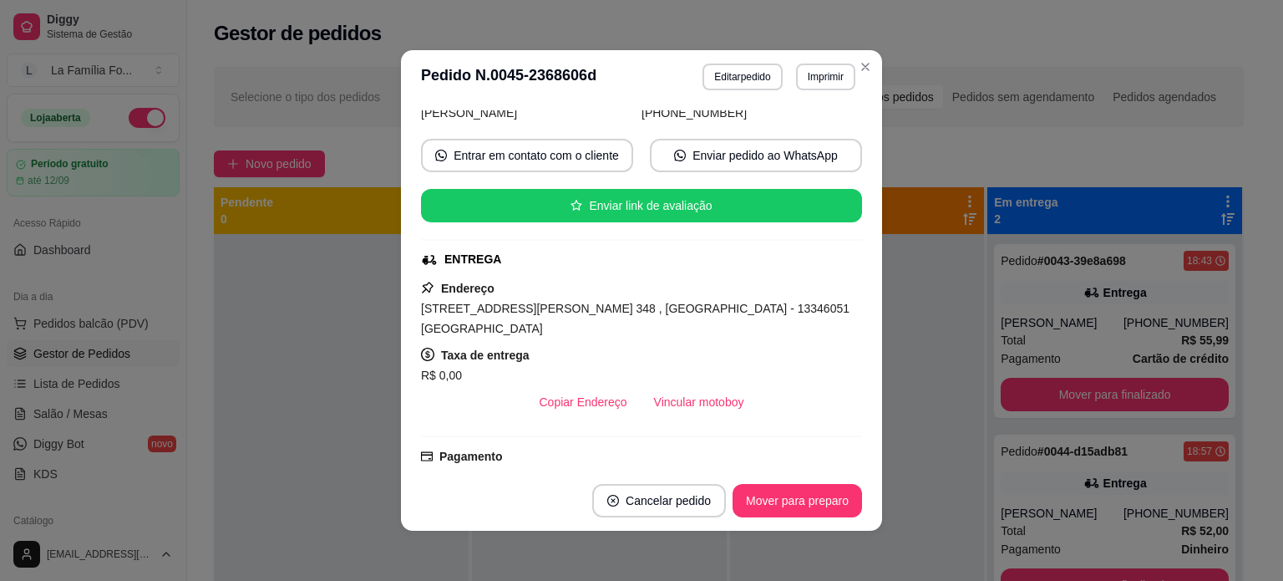
scroll to position [136, 0]
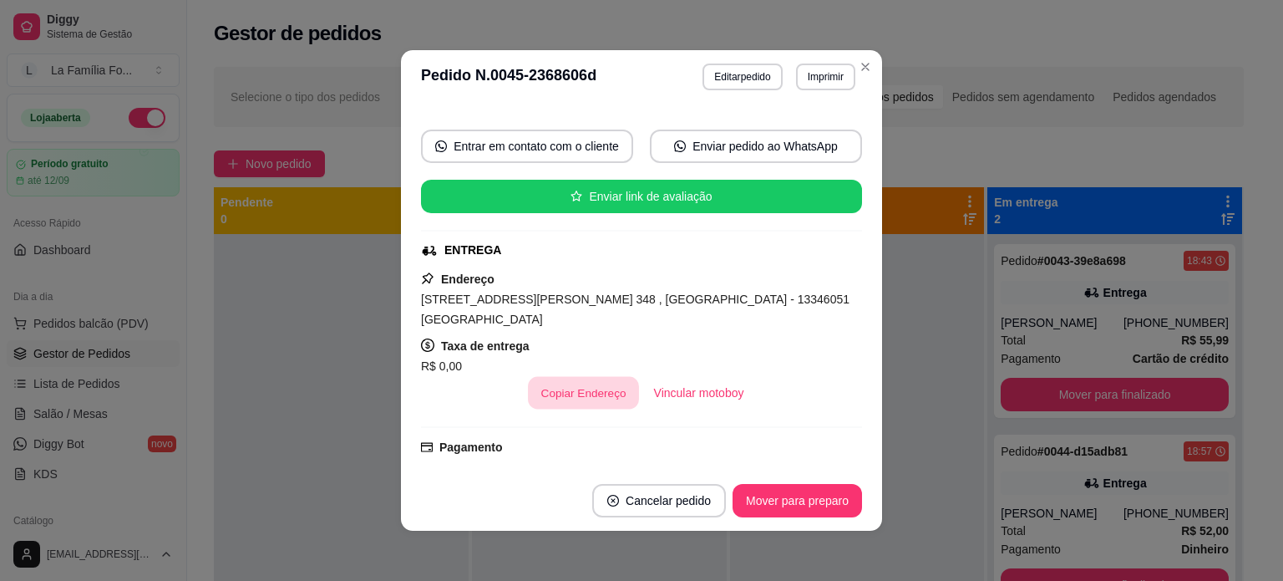
click at [539, 377] on button "Copiar Endereço" at bounding box center [583, 393] width 111 height 33
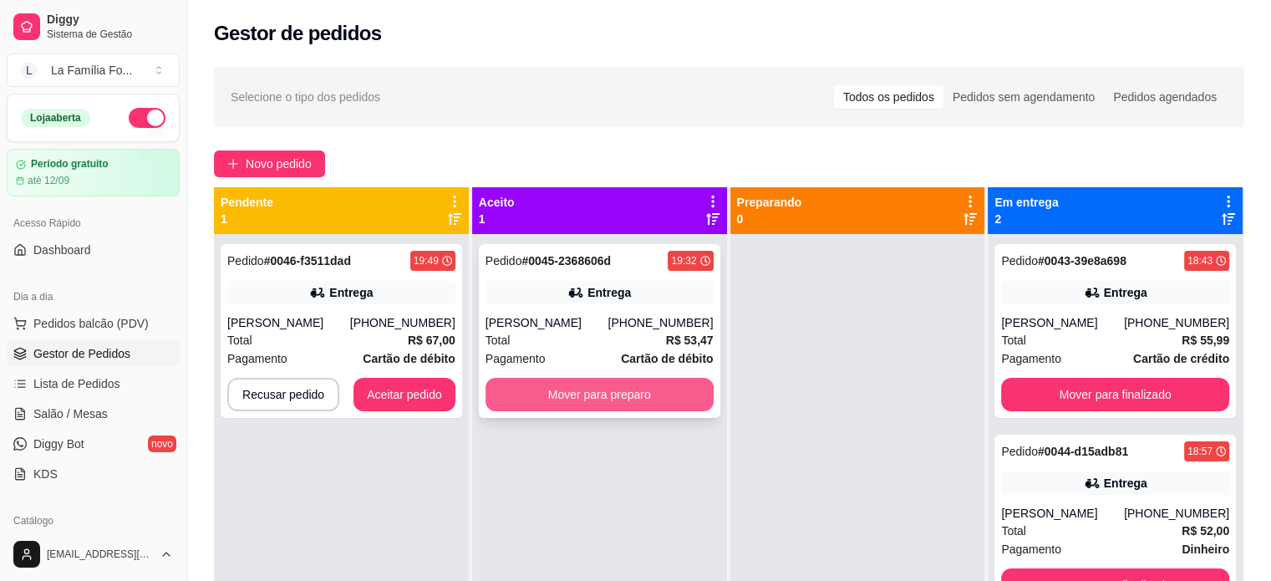
click at [552, 380] on button "Mover para preparo" at bounding box center [599, 394] width 228 height 33
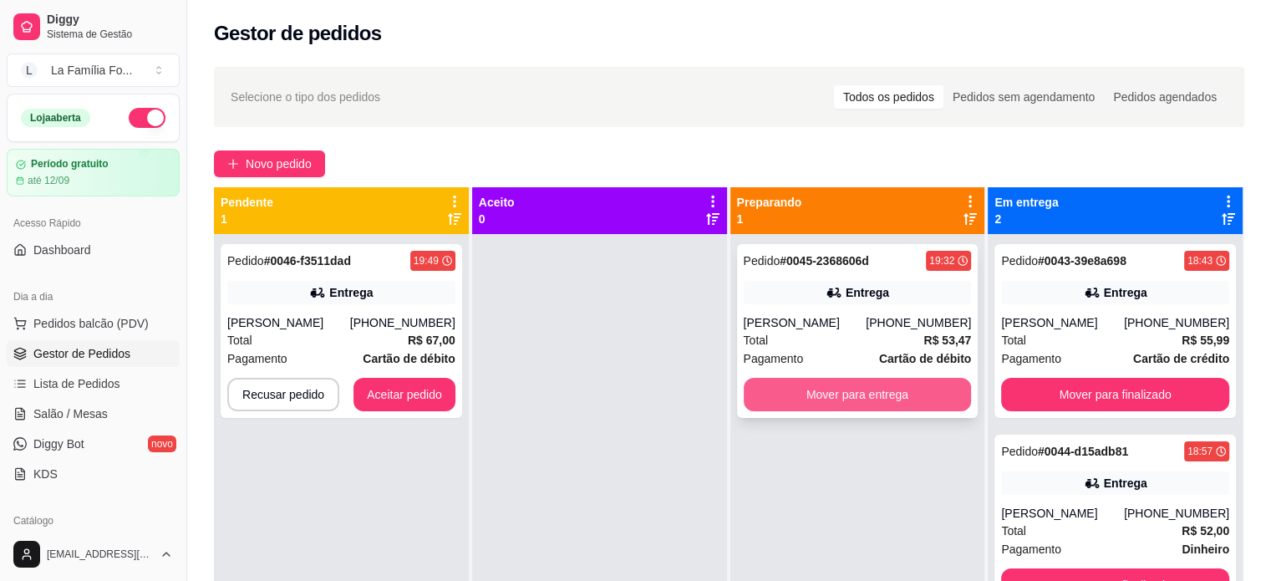
click at [844, 391] on button "Mover para entrega" at bounding box center [858, 394] width 228 height 33
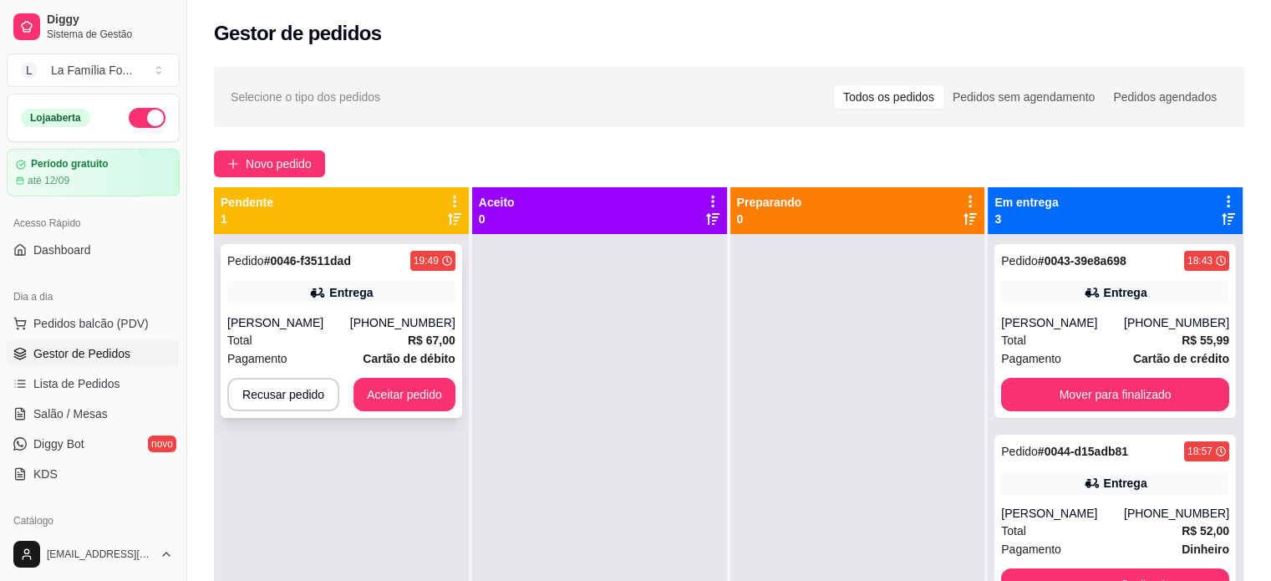
click at [309, 297] on icon at bounding box center [317, 292] width 17 height 17
click at [438, 386] on button "Aceitar pedido" at bounding box center [404, 395] width 99 height 33
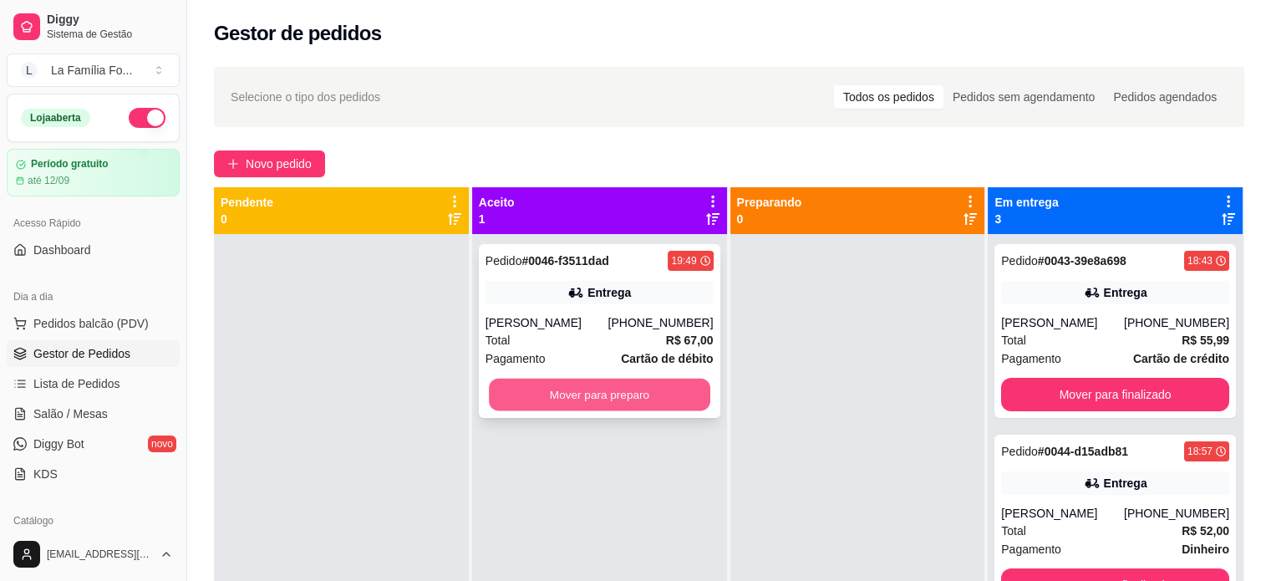
click at [608, 397] on button "Mover para preparo" at bounding box center [599, 395] width 221 height 33
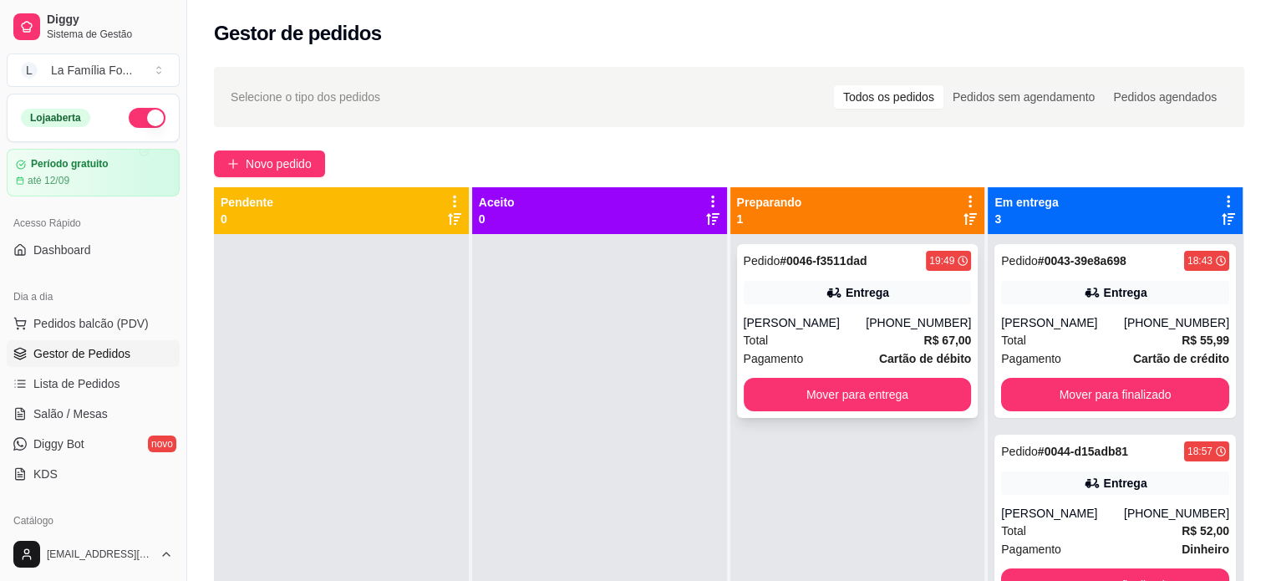
click at [812, 335] on div "Total R$ 67,00" at bounding box center [858, 340] width 228 height 18
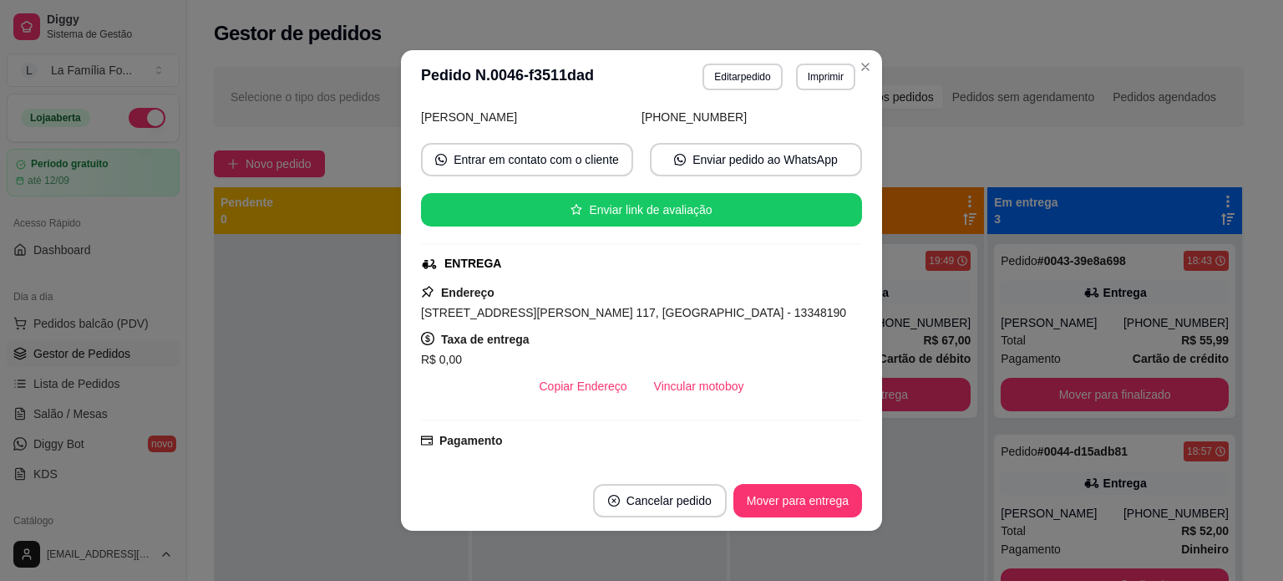
scroll to position [134, 0]
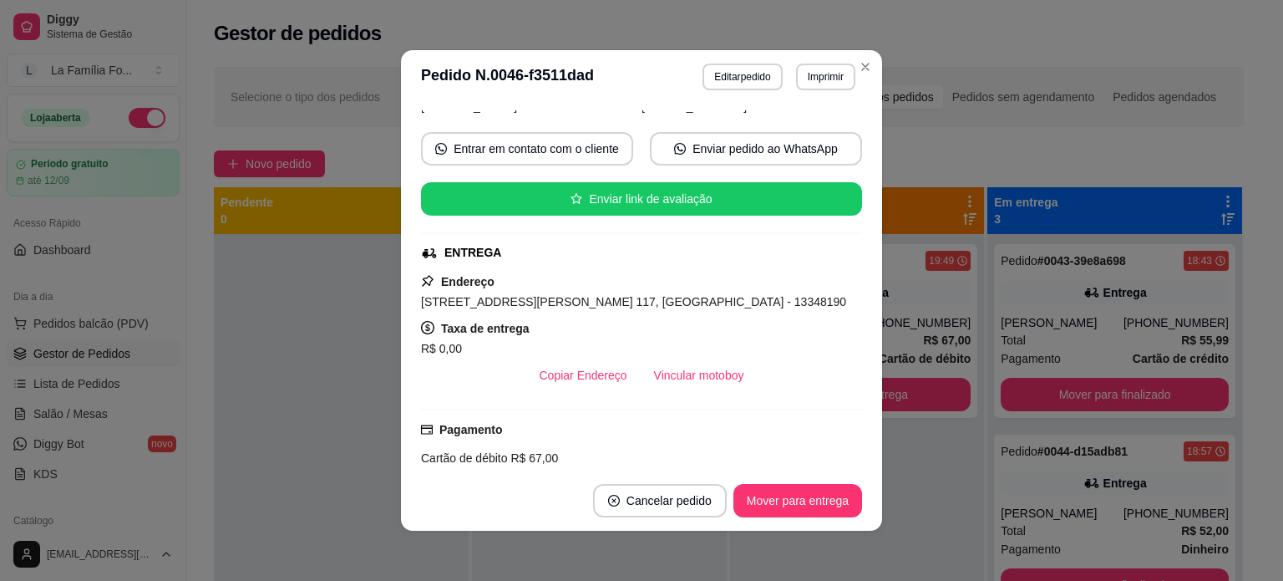
click at [445, 300] on span "[STREET_ADDRESS][PERSON_NAME] 117, [GEOGRAPHIC_DATA] - 13348190" at bounding box center [633, 301] width 425 height 13
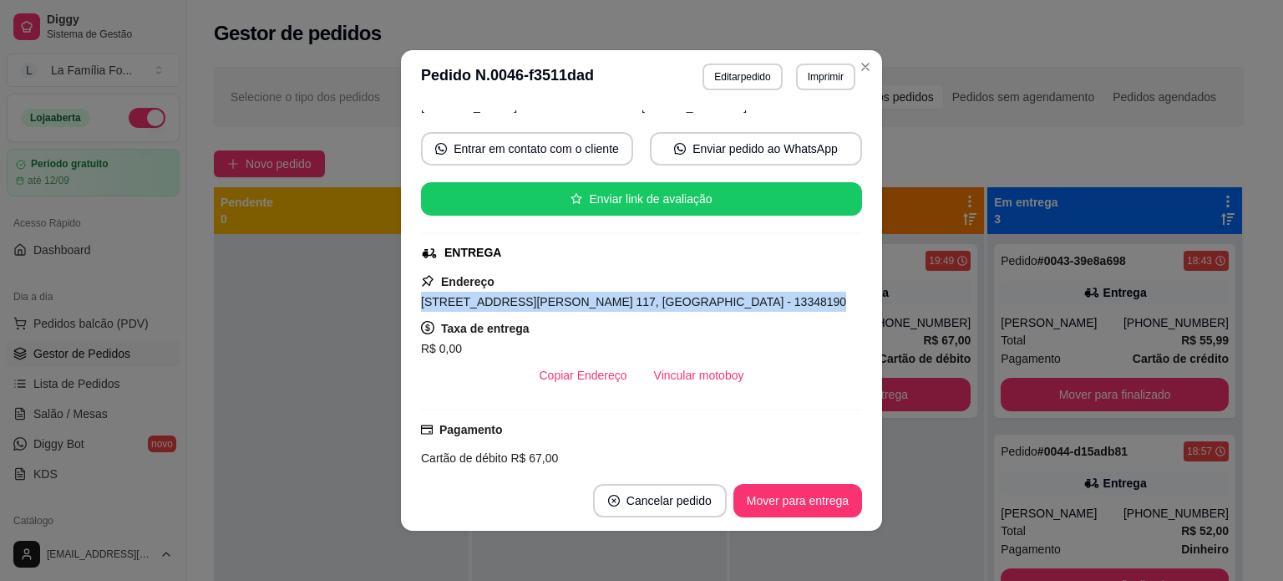
click at [445, 300] on span "[STREET_ADDRESS][PERSON_NAME] 117, [GEOGRAPHIC_DATA] - 13348190" at bounding box center [633, 301] width 425 height 13
copy span "[STREET_ADDRESS][PERSON_NAME] 117, [GEOGRAPHIC_DATA] - 13348190"
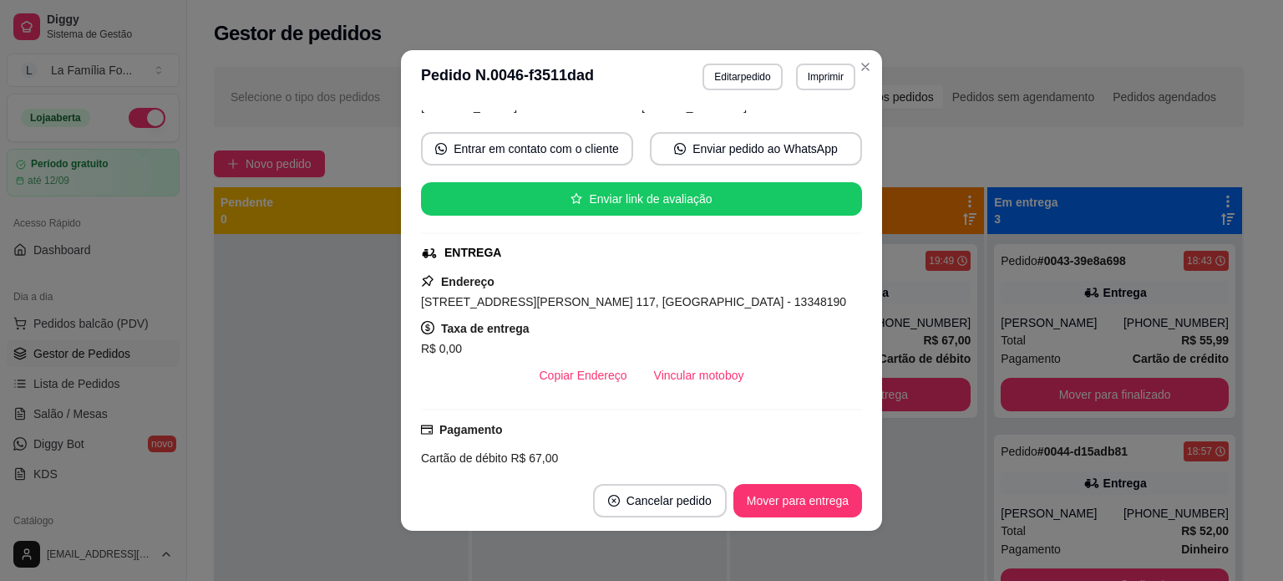
click at [841, 460] on div "Cartão de débito R$ 67,00" at bounding box center [641, 458] width 441 height 18
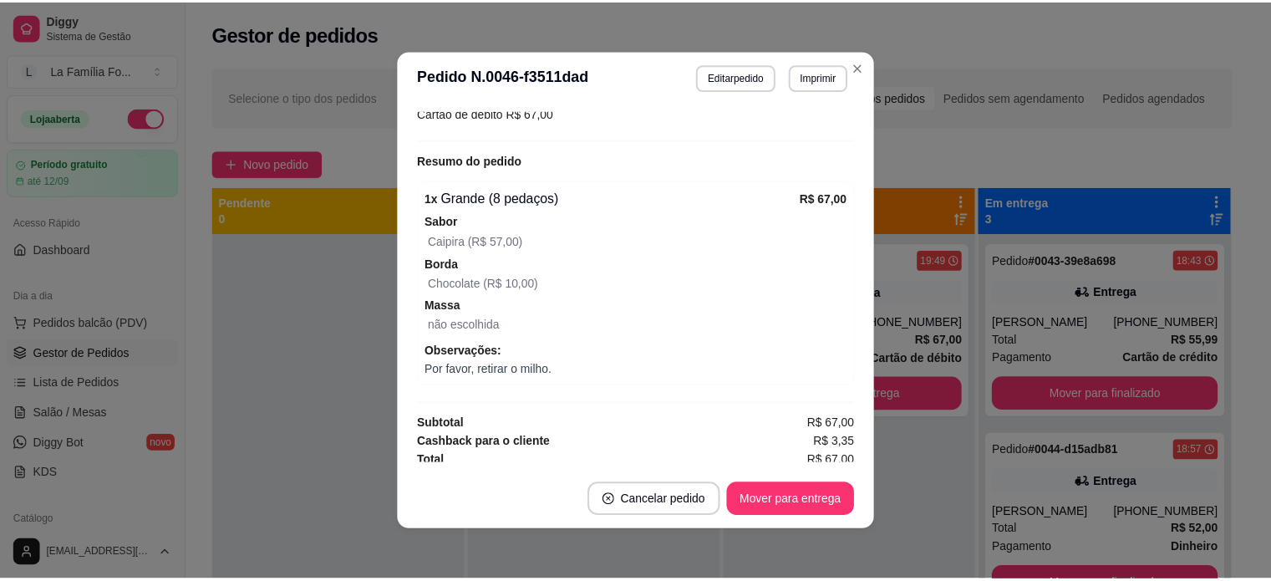
scroll to position [482, 0]
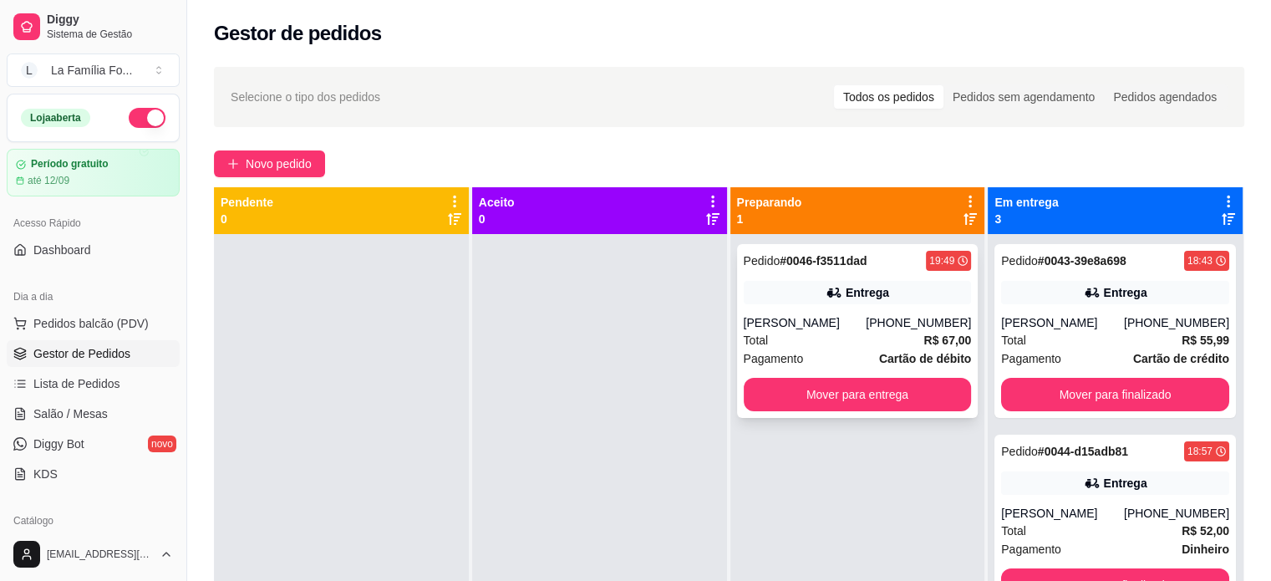
click at [821, 378] on button "Mover para entrega" at bounding box center [858, 394] width 228 height 33
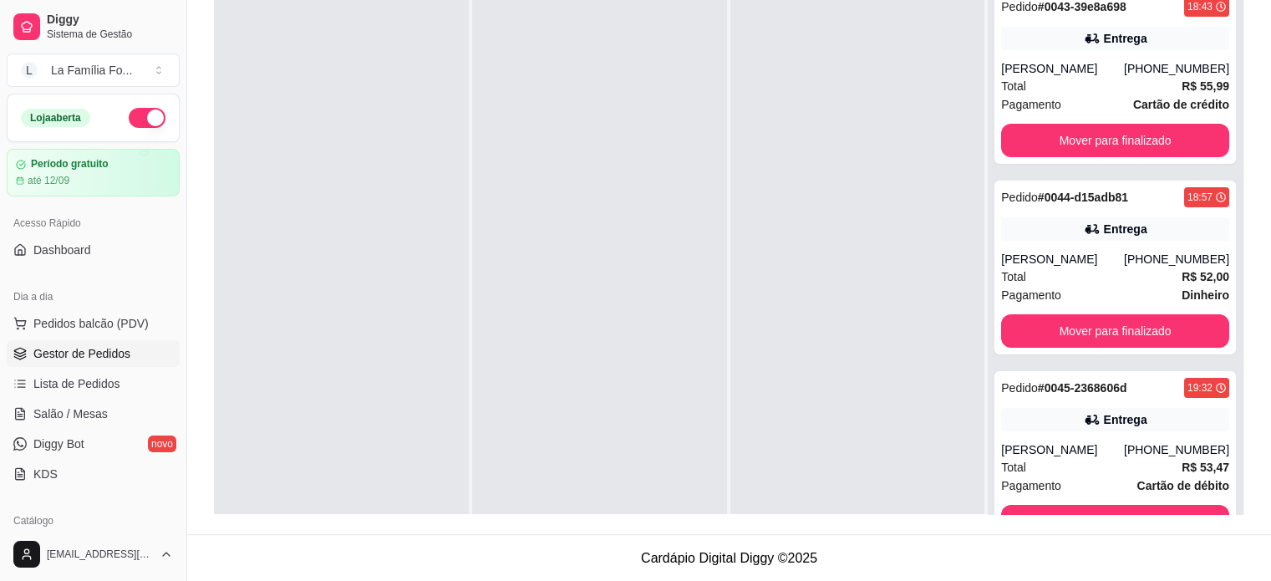
scroll to position [0, 0]
